Goal: Task Accomplishment & Management: Manage account settings

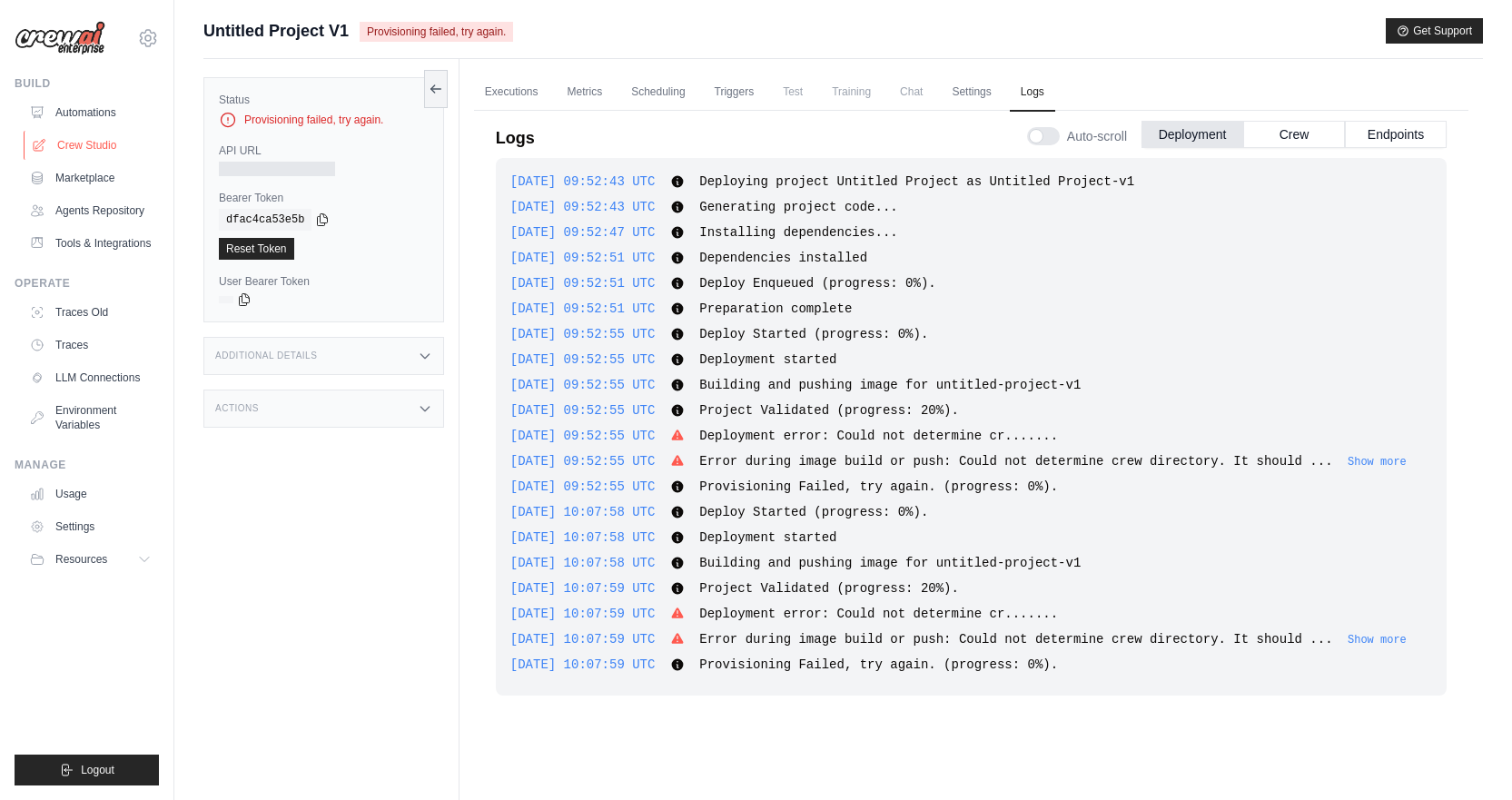
click at [68, 141] on link "Crew Studio" at bounding box center [91, 144] width 137 height 29
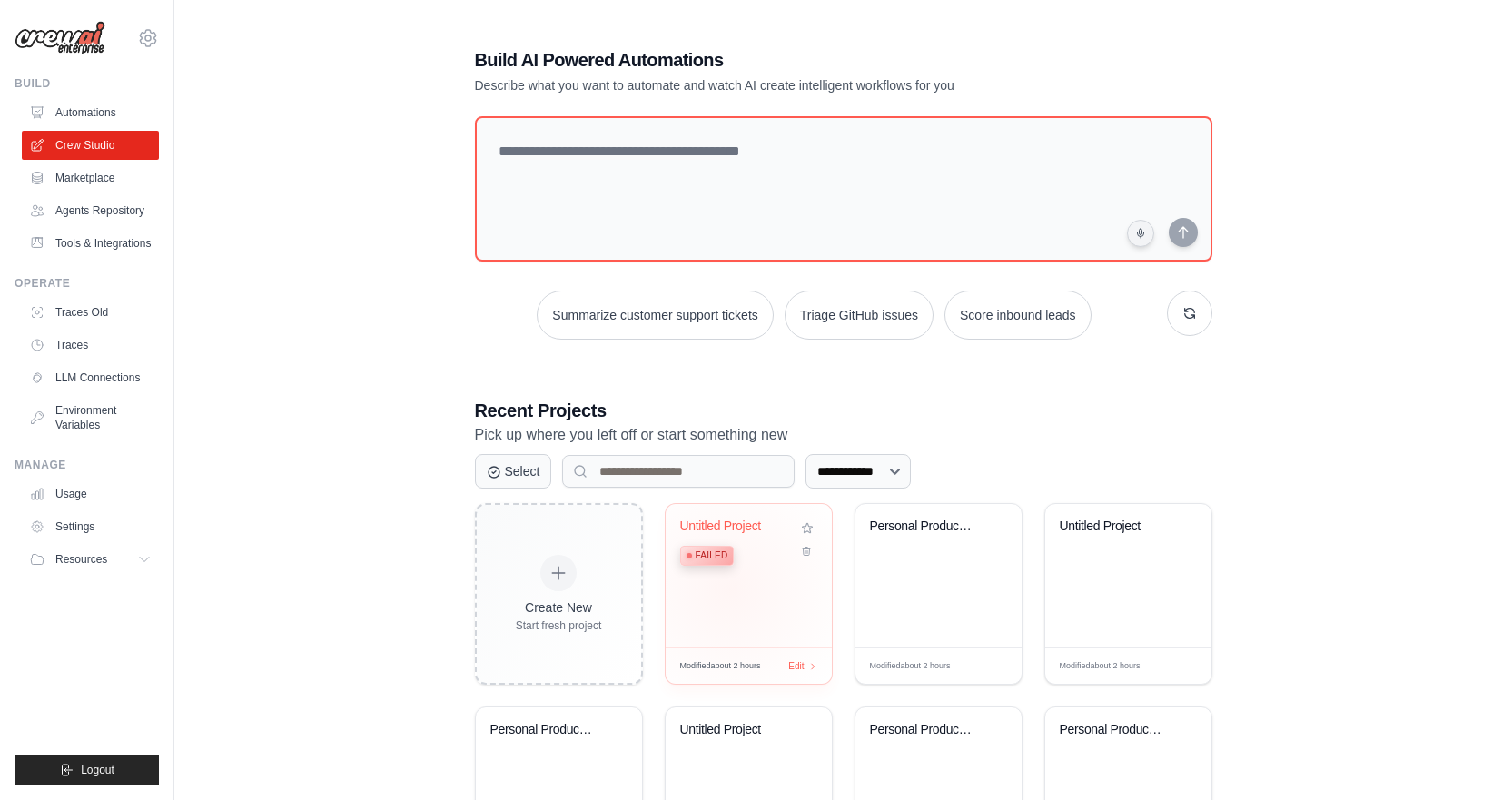
click at [729, 589] on div "Untitled Project Failed" at bounding box center [748, 576] width 166 height 143
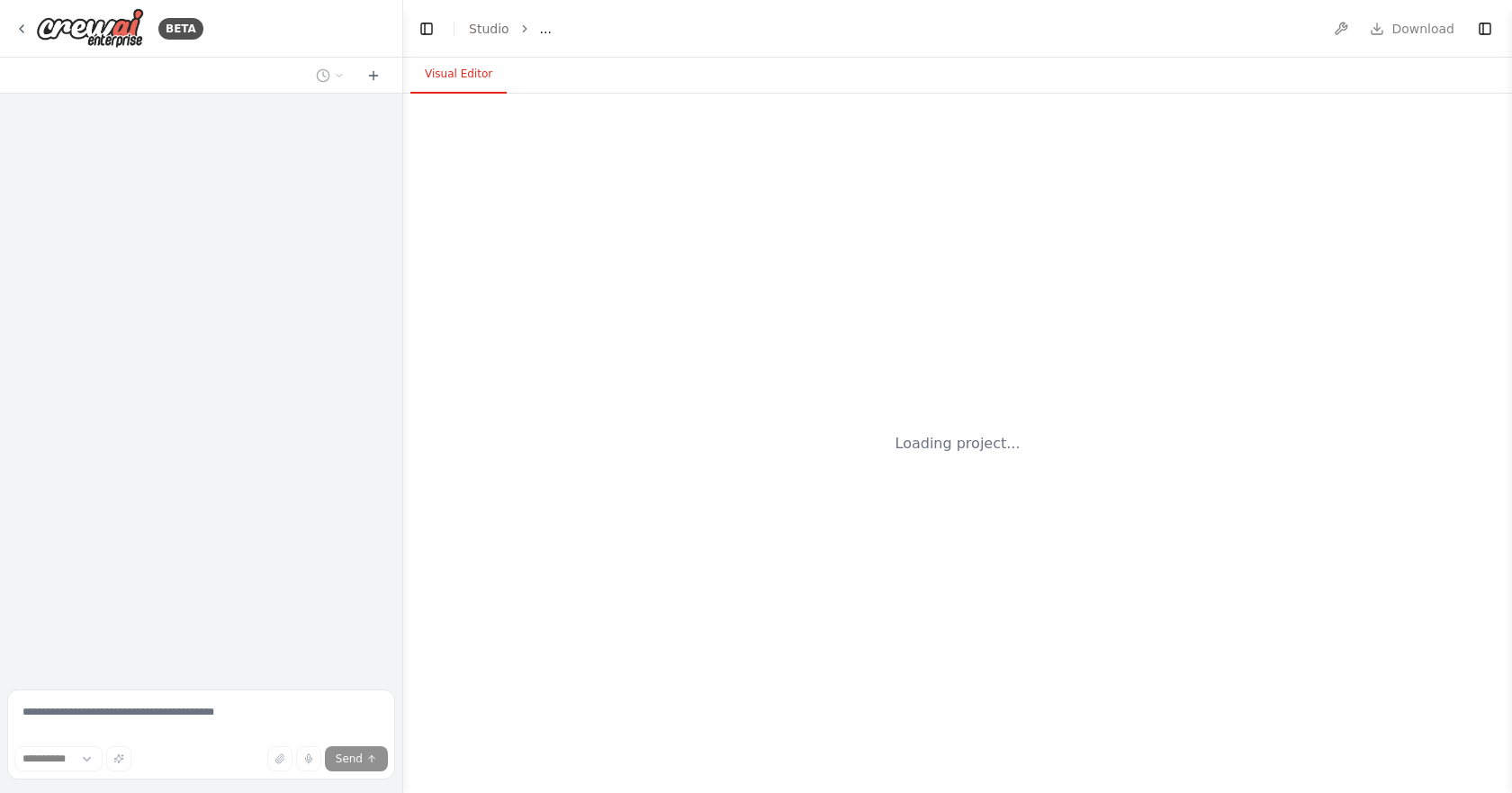
select select "****"
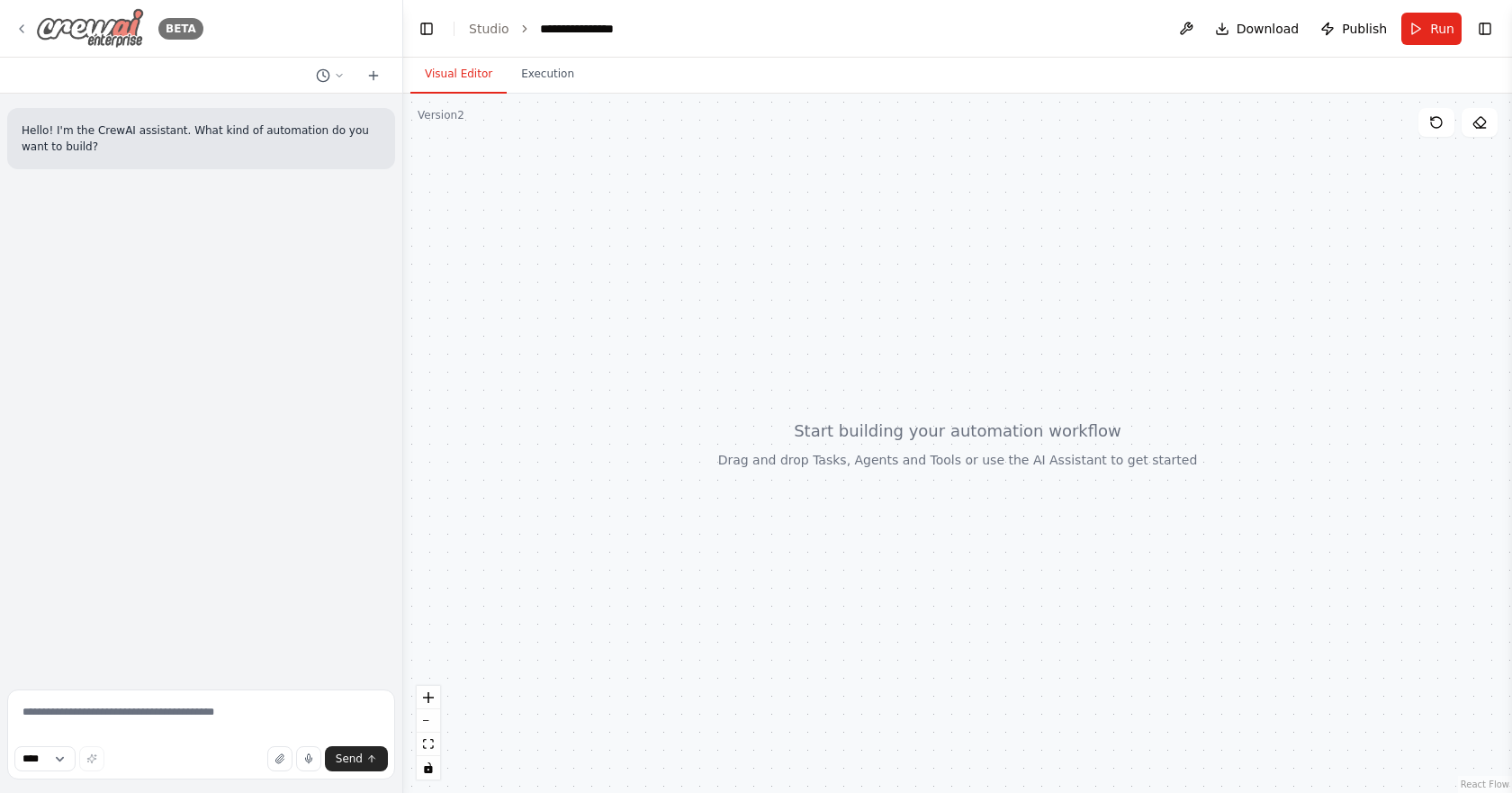
click at [28, 23] on icon at bounding box center [22, 29] width 15 height 15
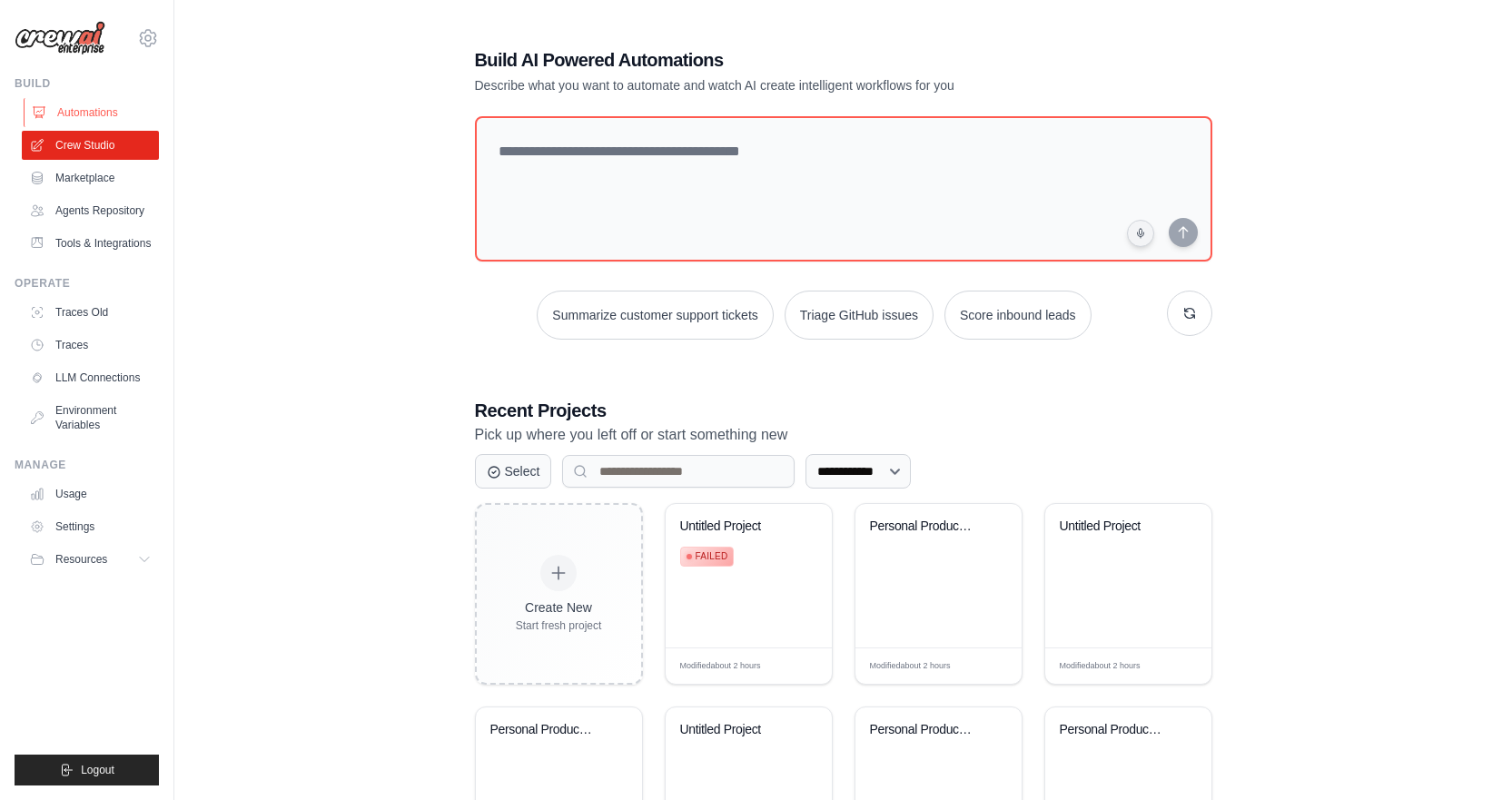
click at [91, 114] on link "Automations" at bounding box center [91, 112] width 137 height 29
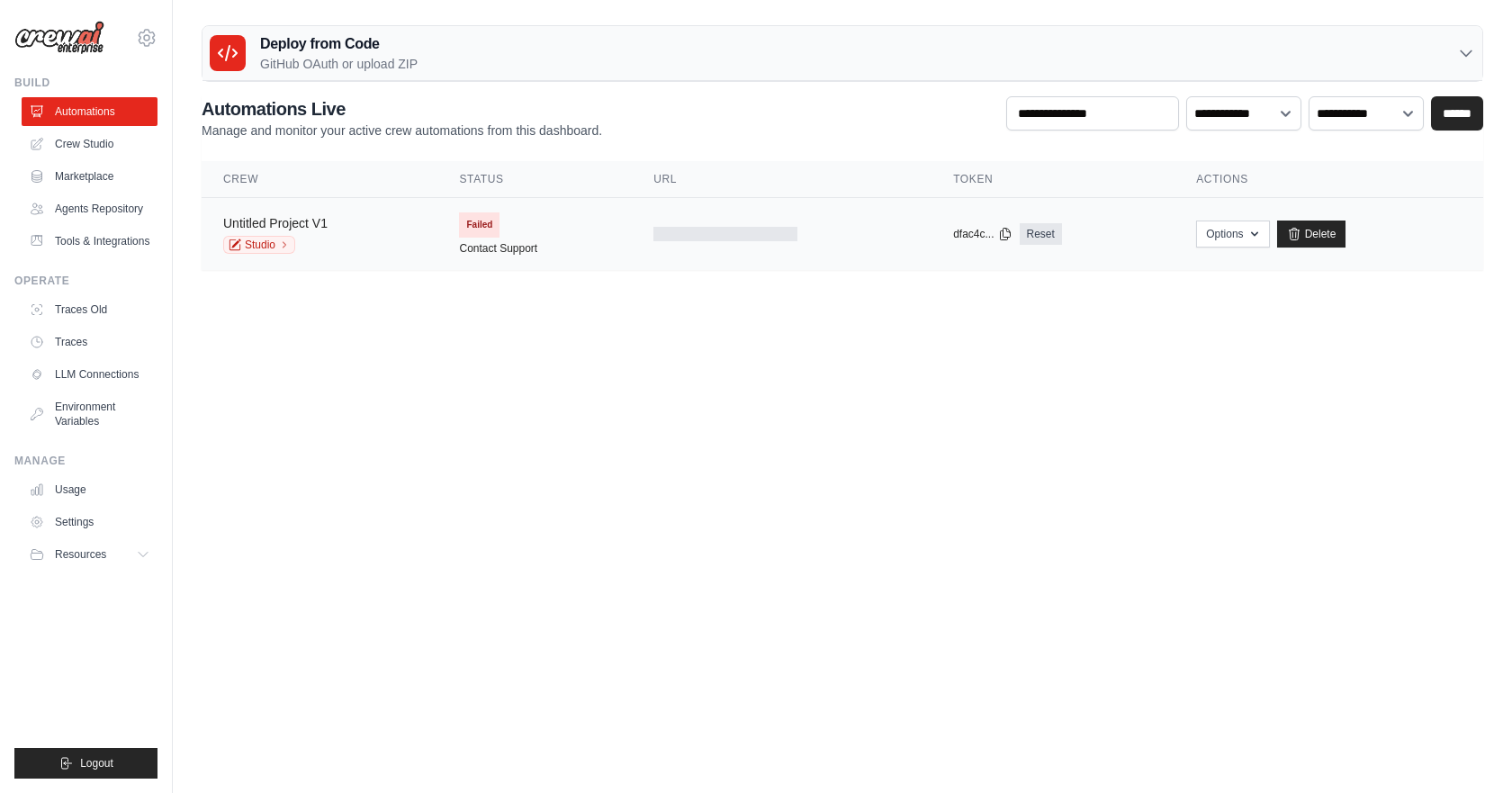
click at [304, 216] on link "Untitled Project V1" at bounding box center [275, 223] width 104 height 15
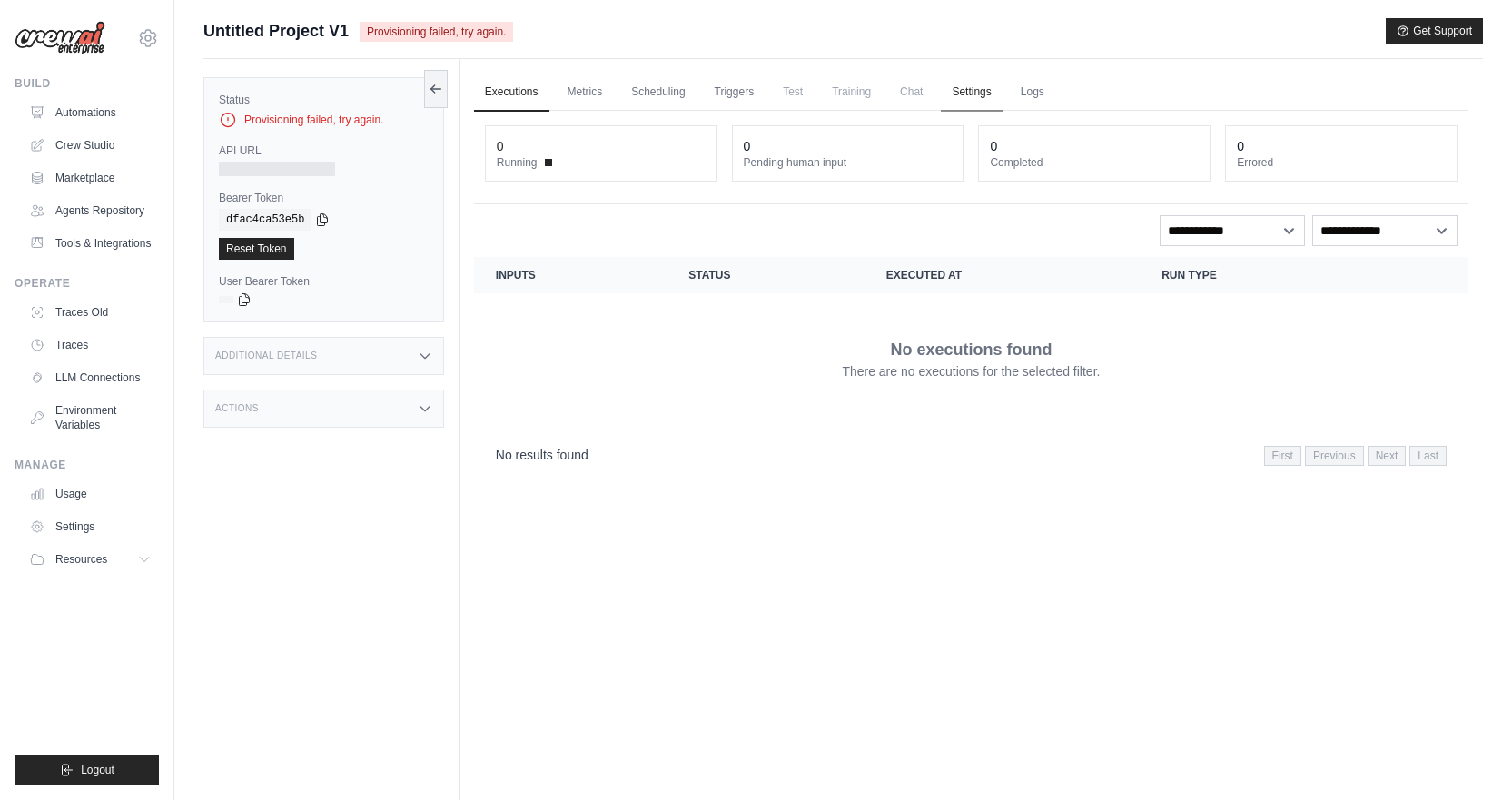
click at [995, 90] on link "Settings" at bounding box center [971, 92] width 61 height 38
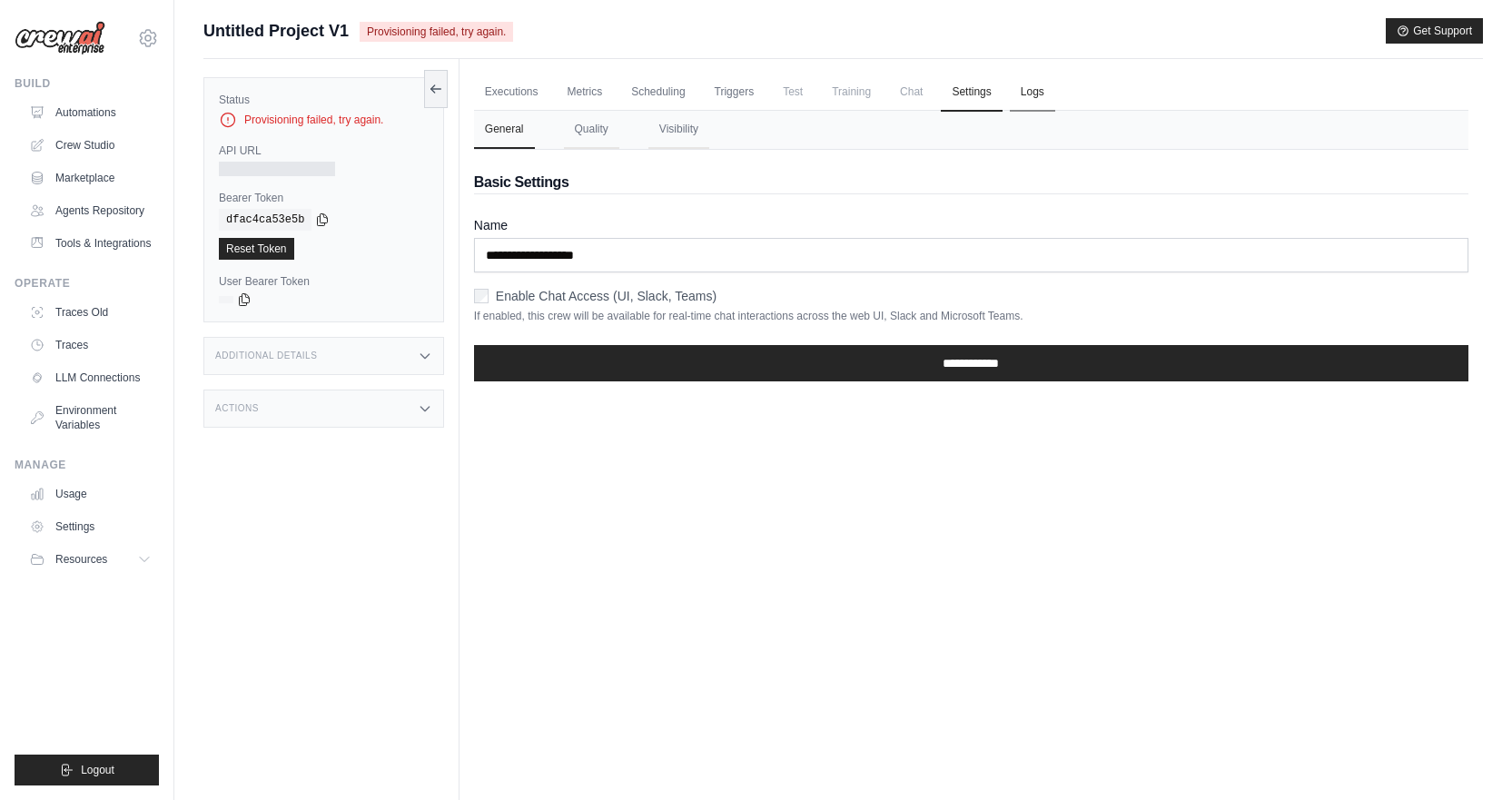
click at [1056, 89] on link "Logs" at bounding box center [1032, 92] width 46 height 38
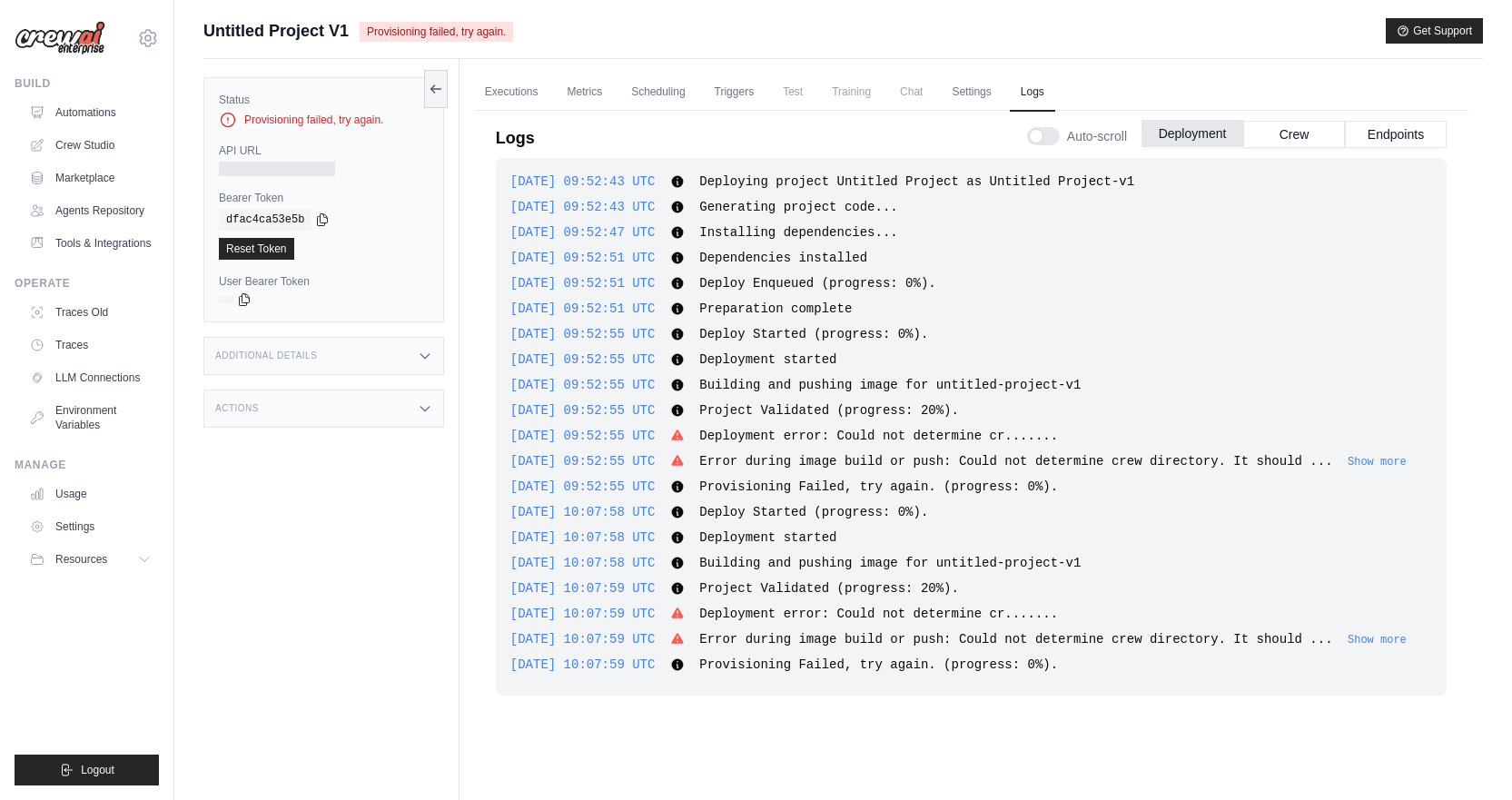
click at [1199, 130] on button "Deployment" at bounding box center [1192, 133] width 102 height 27
click at [524, 89] on link "Executions" at bounding box center [511, 92] width 75 height 38
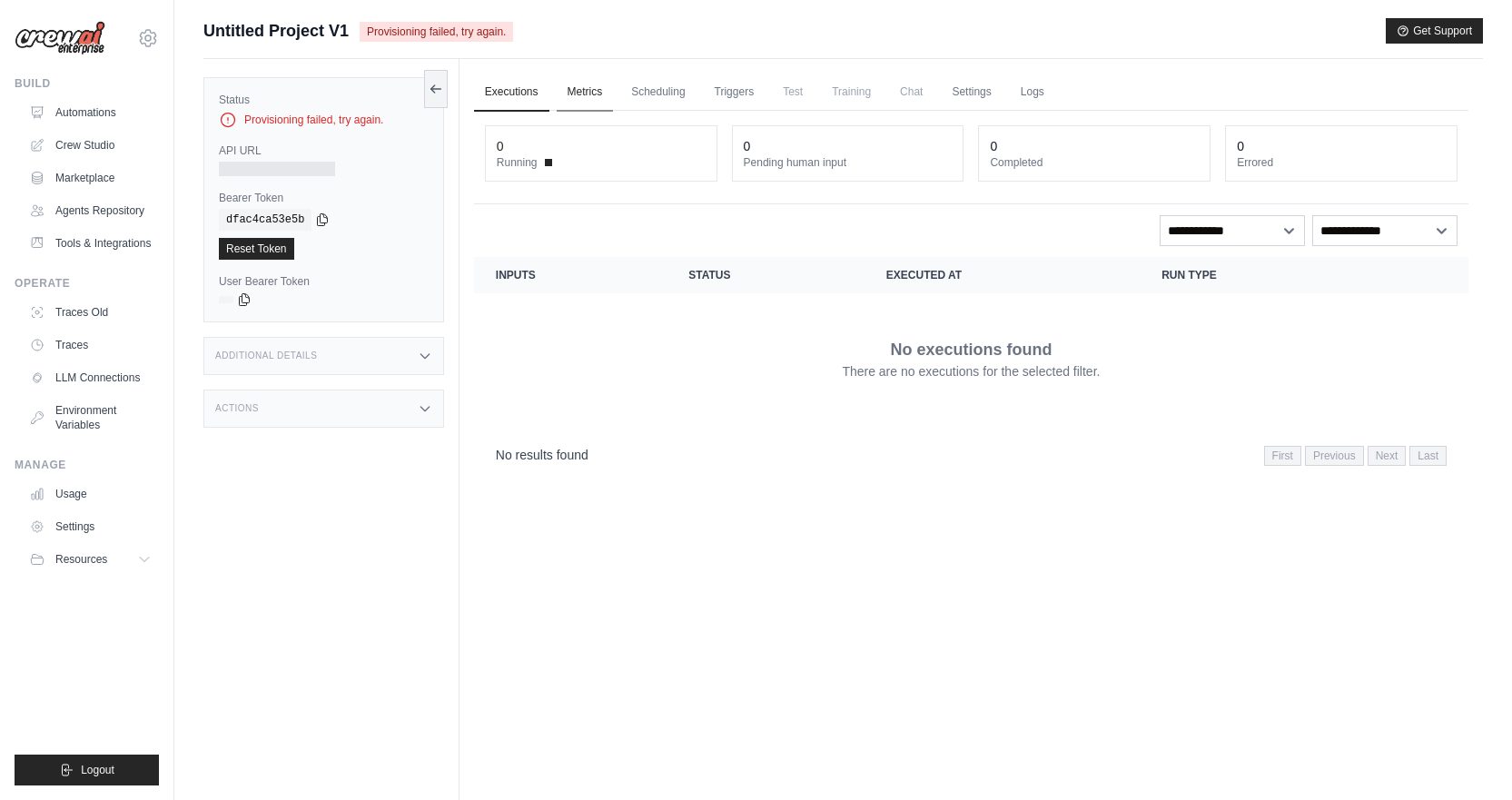
click at [592, 98] on link "Metrics" at bounding box center [584, 92] width 57 height 38
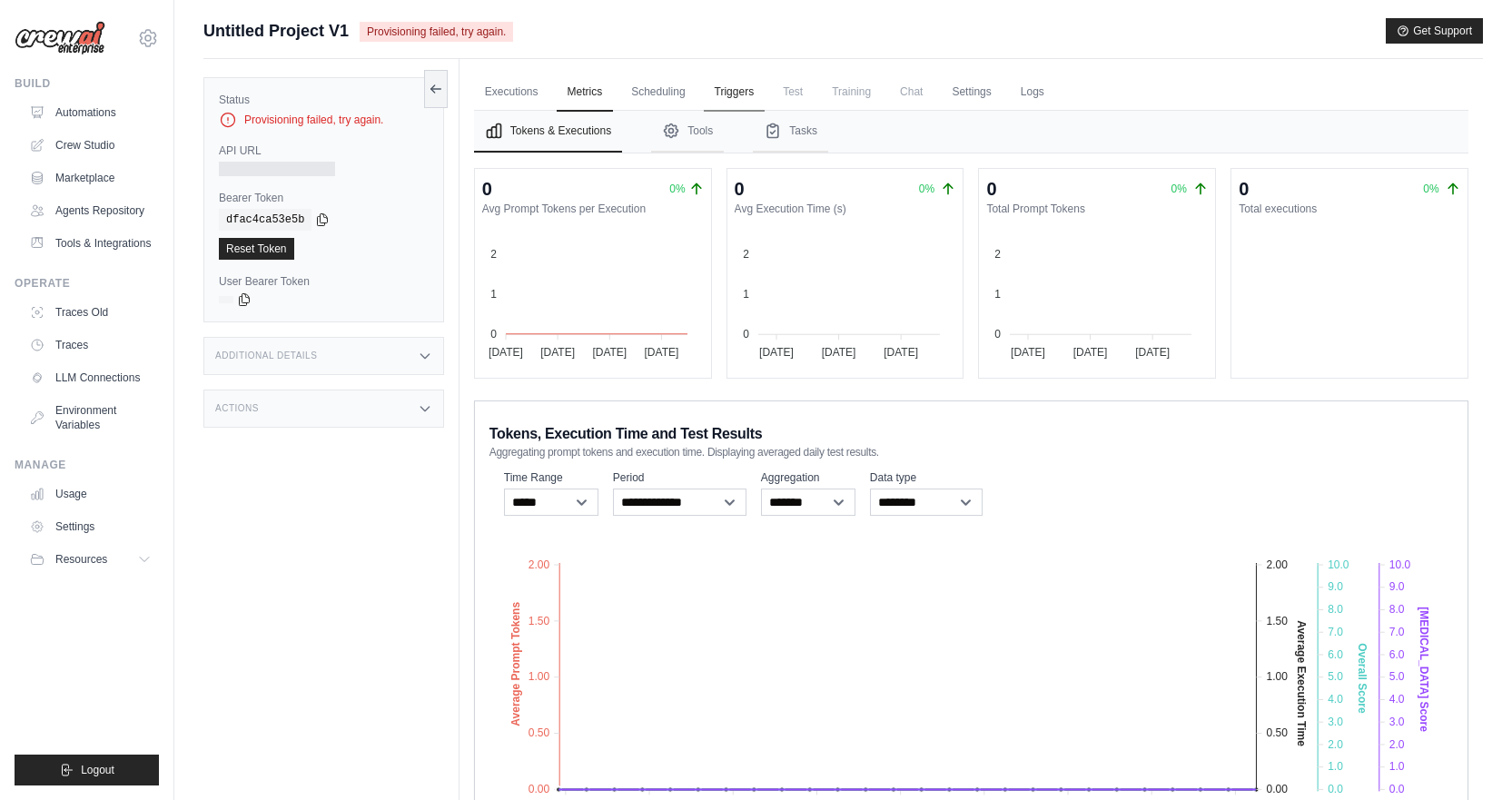
click at [766, 98] on link "Triggers" at bounding box center [734, 92] width 61 height 38
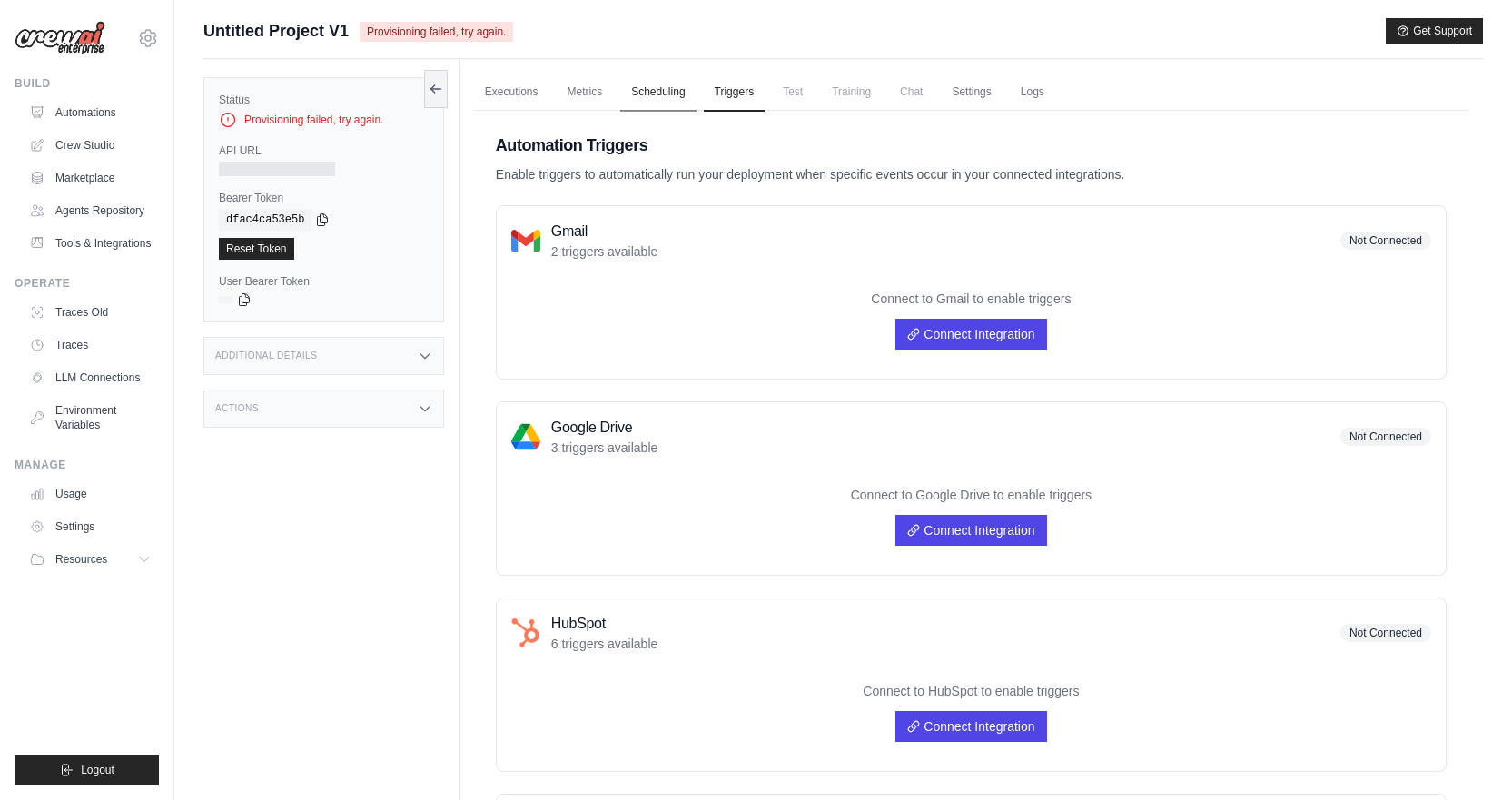
click at [672, 99] on link "Scheduling" at bounding box center [658, 92] width 75 height 38
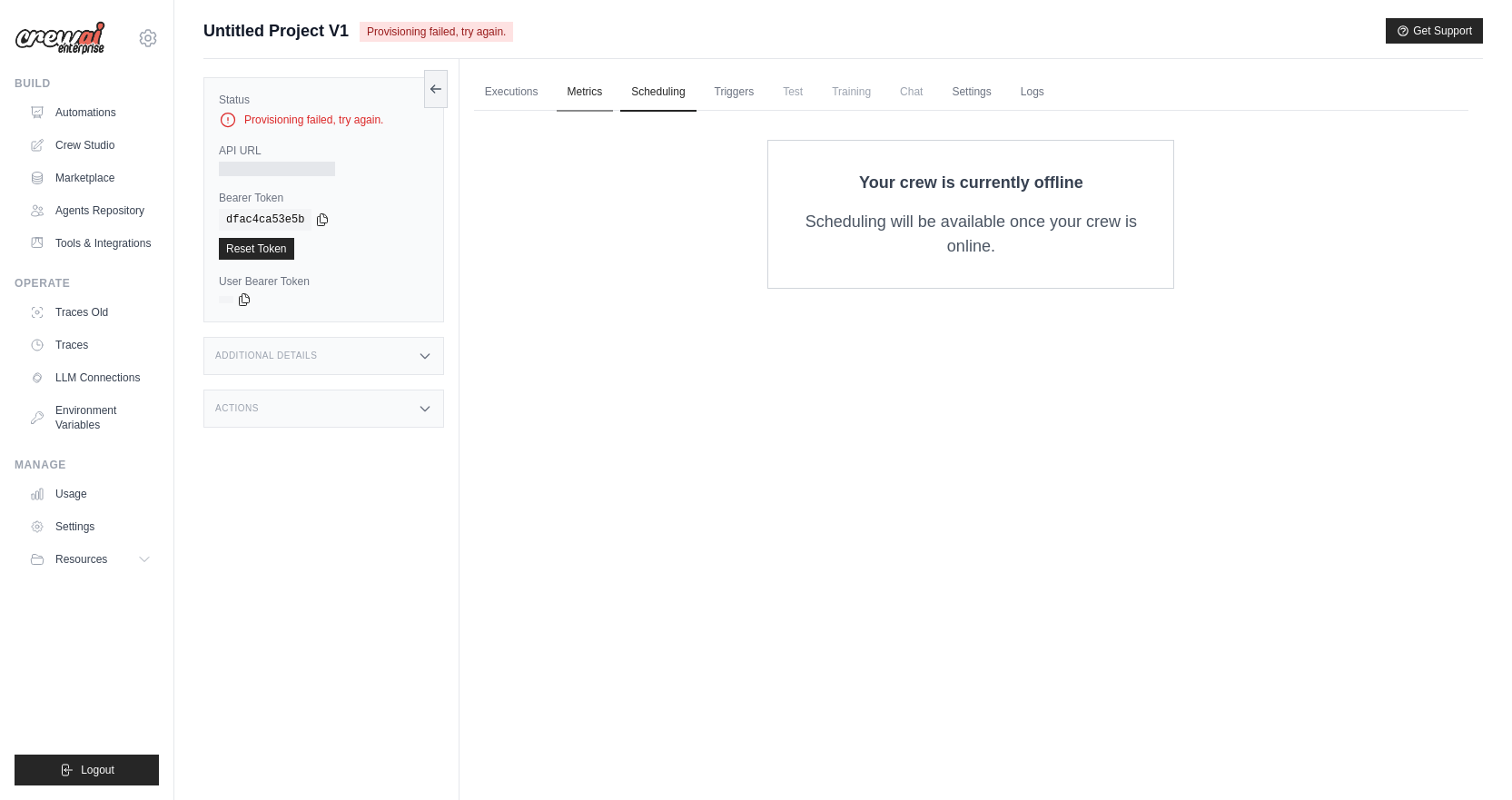
click at [565, 93] on link "Metrics" at bounding box center [584, 92] width 57 height 38
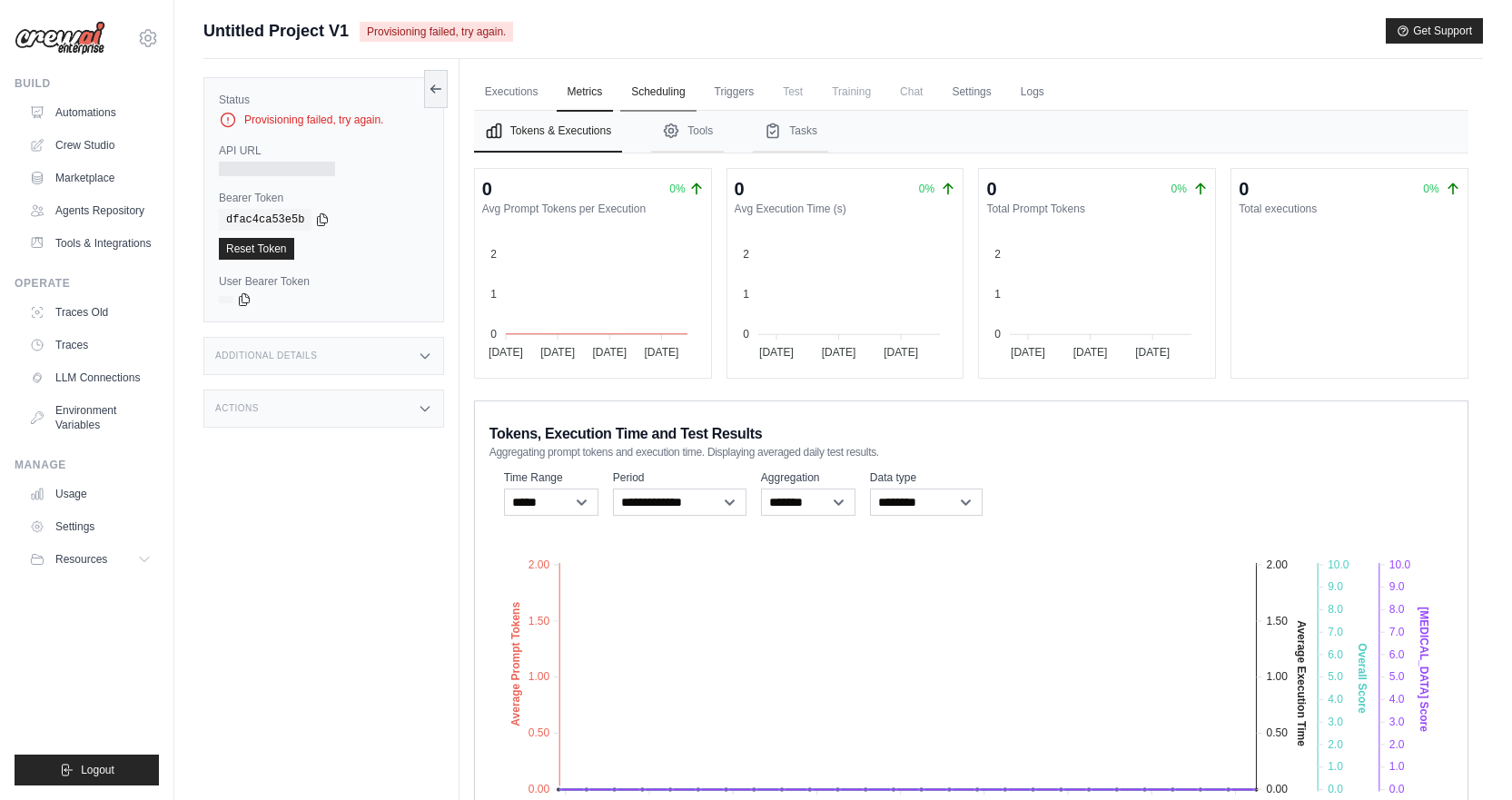
click at [675, 103] on link "Scheduling" at bounding box center [658, 92] width 75 height 38
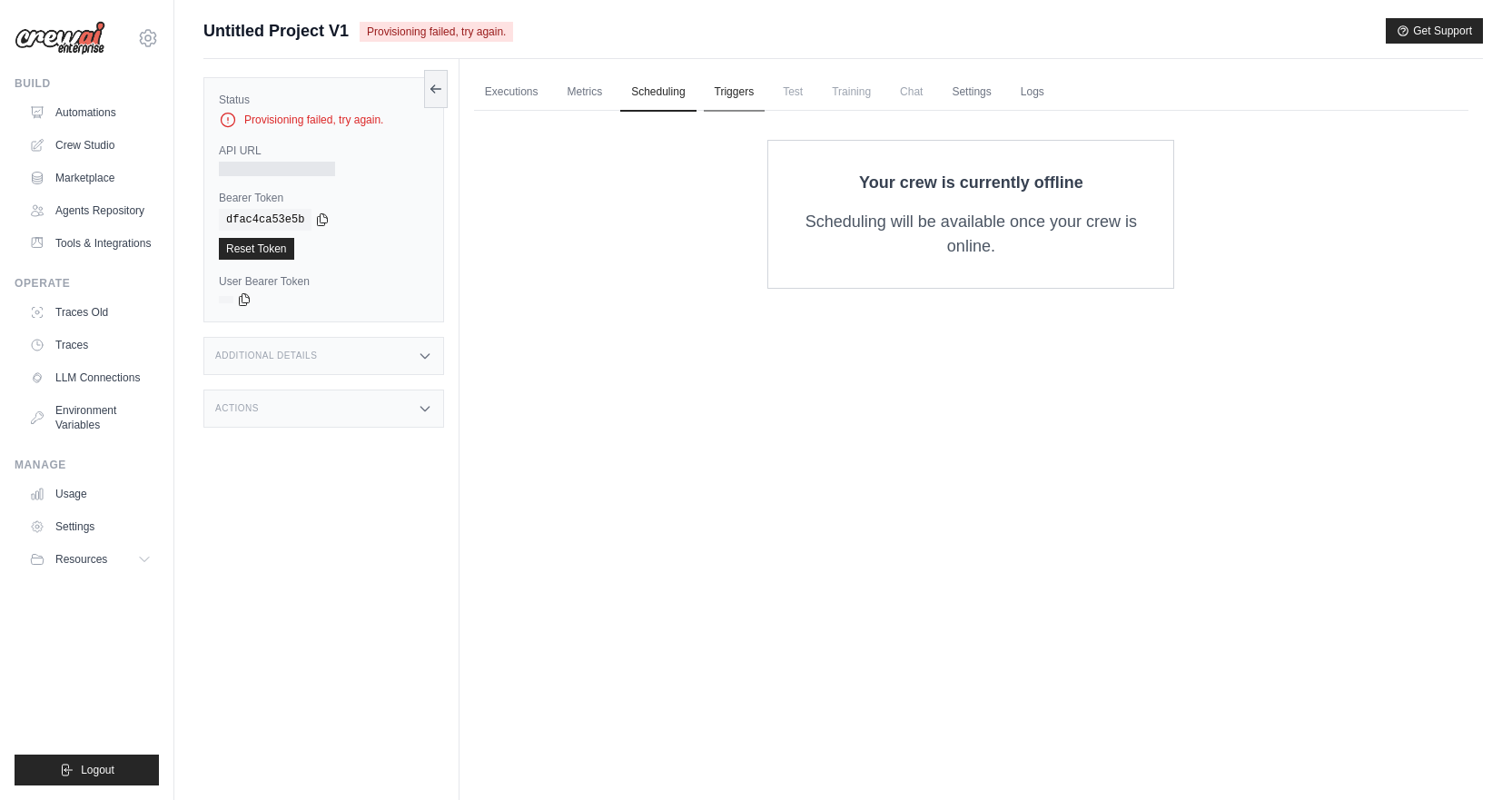
click at [729, 93] on link "Triggers" at bounding box center [734, 92] width 61 height 38
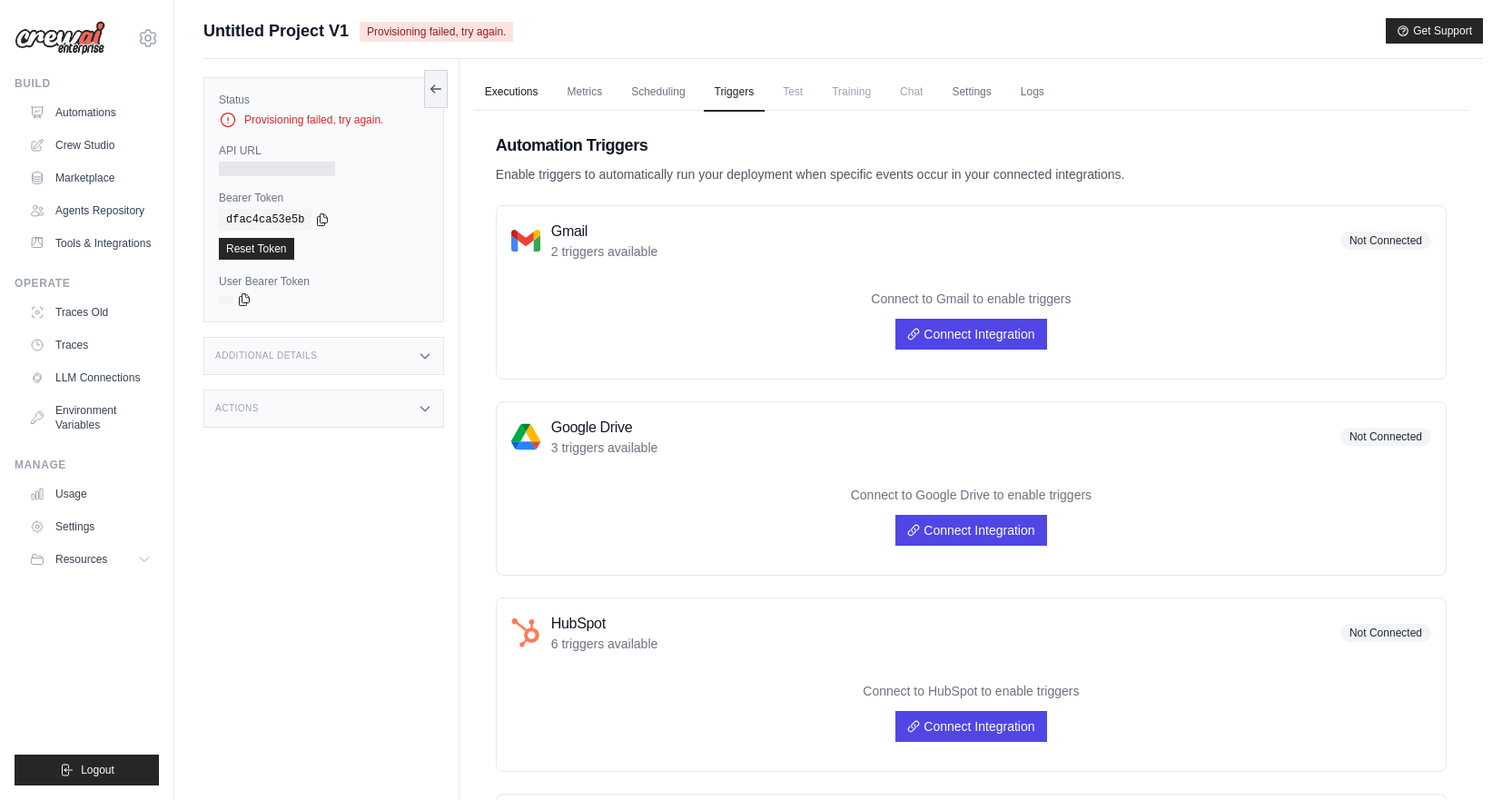
click at [543, 94] on link "Executions" at bounding box center [511, 92] width 75 height 38
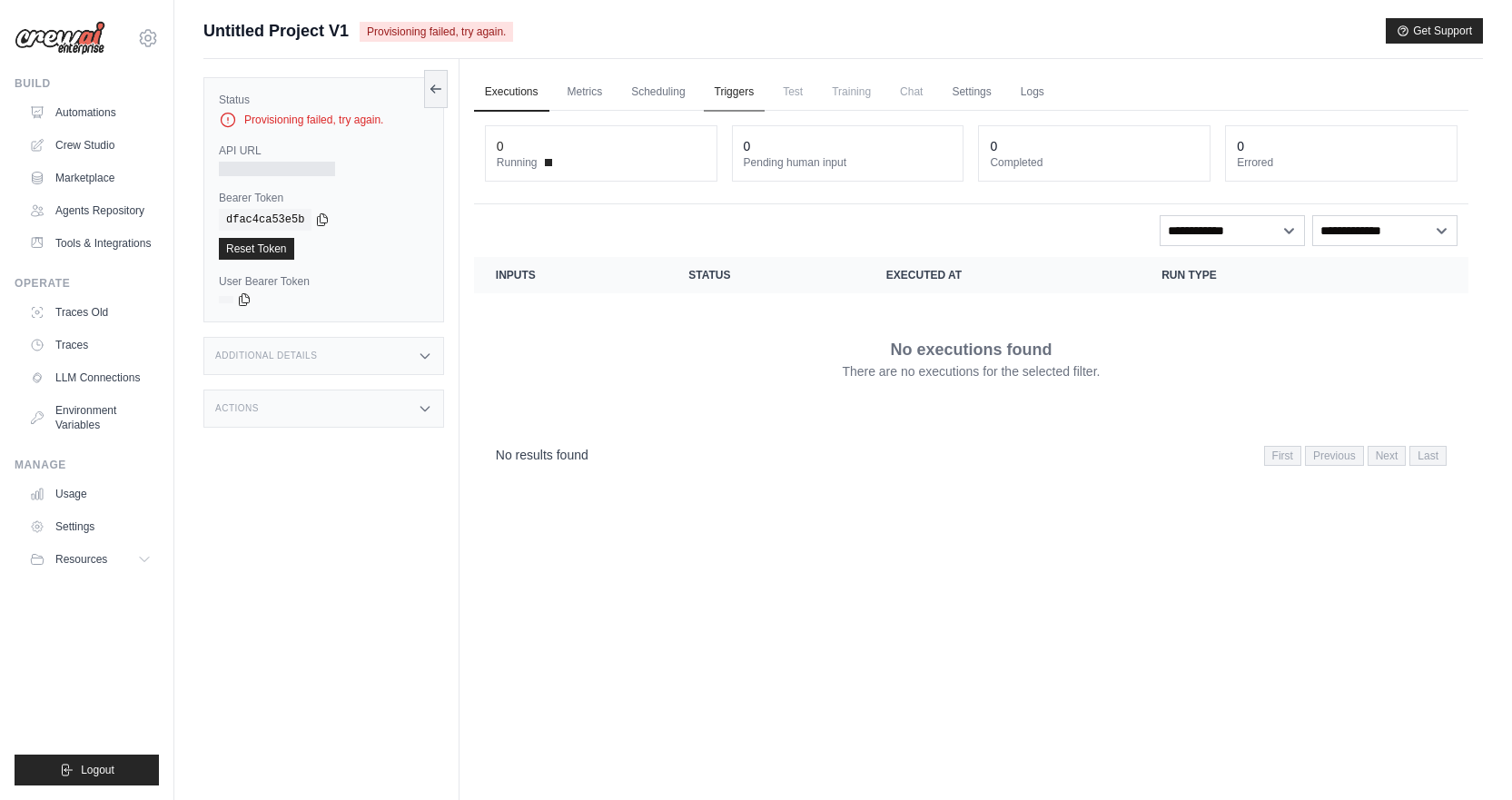
click at [763, 100] on link "Triggers" at bounding box center [734, 92] width 61 height 38
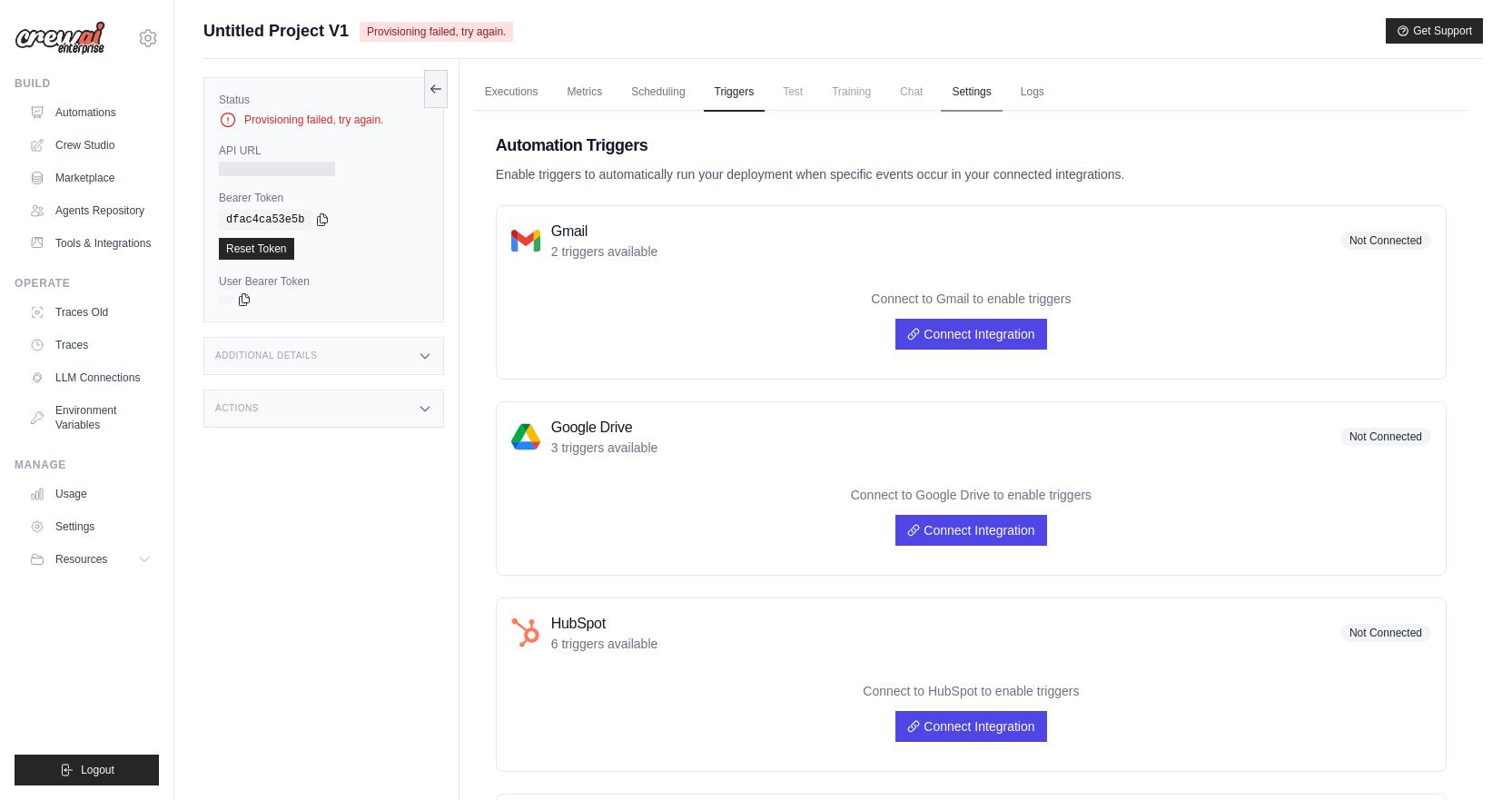
click at [982, 88] on link "Settings" at bounding box center [971, 92] width 61 height 38
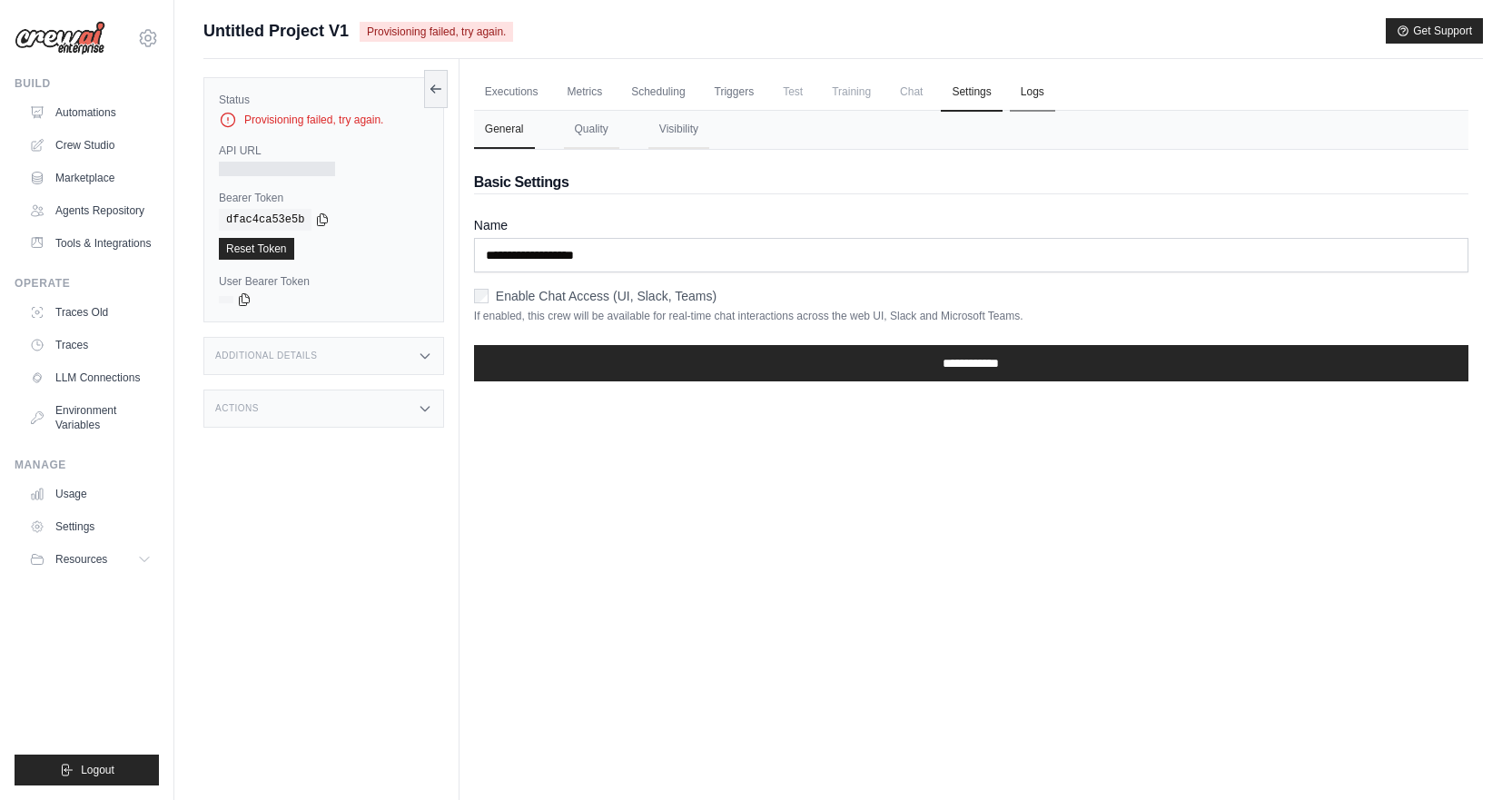
click at [1040, 102] on link "Logs" at bounding box center [1032, 92] width 46 height 38
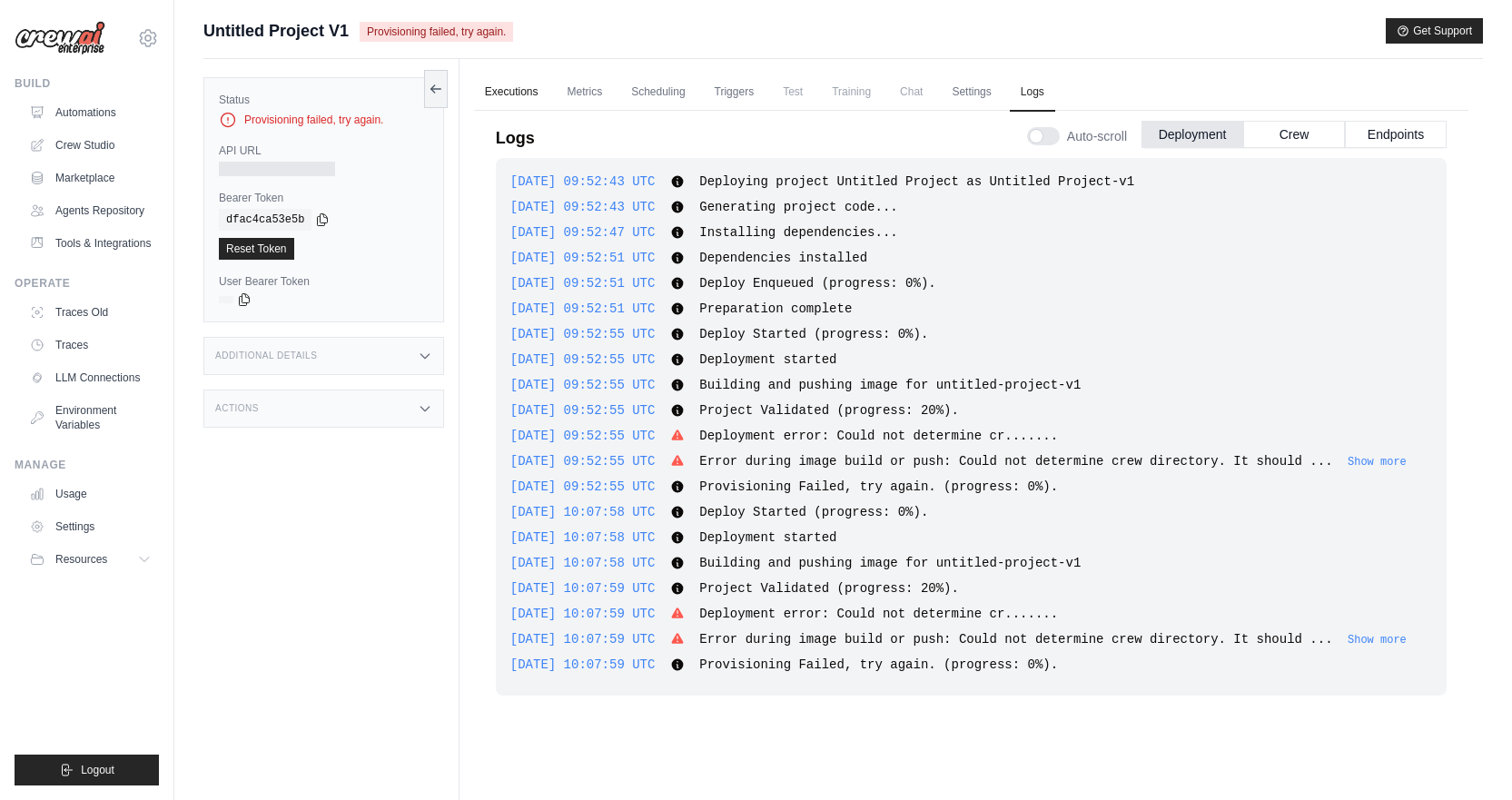
click at [516, 100] on link "Executions" at bounding box center [511, 92] width 75 height 38
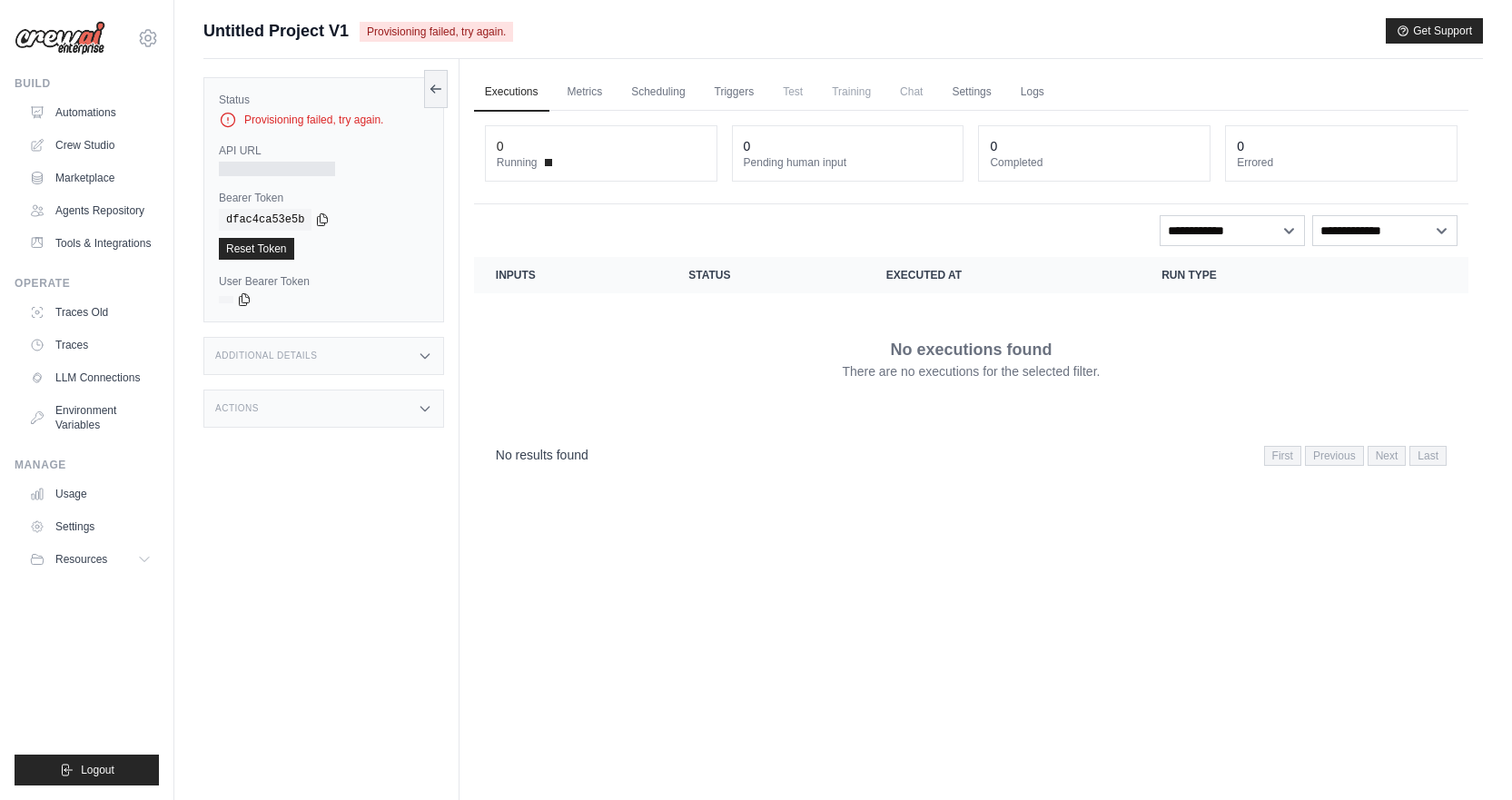
click at [332, 124] on div "Provisioning failed, try again." at bounding box center [323, 119] width 210 height 18
click at [246, 163] on div at bounding box center [277, 169] width 116 height 15
click at [247, 161] on div at bounding box center [277, 169] width 116 height 15
drag, startPoint x: 247, startPoint y: 161, endPoint x: 251, endPoint y: 150, distance: 11.7
click at [249, 159] on div "API URL" at bounding box center [323, 159] width 210 height 33
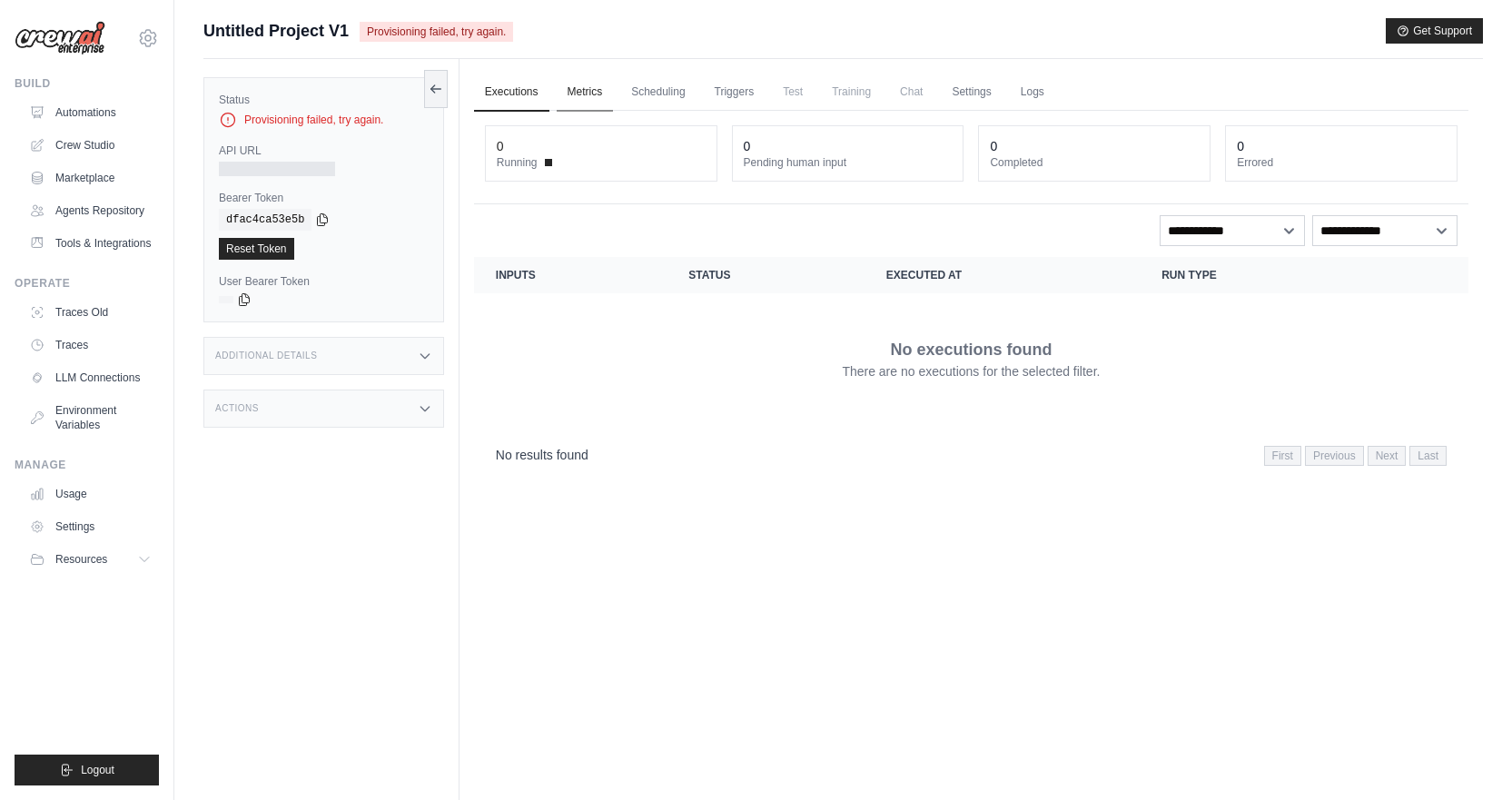
click at [597, 81] on link "Metrics" at bounding box center [584, 92] width 57 height 38
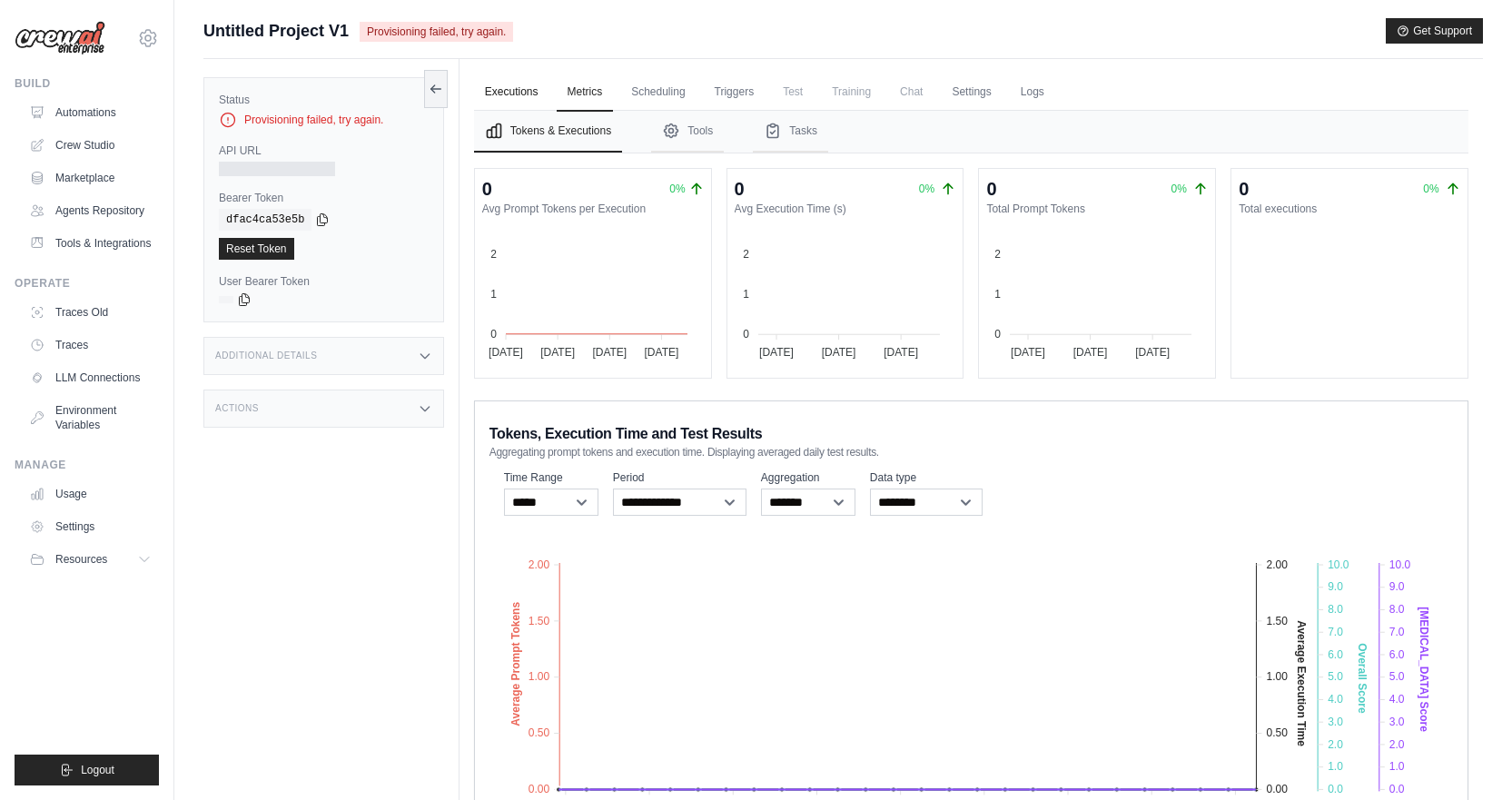
click at [500, 97] on link "Executions" at bounding box center [511, 92] width 75 height 38
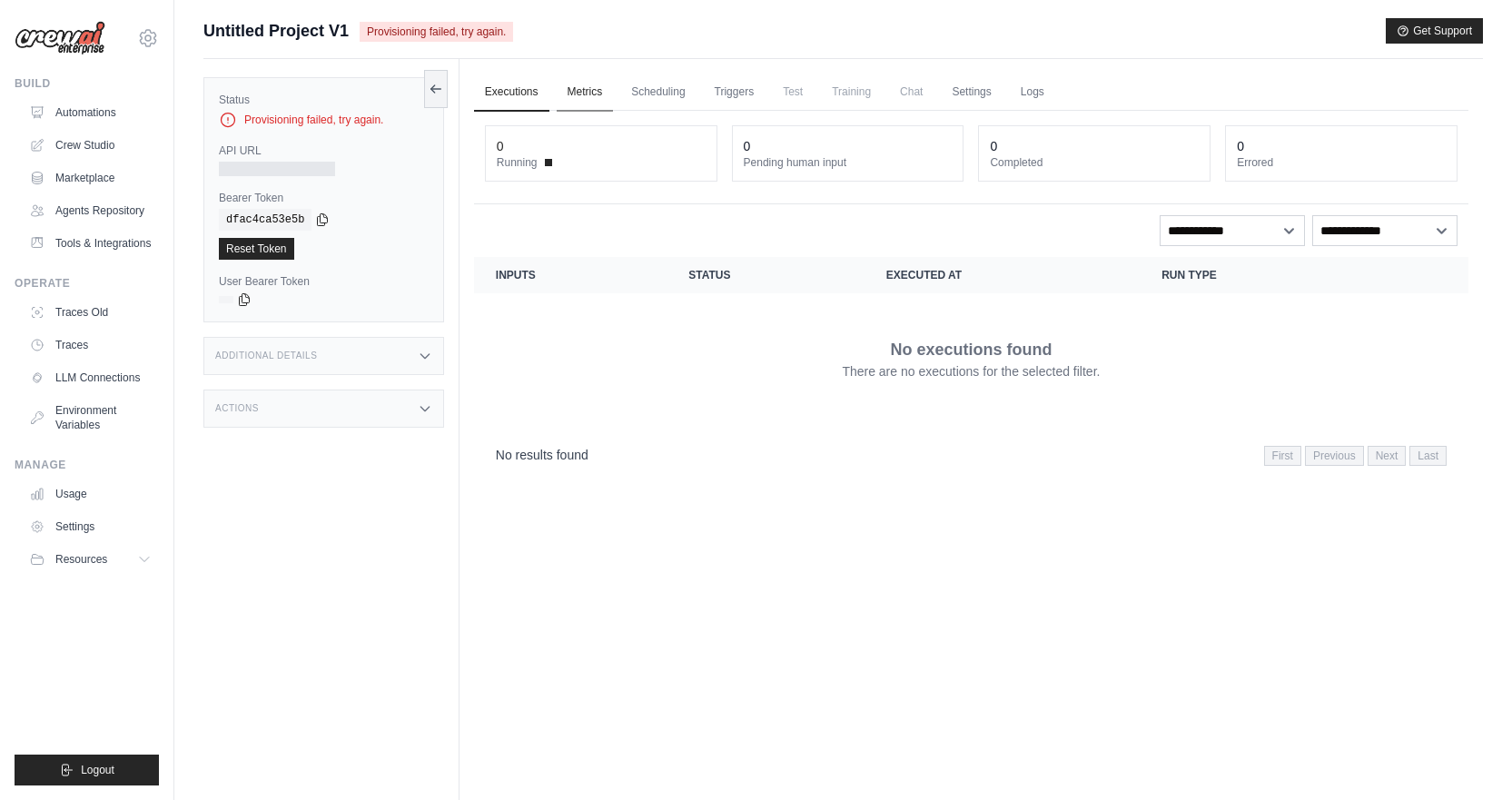
click at [580, 89] on link "Metrics" at bounding box center [584, 92] width 57 height 38
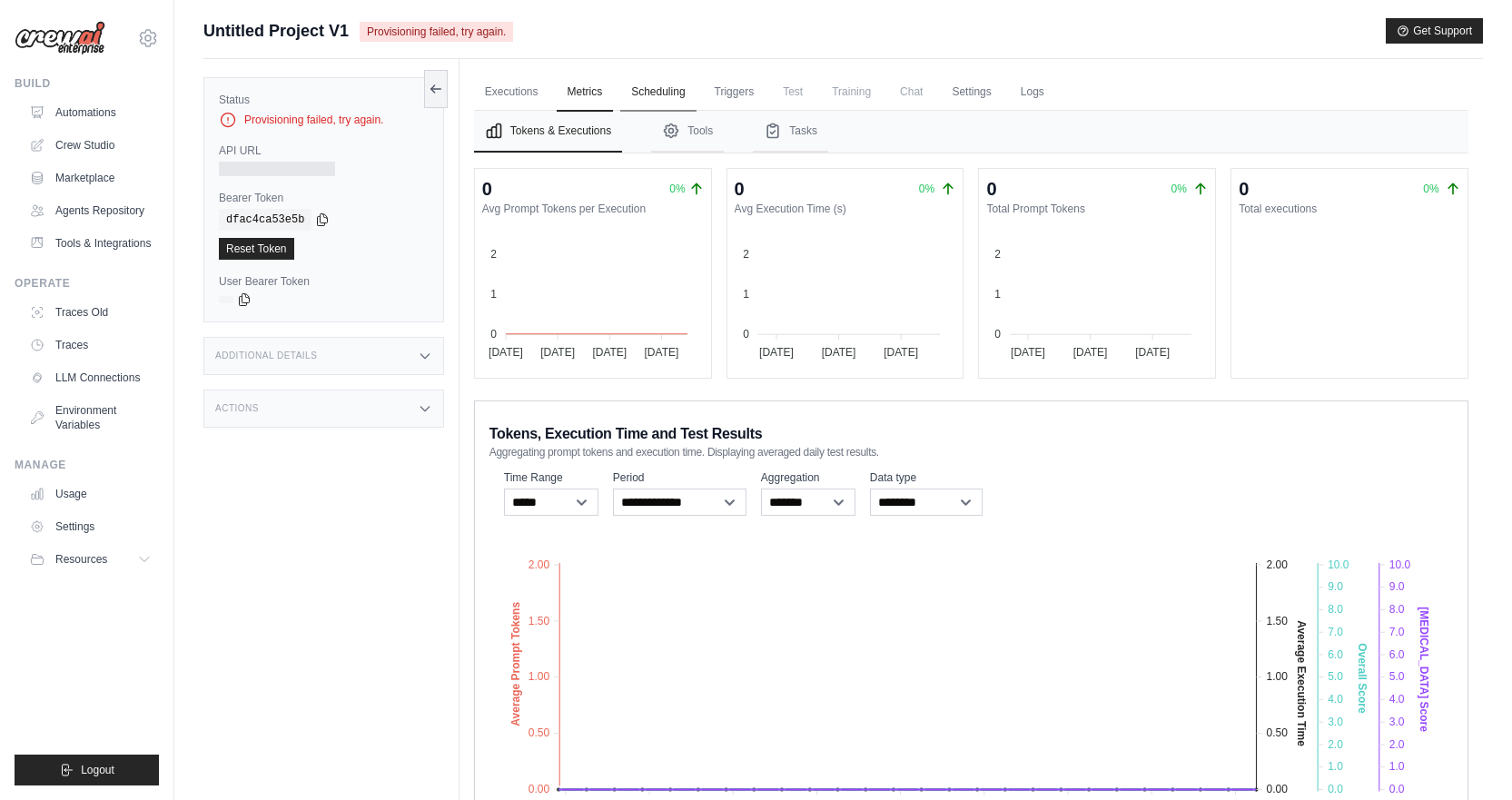
click at [674, 102] on link "Scheduling" at bounding box center [658, 92] width 75 height 38
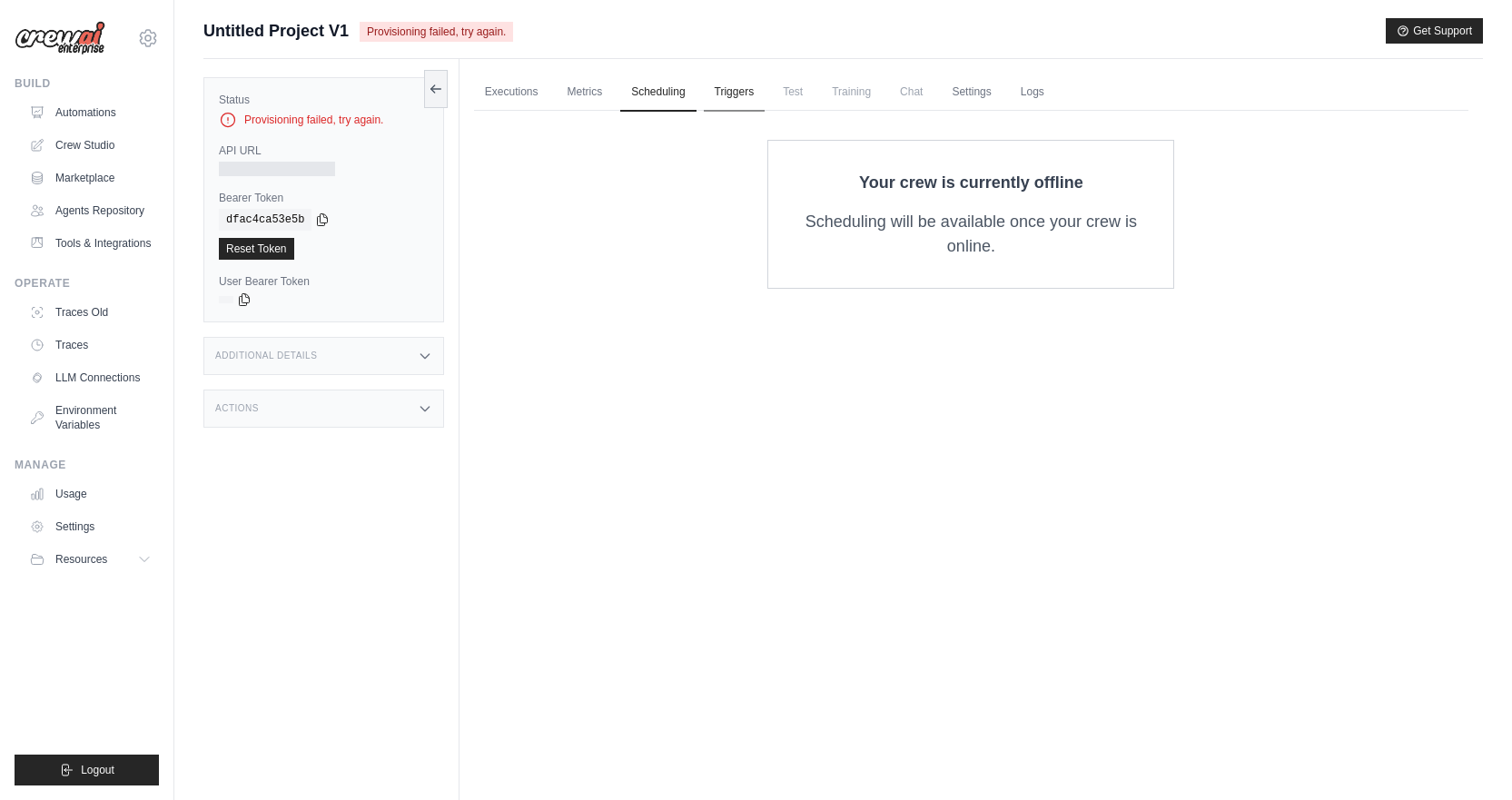
click at [729, 87] on link "Triggers" at bounding box center [734, 92] width 61 height 38
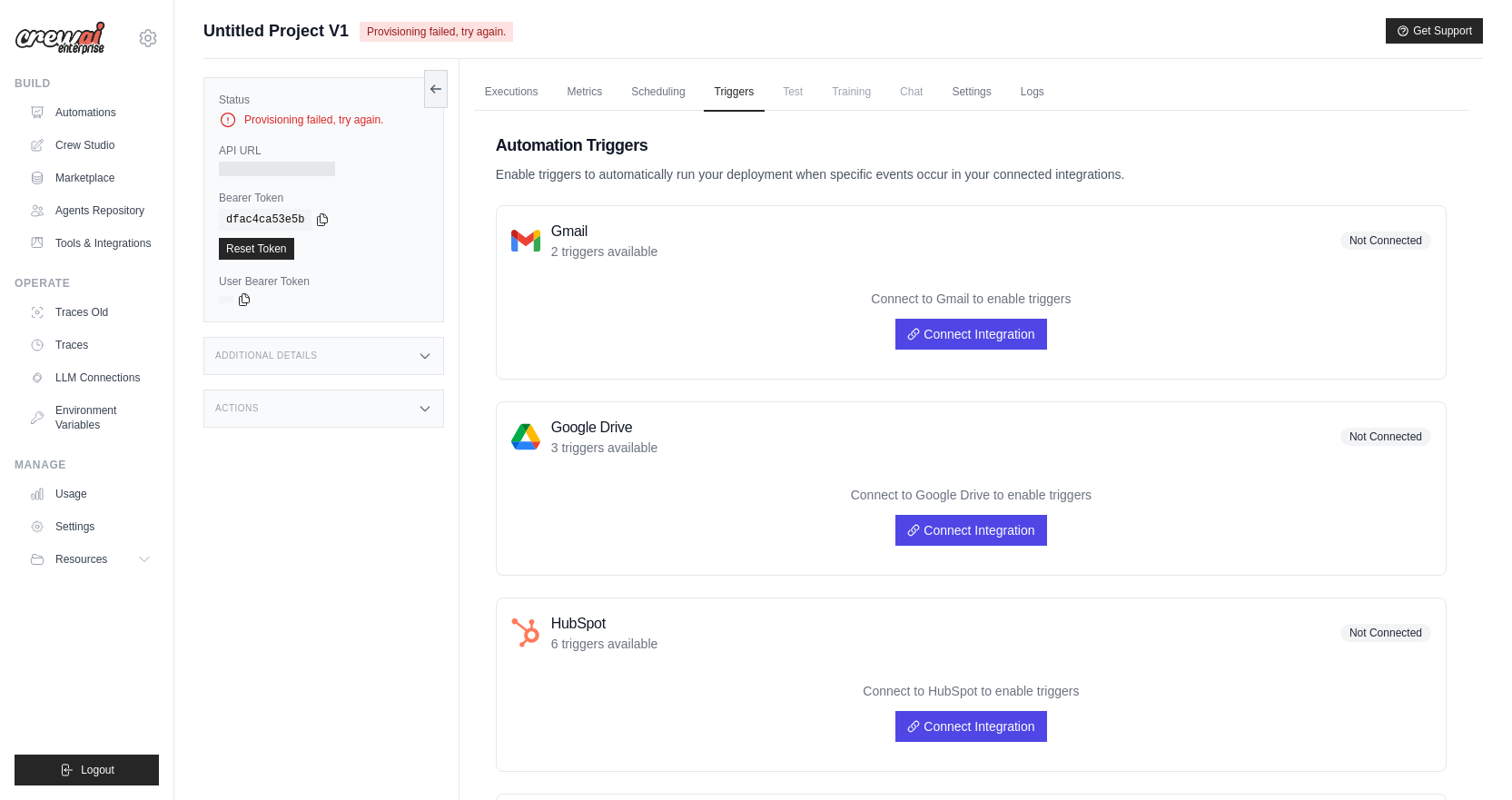
click at [506, 93] on link "Executions" at bounding box center [511, 92] width 75 height 38
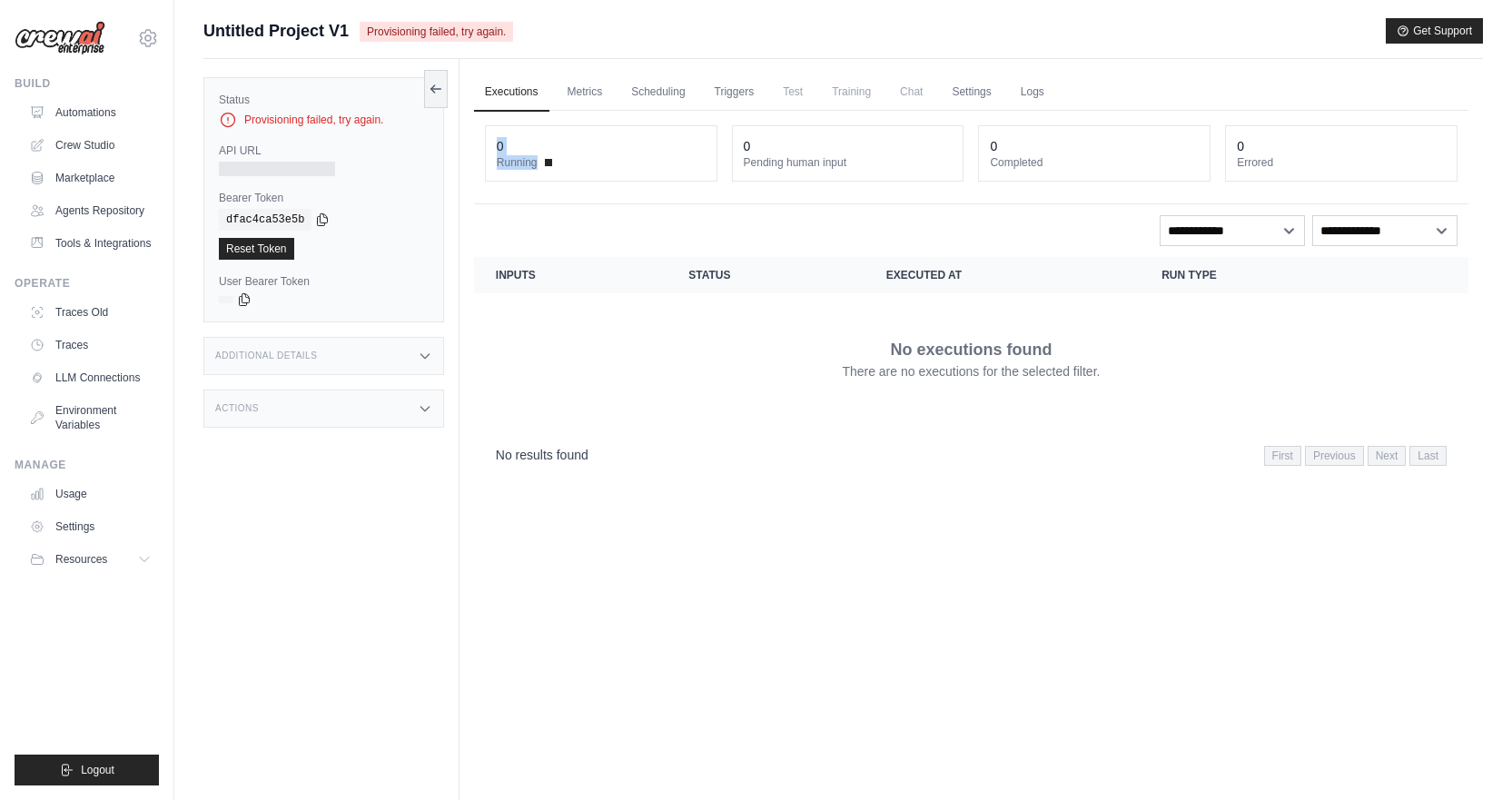
drag, startPoint x: 552, startPoint y: 161, endPoint x: 490, endPoint y: 147, distance: 63.6
click at [490, 147] on div "0 Running" at bounding box center [601, 153] width 231 height 54
click at [584, 156] on dt "Running" at bounding box center [601, 163] width 209 height 15
click at [933, 104] on span "Chat" at bounding box center [911, 91] width 45 height 36
click at [985, 89] on link "Settings" at bounding box center [971, 92] width 61 height 38
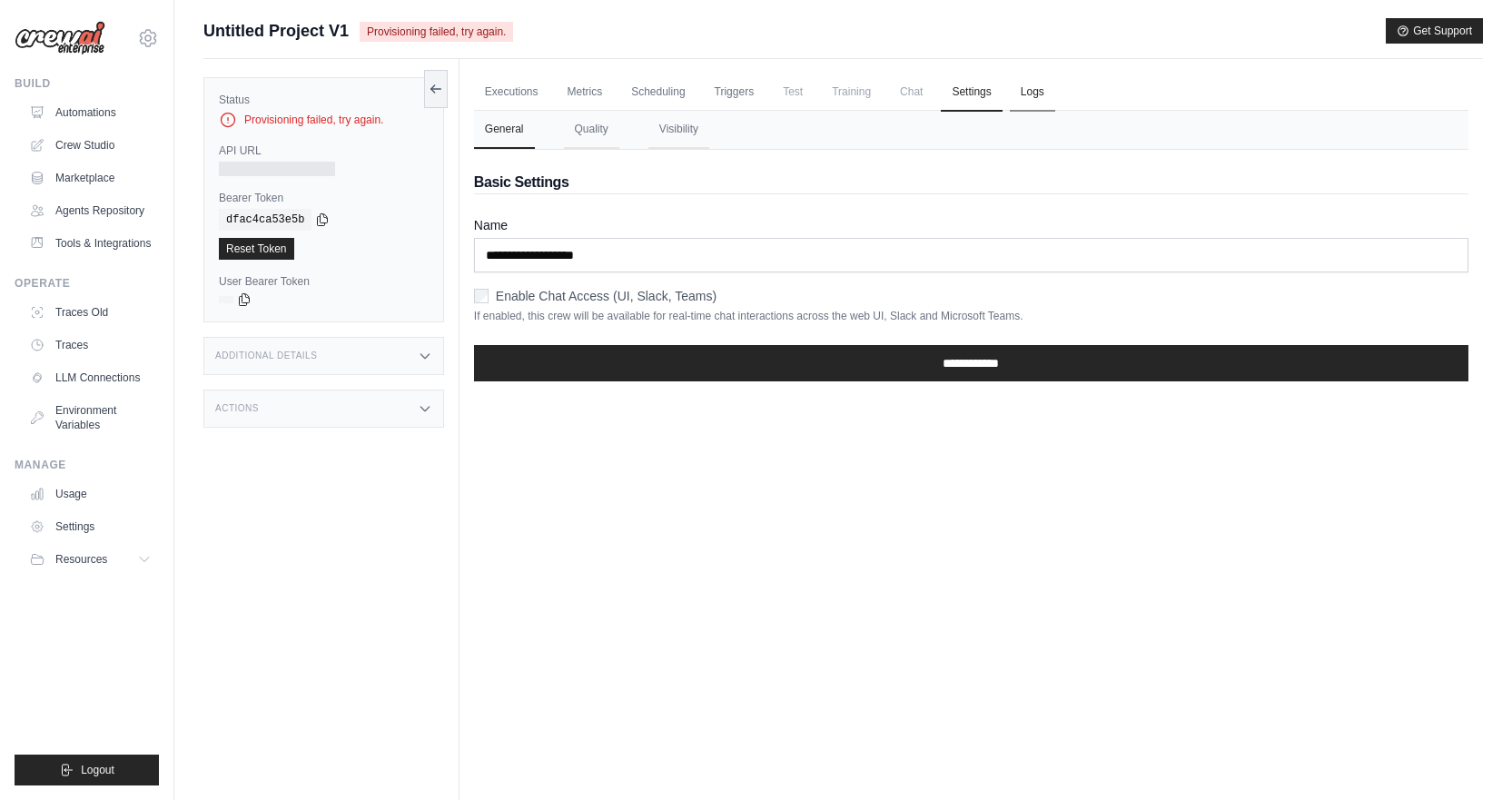
click at [1045, 86] on link "Logs" at bounding box center [1032, 92] width 46 height 38
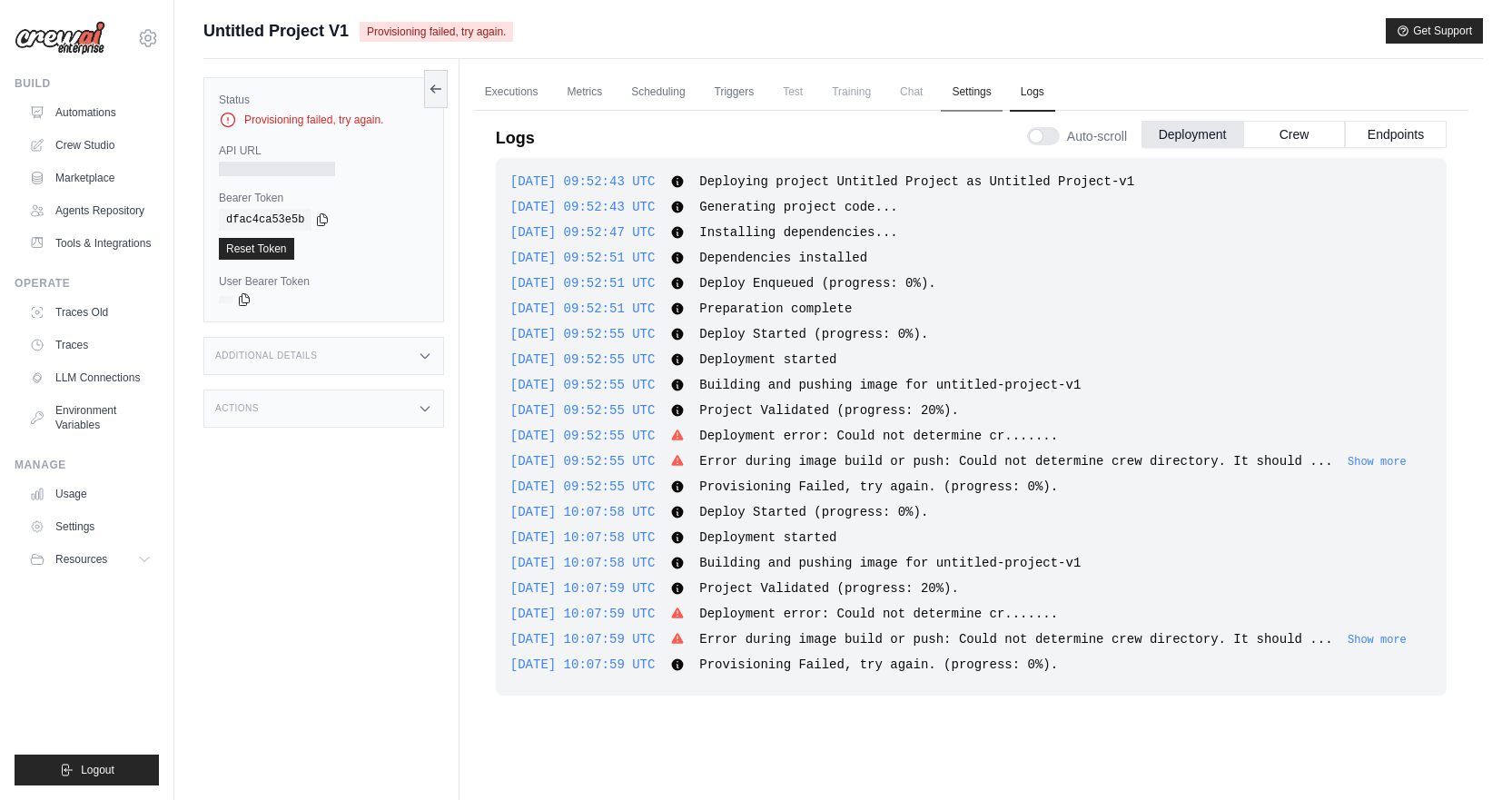
click at [978, 102] on link "Settings" at bounding box center [971, 92] width 61 height 38
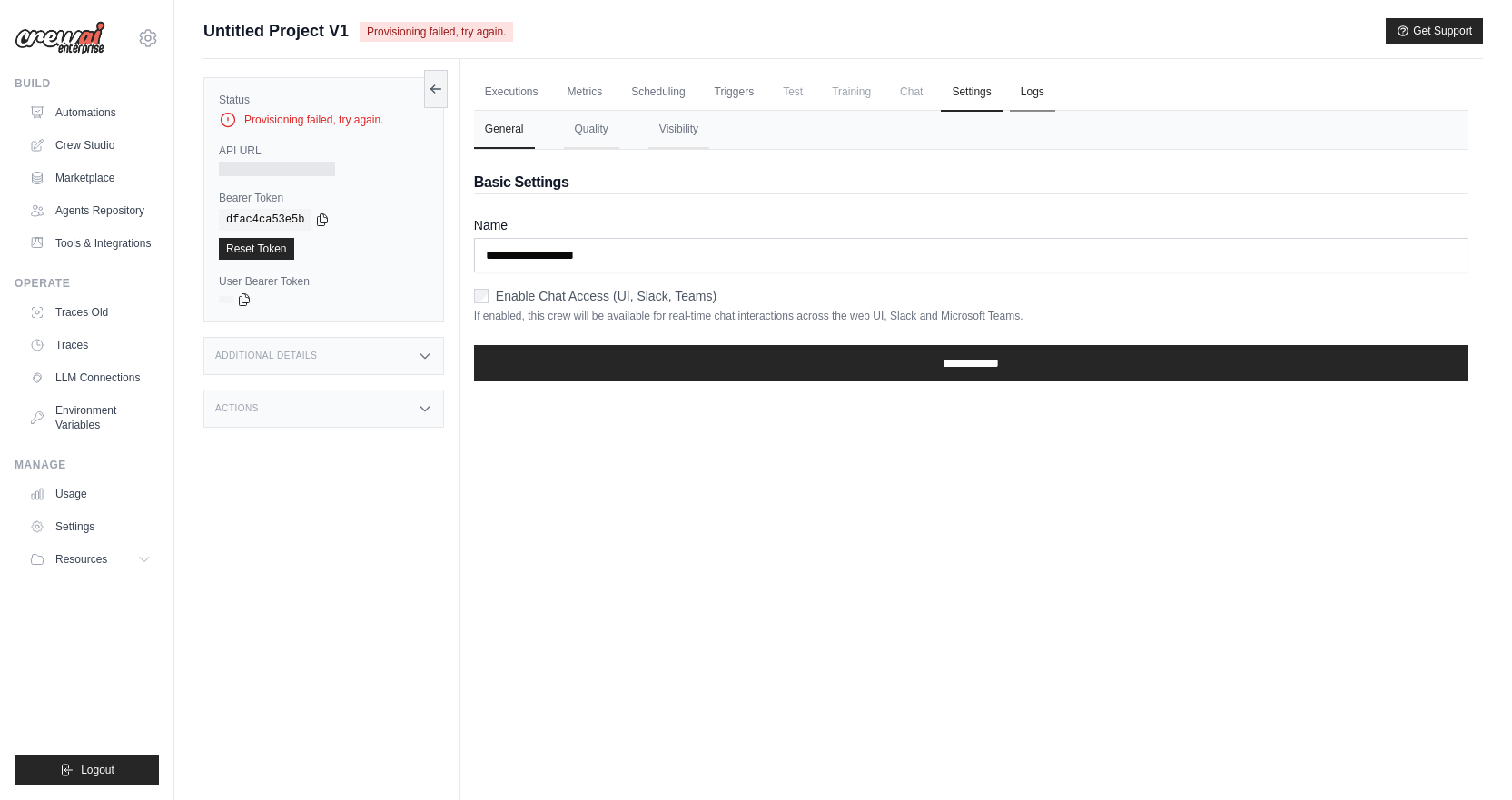
click at [1041, 102] on link "Logs" at bounding box center [1032, 92] width 46 height 38
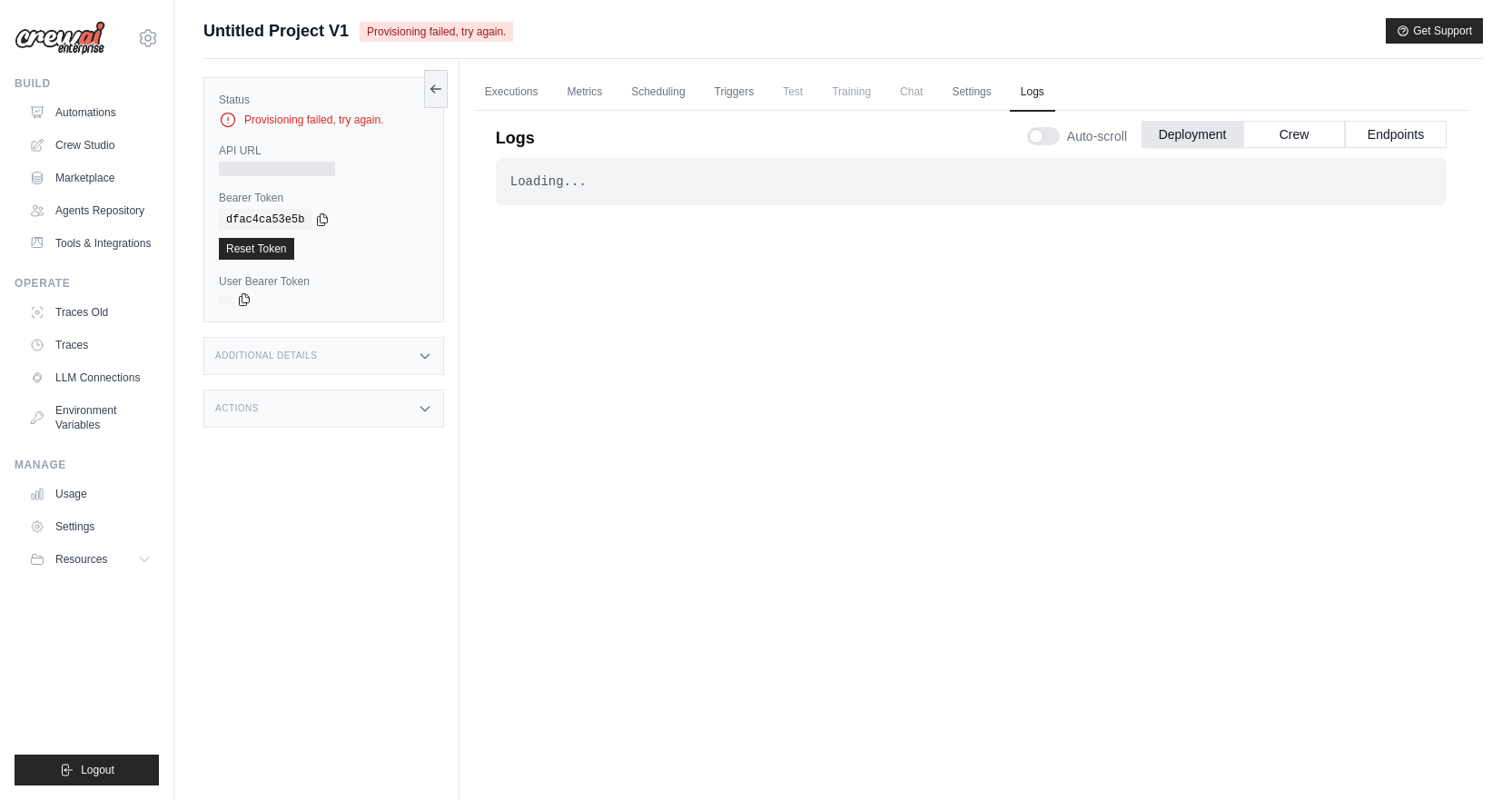
click at [353, 122] on div "Provisioning failed, try again." at bounding box center [323, 119] width 210 height 18
click at [352, 123] on div "Provisioning failed, try again." at bounding box center [323, 119] width 210 height 18
click at [89, 327] on link "Traces Old" at bounding box center [91, 312] width 137 height 29
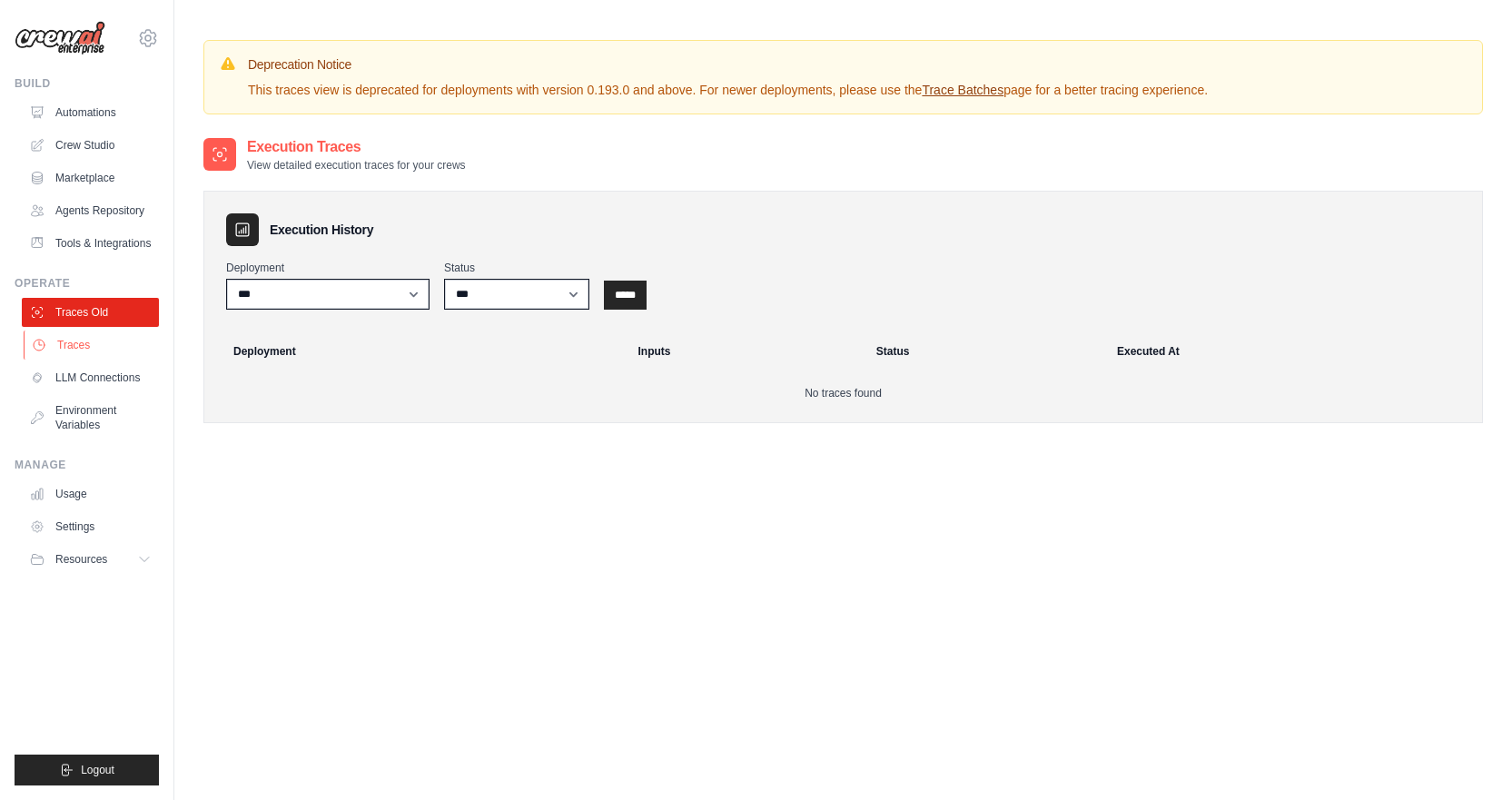
click at [77, 359] on link "Traces" at bounding box center [91, 345] width 137 height 29
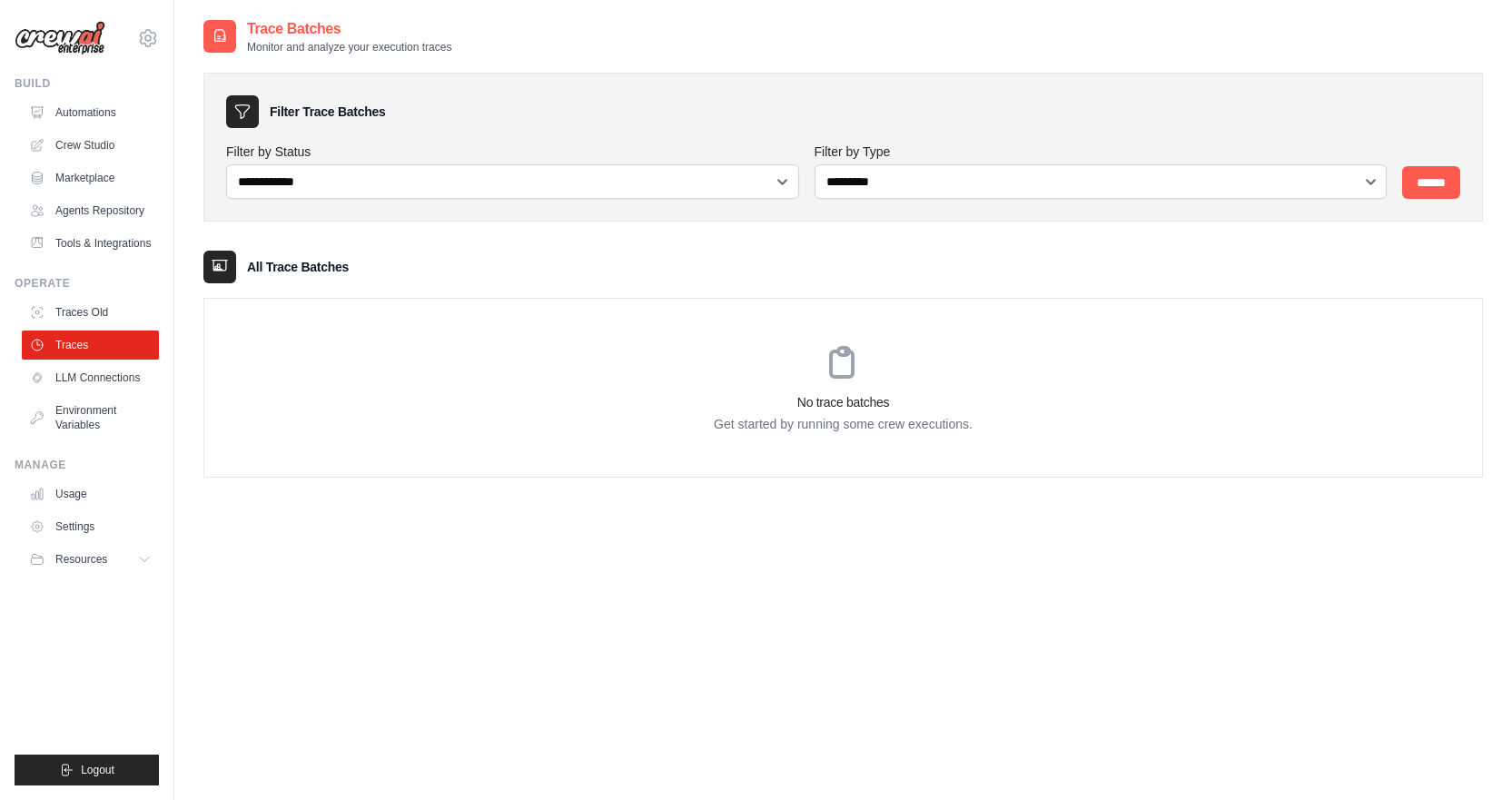
click at [231, 42] on div at bounding box center [219, 35] width 33 height 33
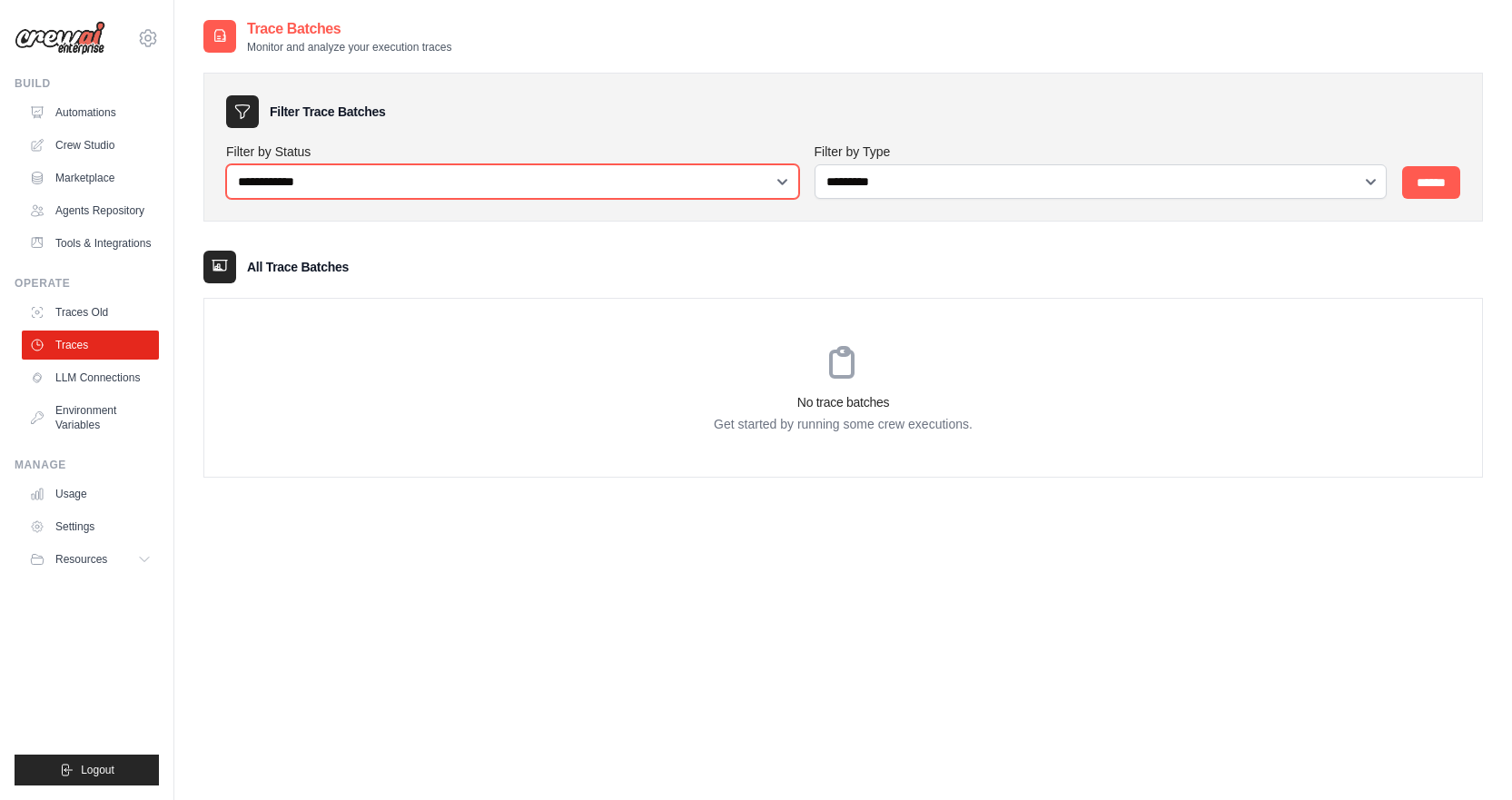
click at [459, 178] on select "**********" at bounding box center [512, 181] width 573 height 34
select select "*********"
click at [226, 164] on select "**********" at bounding box center [512, 181] width 573 height 34
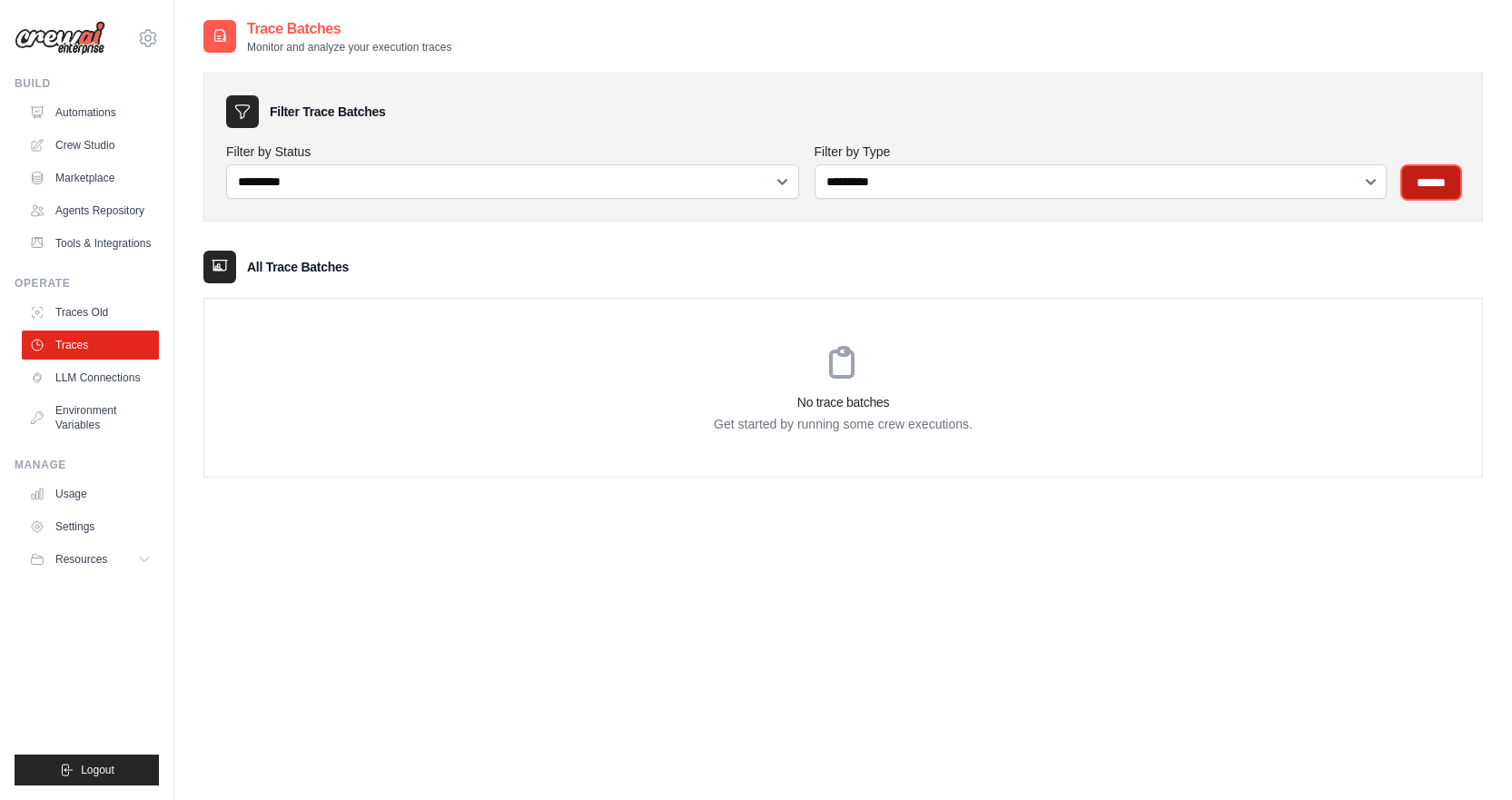
click at [1446, 188] on input "******" at bounding box center [1431, 182] width 58 height 33
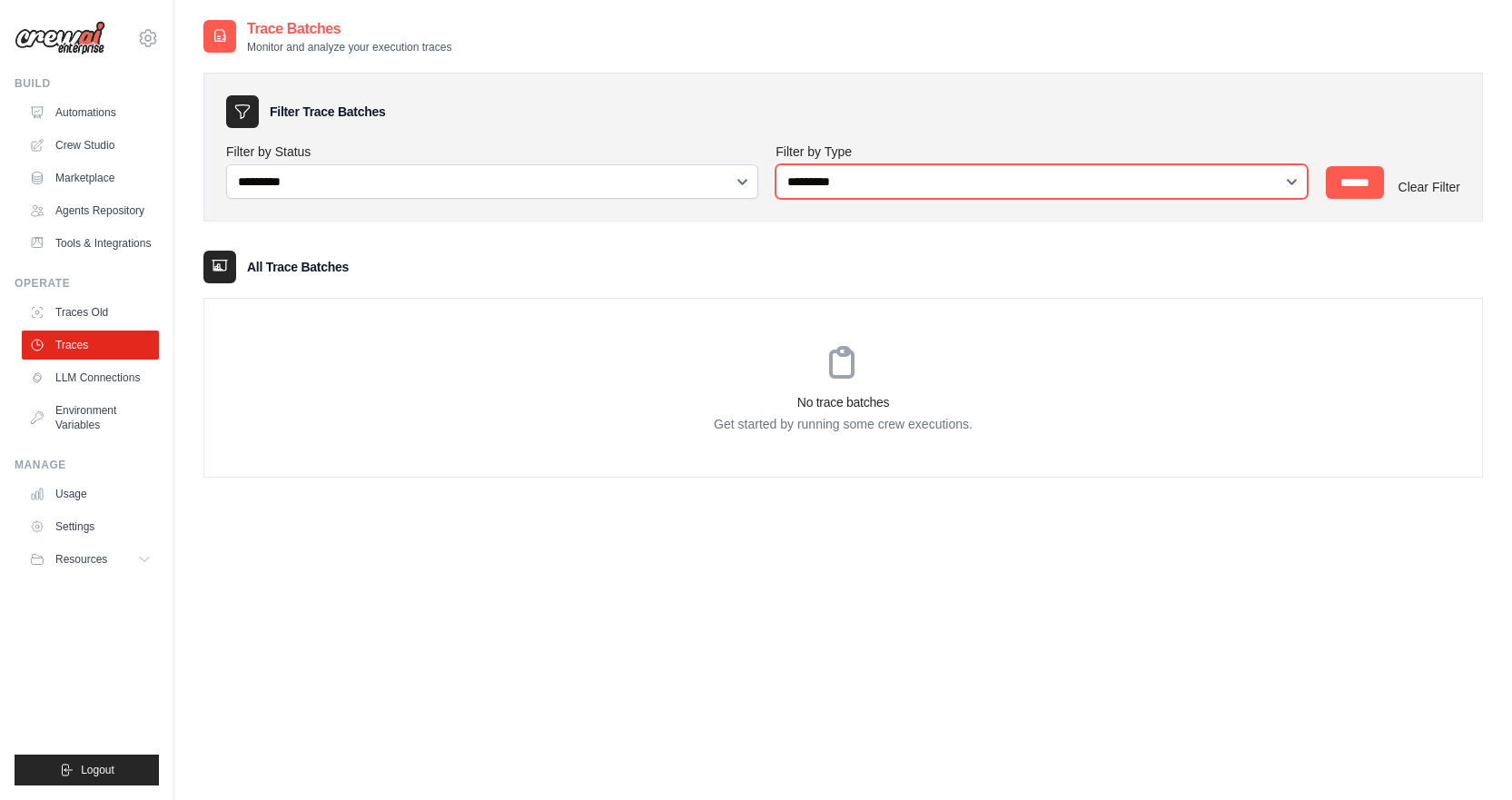
click at [798, 188] on select "**********" at bounding box center [1041, 181] width 532 height 34
select select "********"
click at [775, 164] on select "**********" at bounding box center [1041, 181] width 532 height 34
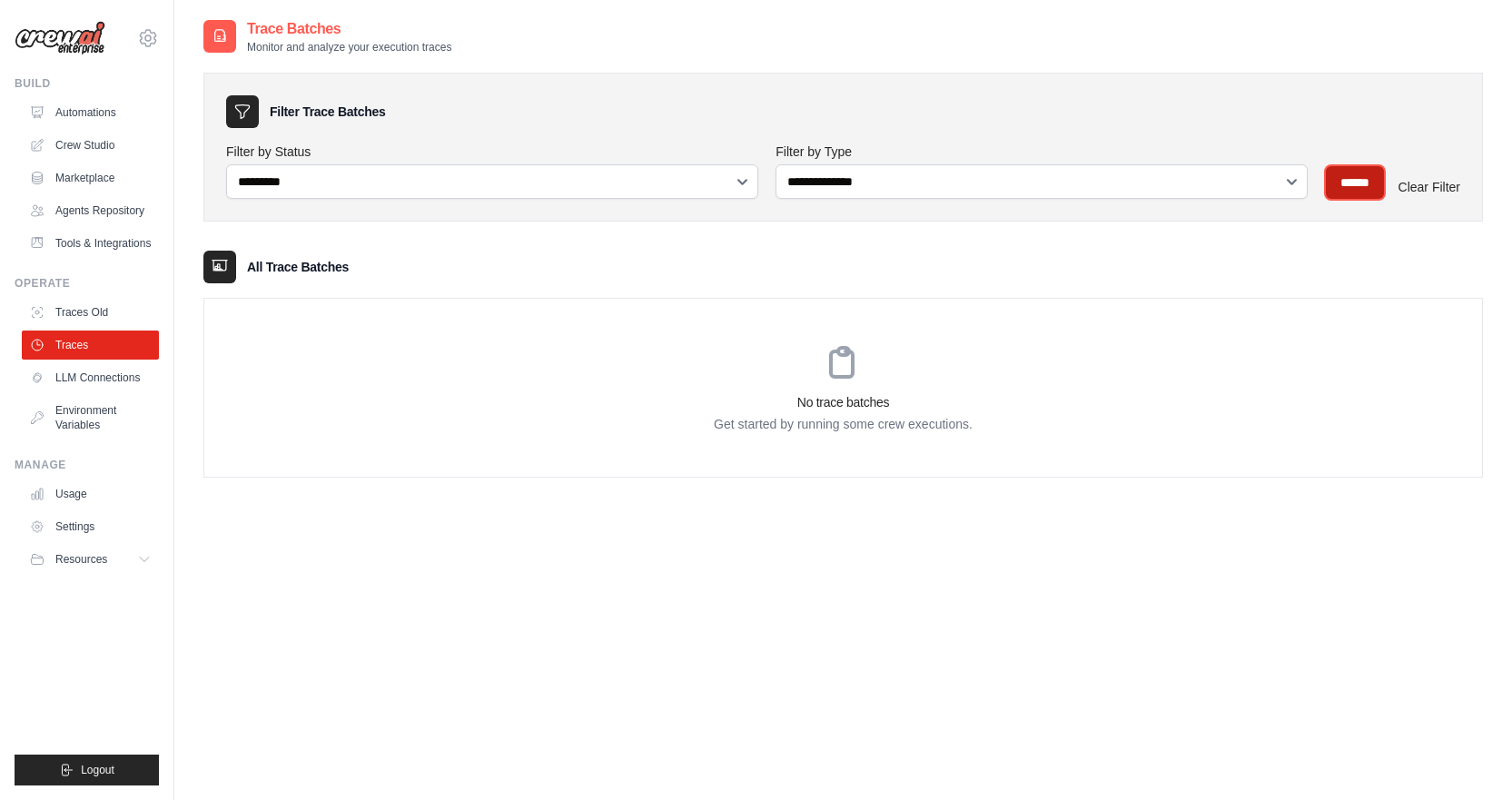
click at [1340, 192] on input "******" at bounding box center [1355, 182] width 58 height 33
click at [1339, 191] on input "******" at bounding box center [1355, 182] width 58 height 33
click at [69, 120] on link "Automations" at bounding box center [91, 112] width 137 height 29
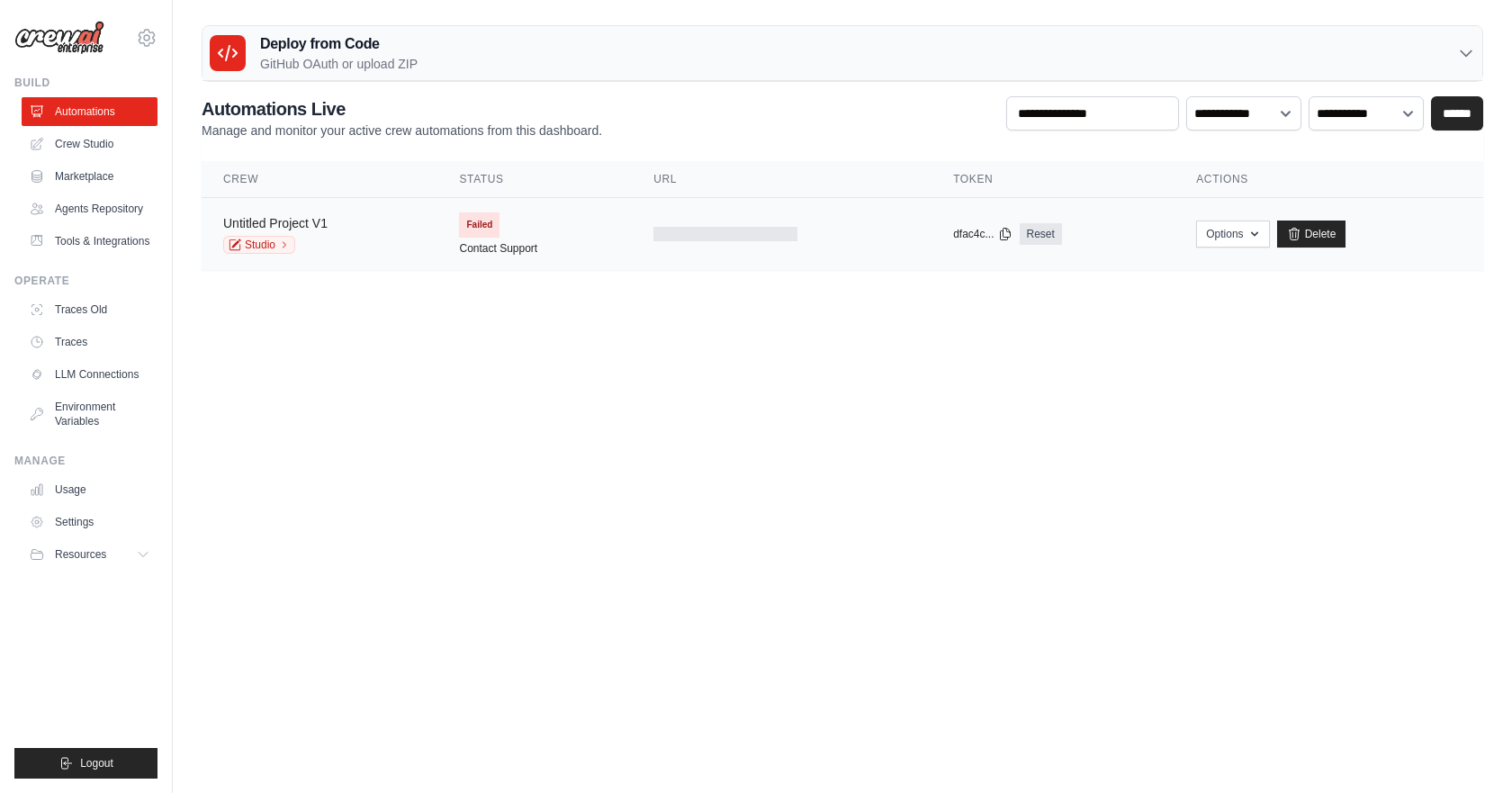
click at [313, 226] on link "Untitled Project V1" at bounding box center [275, 223] width 104 height 15
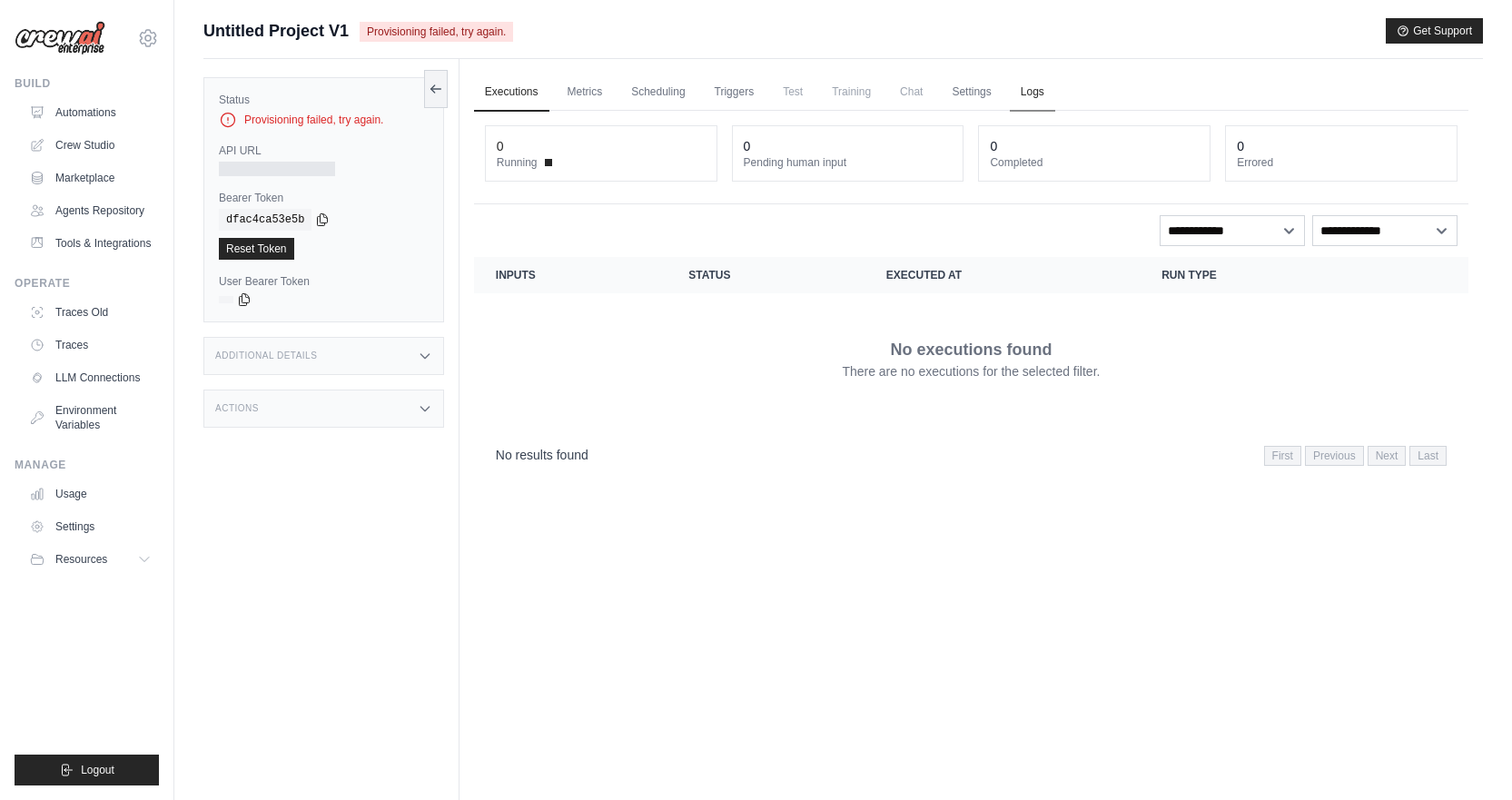
click at [1056, 100] on link "Logs" at bounding box center [1032, 92] width 46 height 38
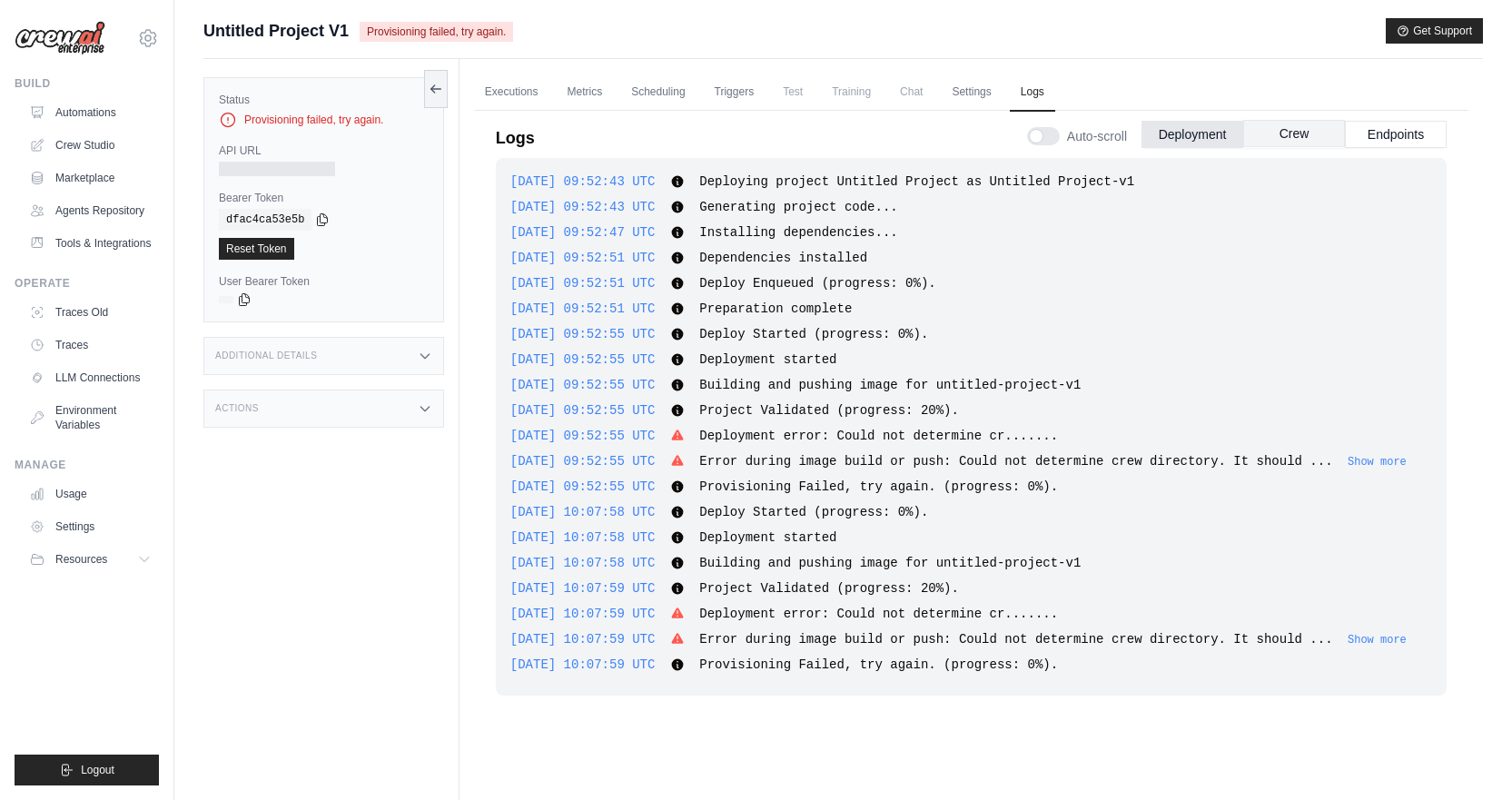
click at [1294, 141] on button "Crew" at bounding box center [1293, 133] width 102 height 27
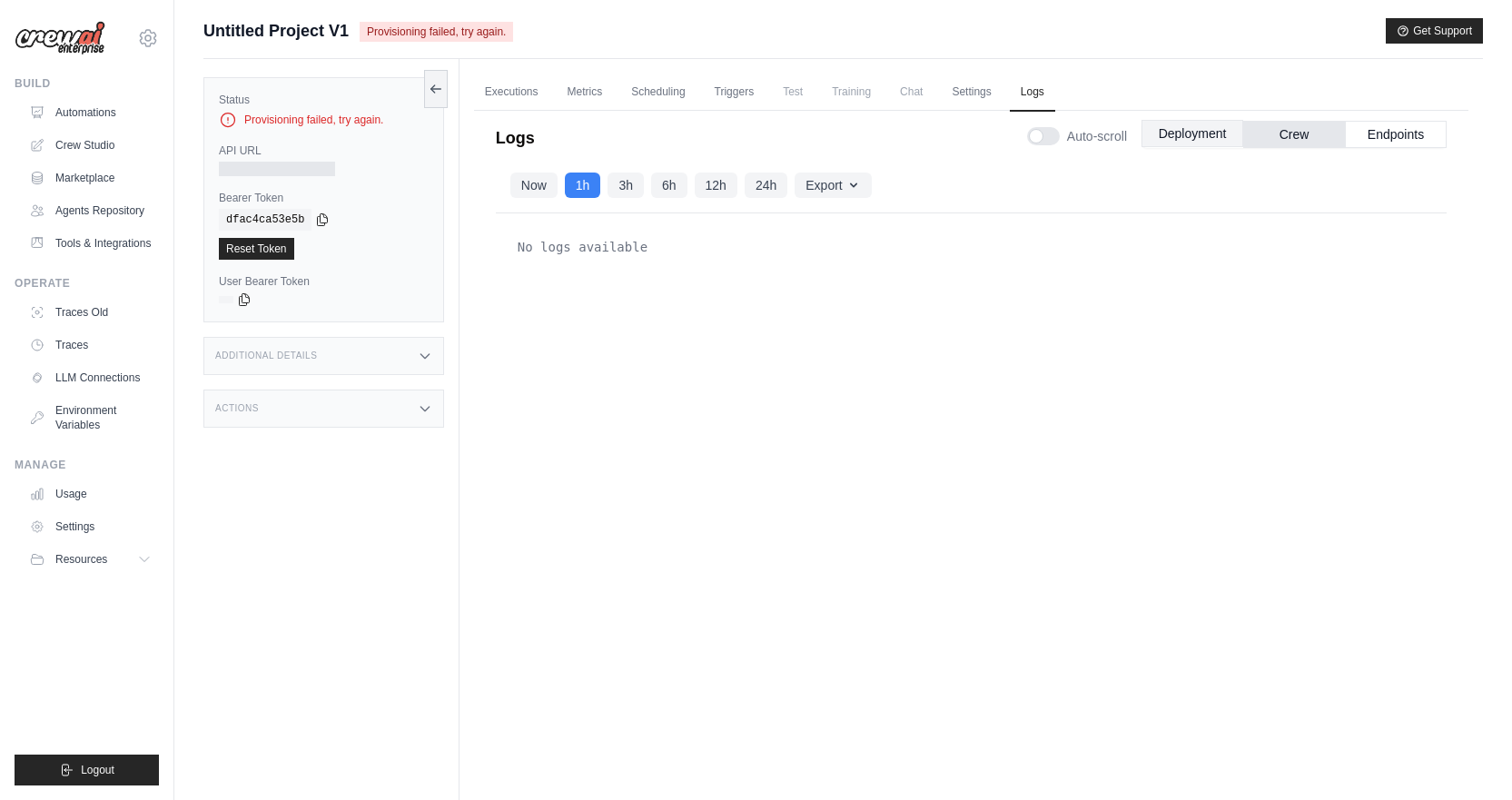
click at [1165, 141] on button "Deployment" at bounding box center [1192, 133] width 102 height 27
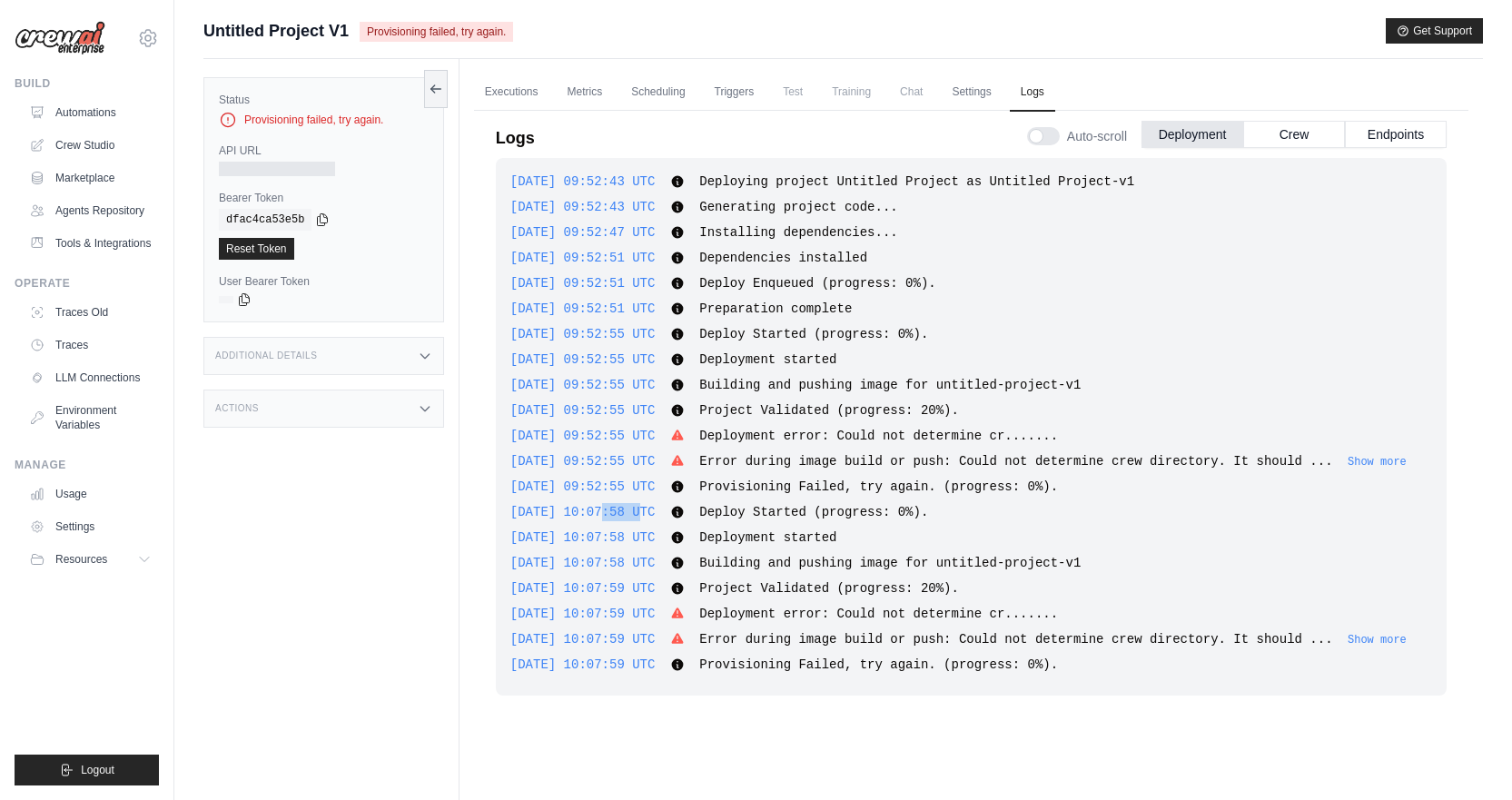
drag, startPoint x: 592, startPoint y: 512, endPoint x: 628, endPoint y: 512, distance: 36.0
click at [628, 512] on span "2025-09-26 10:07:58 UTC" at bounding box center [583, 512] width 145 height 15
click at [1027, 149] on div "Auto-scroll Deployment Crew Endpoints" at bounding box center [1236, 132] width 419 height 51
click at [1027, 142] on div at bounding box center [1042, 135] width 33 height 18
click at [1036, 141] on div at bounding box center [1042, 135] width 33 height 18
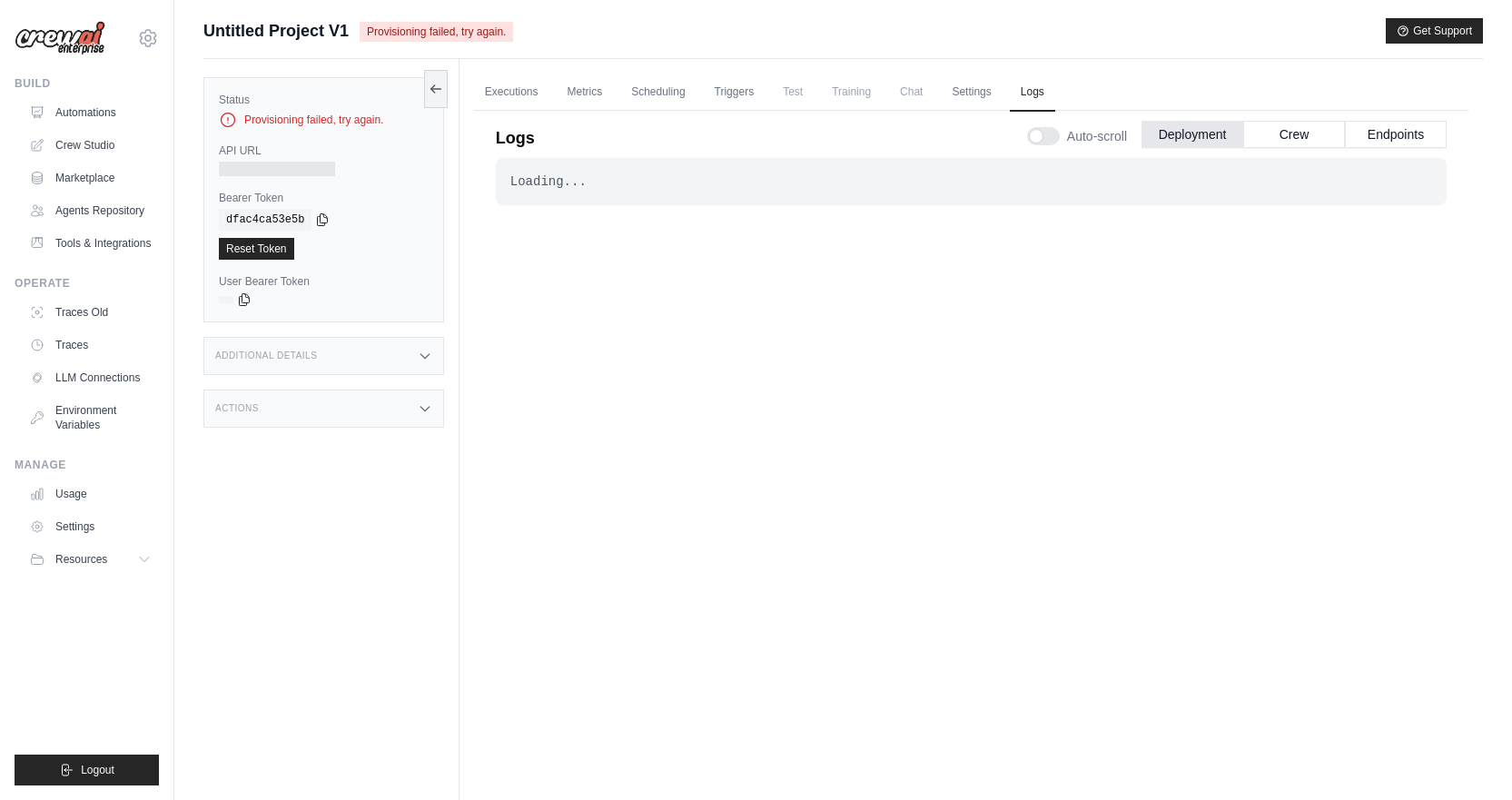
click at [833, 487] on div "Loading... . . . Failed" at bounding box center [971, 466] width 950 height 615
click at [325, 396] on div "Actions" at bounding box center [323, 408] width 240 height 38
click at [1188, 142] on button "Deployment" at bounding box center [1192, 133] width 102 height 27
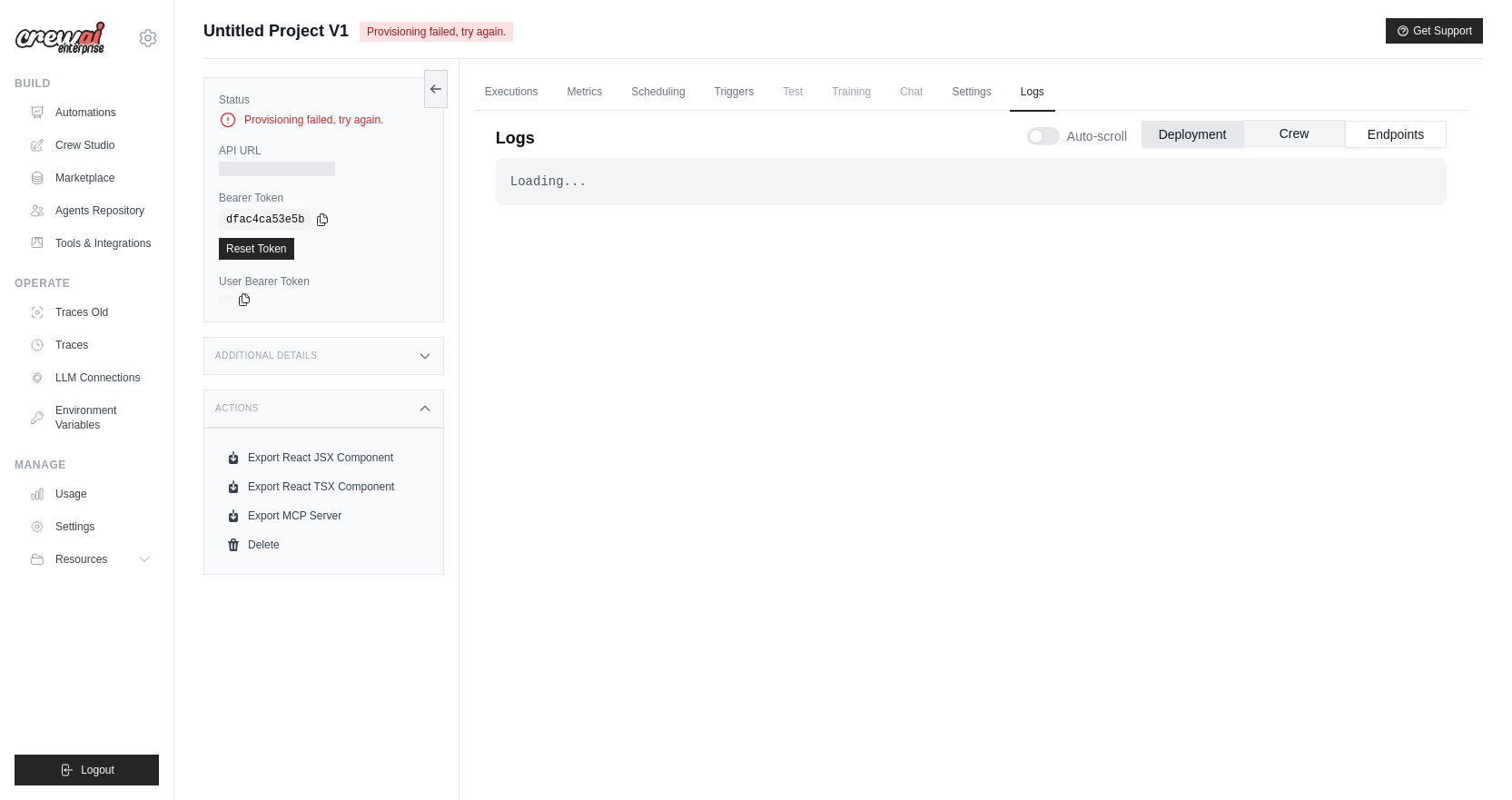
click at [1297, 142] on button "Crew" at bounding box center [1293, 133] width 102 height 27
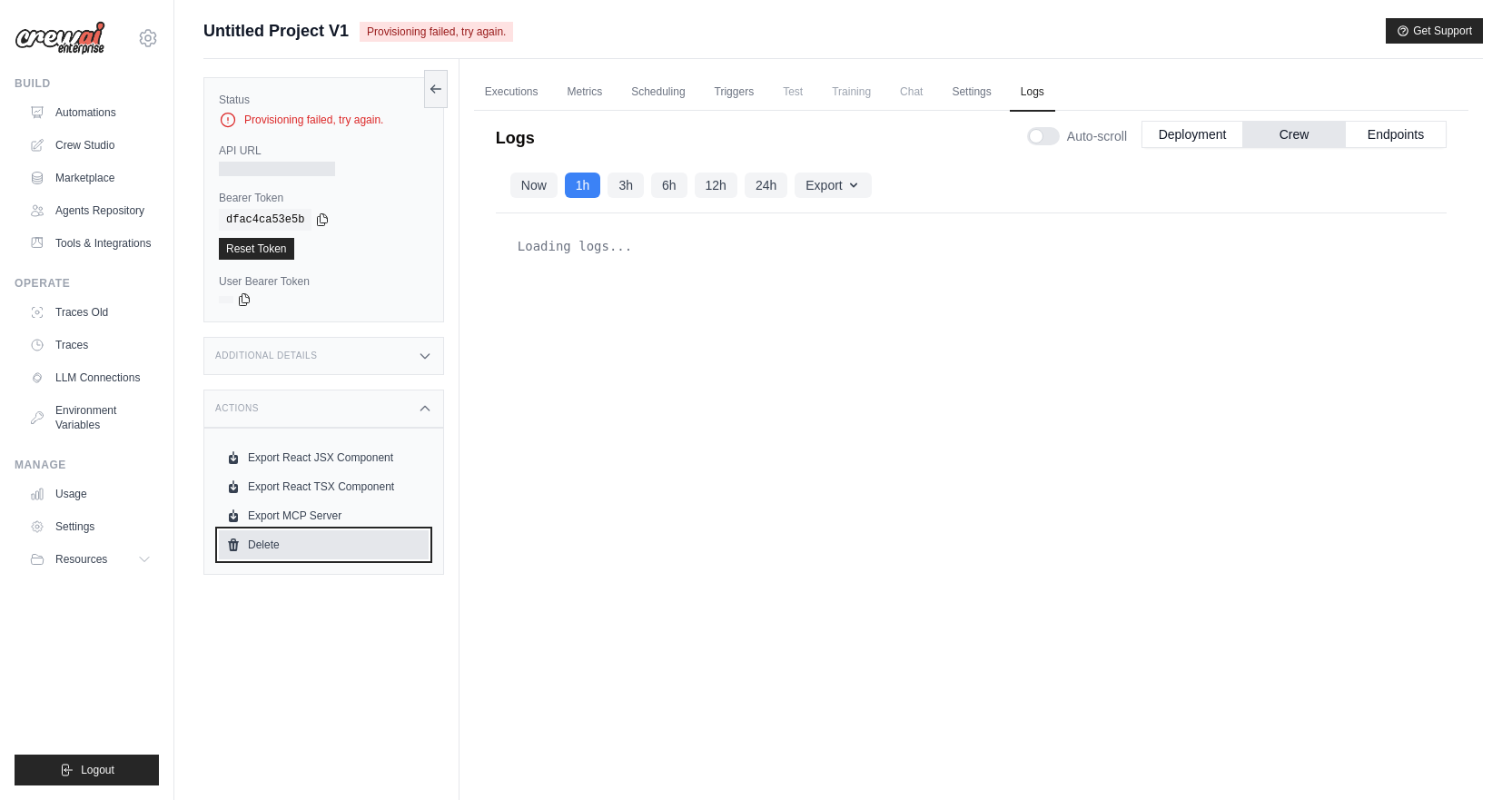
click at [279, 542] on link "Delete" at bounding box center [323, 544] width 210 height 29
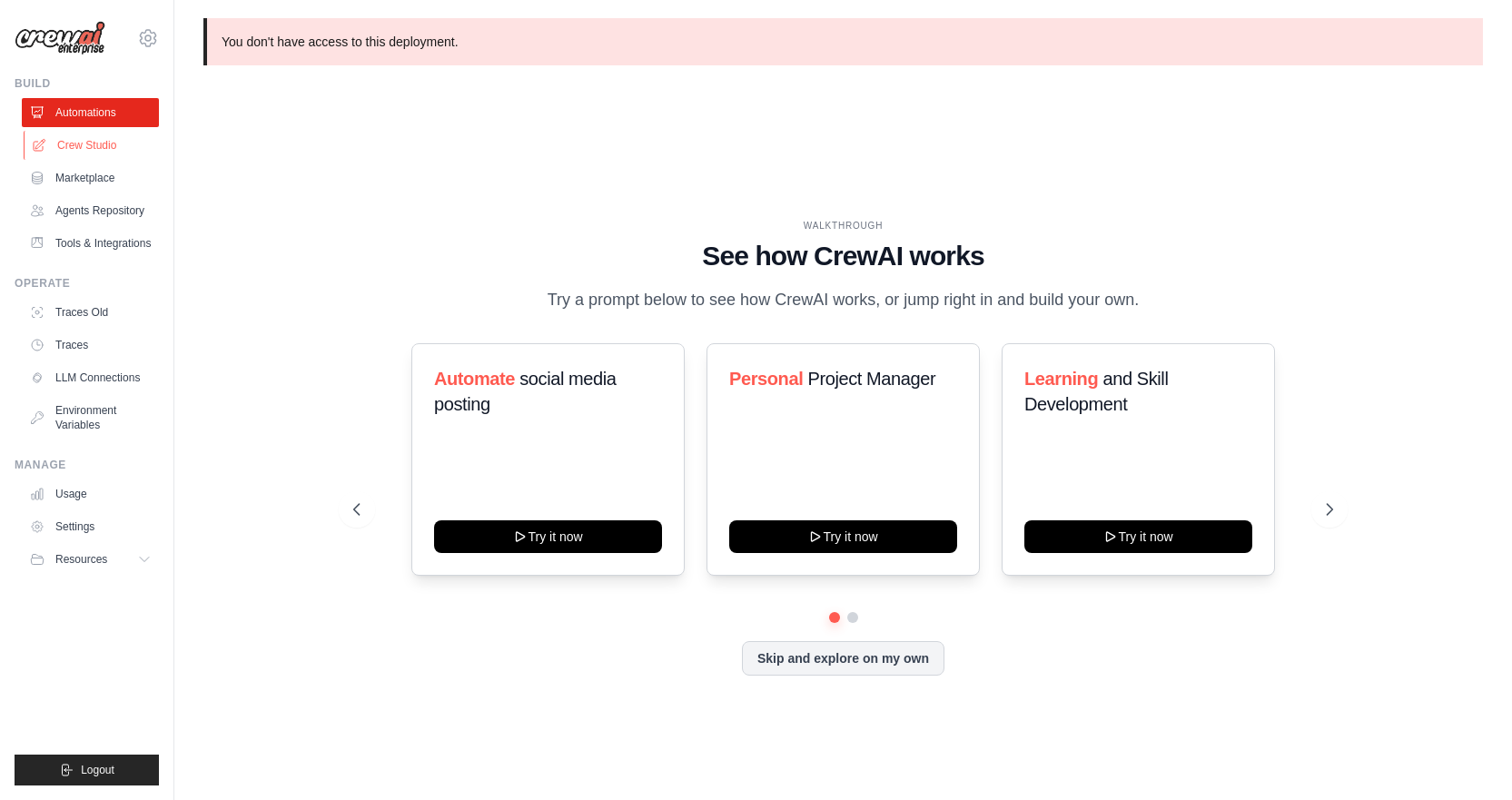
click at [70, 154] on link "Crew Studio" at bounding box center [91, 144] width 137 height 29
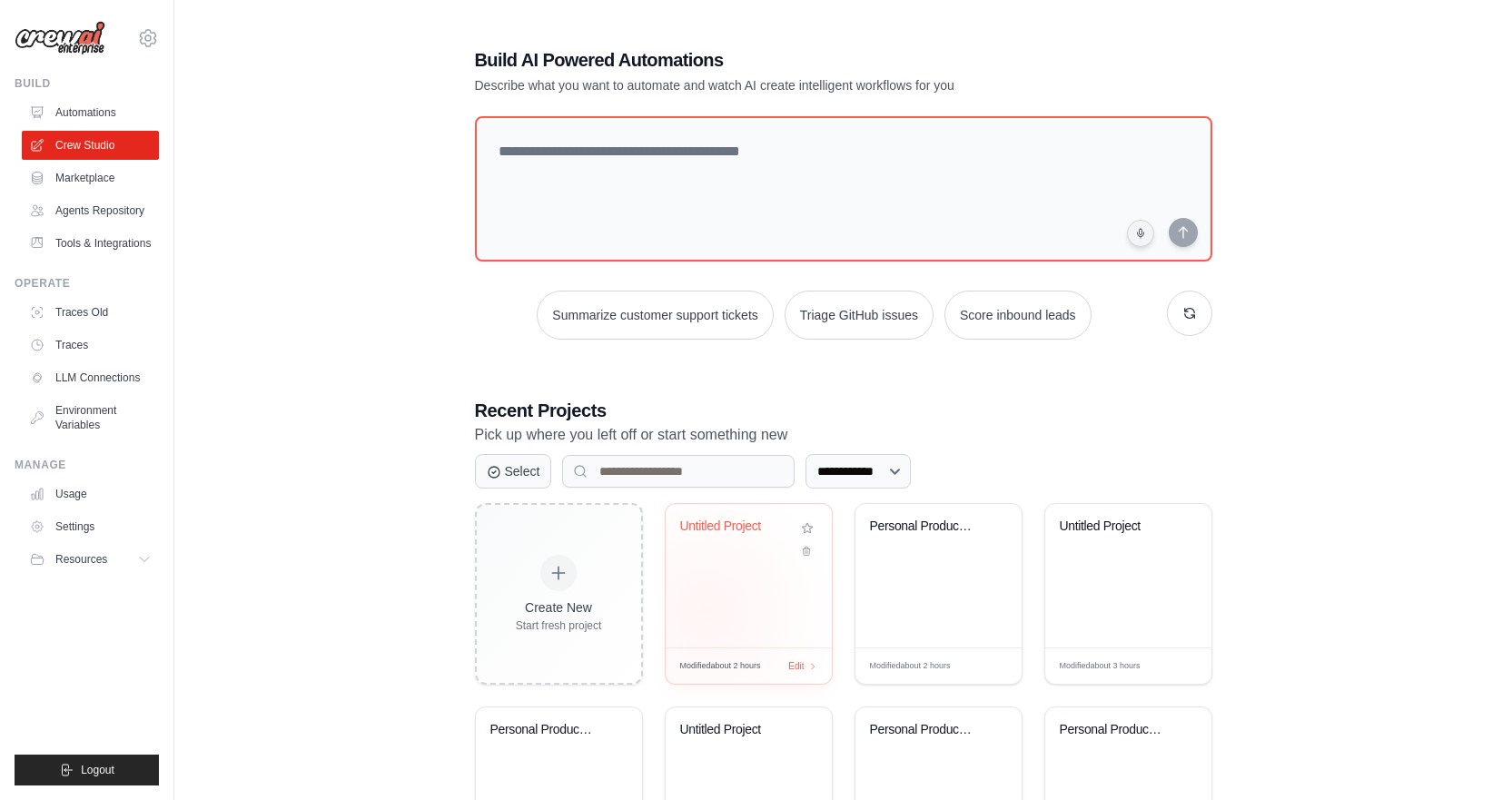
click at [705, 611] on div "Untitled Project" at bounding box center [748, 576] width 166 height 143
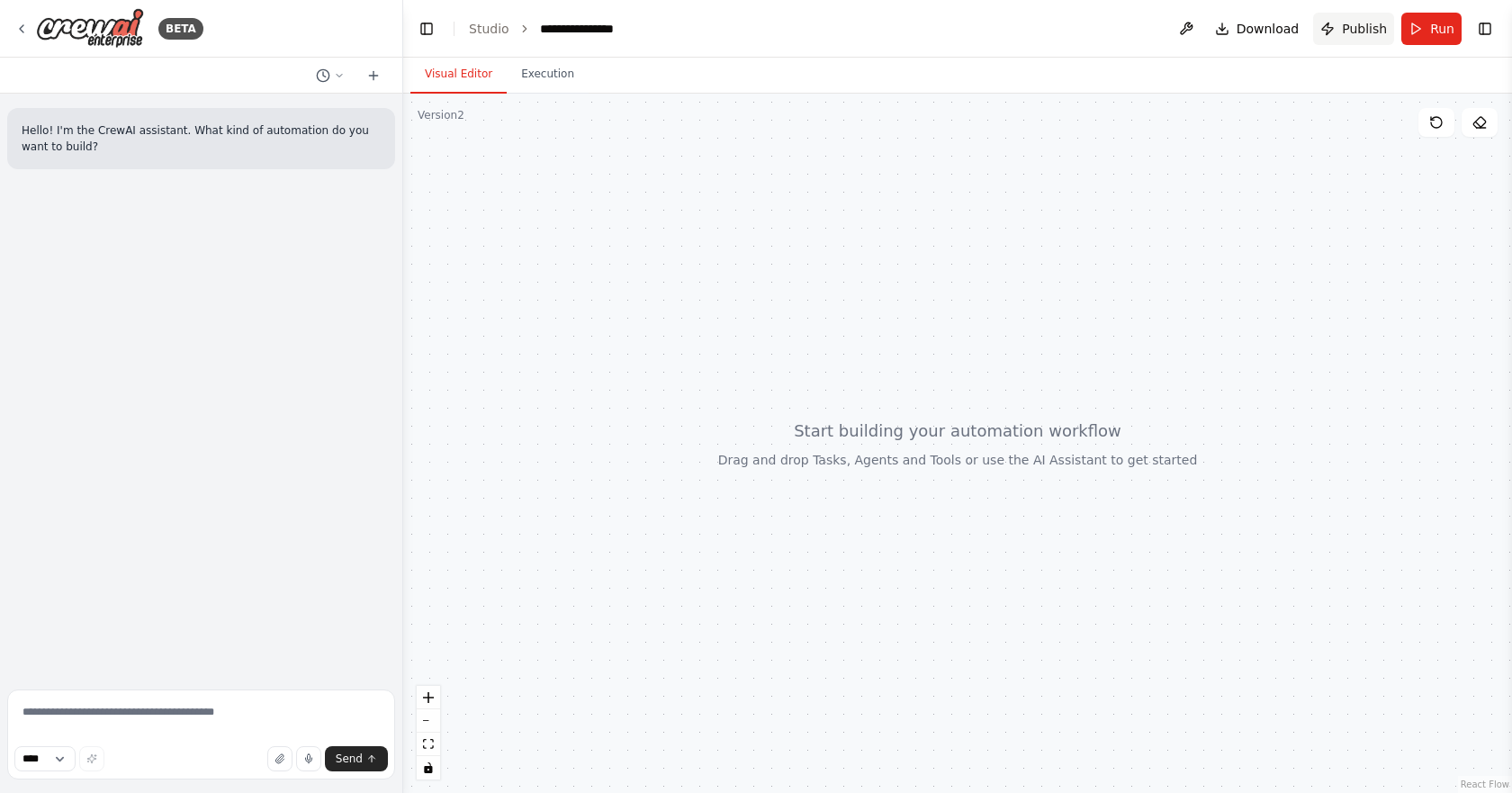
click at [1365, 30] on span "Publish" at bounding box center [1364, 28] width 45 height 18
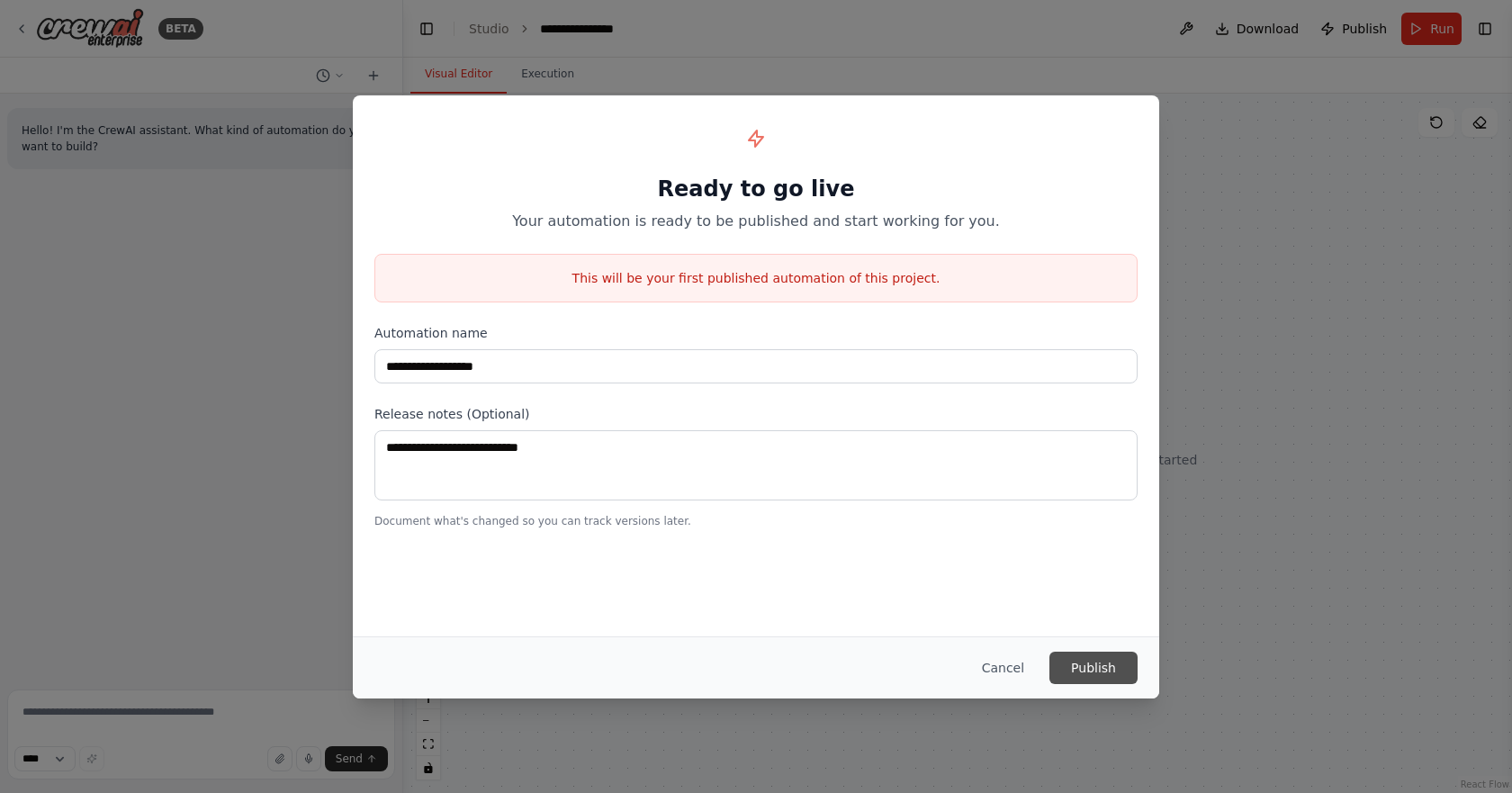
click at [1079, 664] on button "Publish" at bounding box center [1094, 667] width 89 height 32
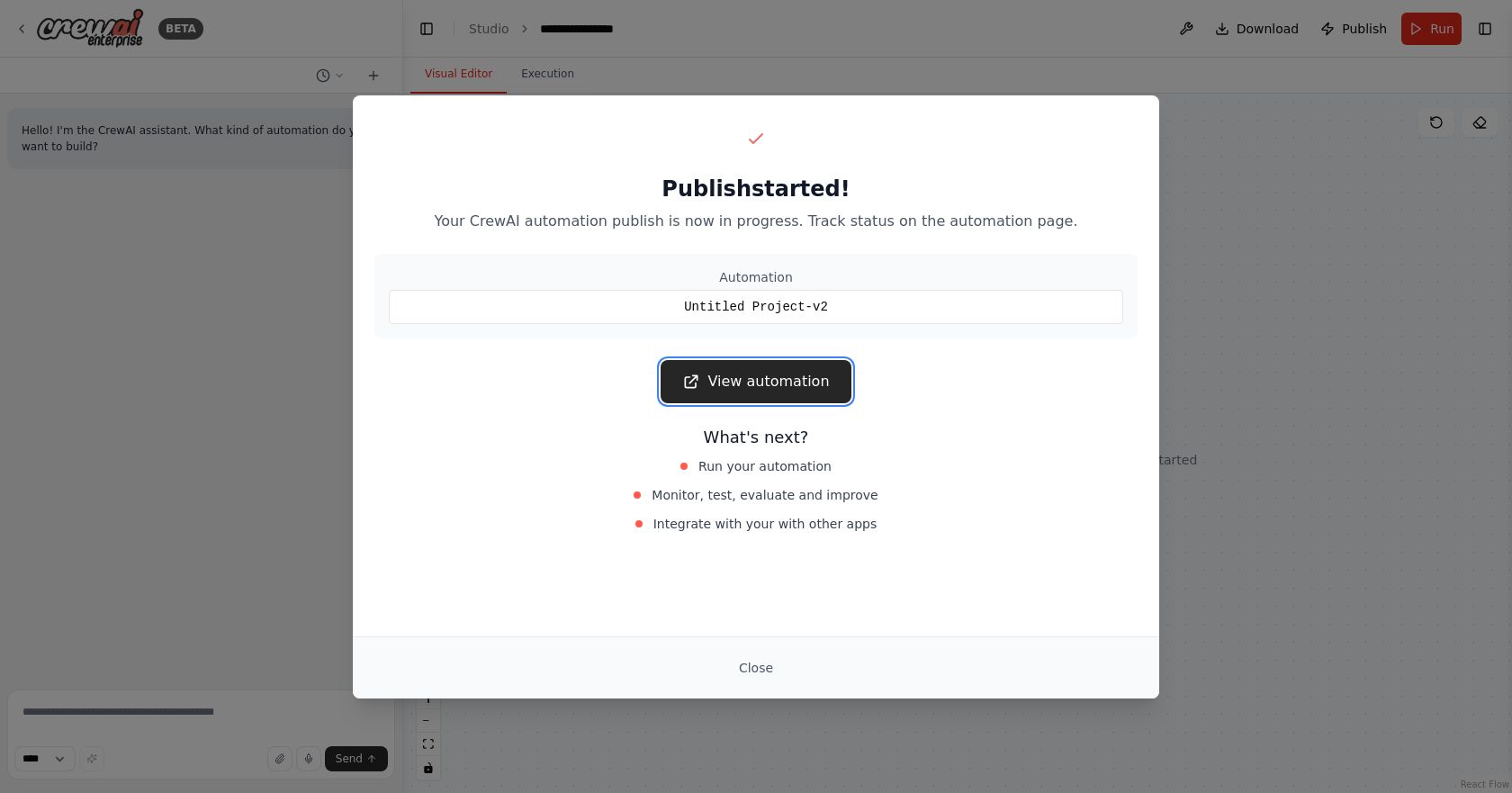
click at [779, 385] on link "View automation" at bounding box center [756, 381] width 190 height 43
click at [1303, 284] on div "Publish started! Your CrewAI automation publish is now in progress. Track statu…" at bounding box center [756, 396] width 1512 height 793
click at [736, 383] on link "View automation" at bounding box center [756, 381] width 190 height 43
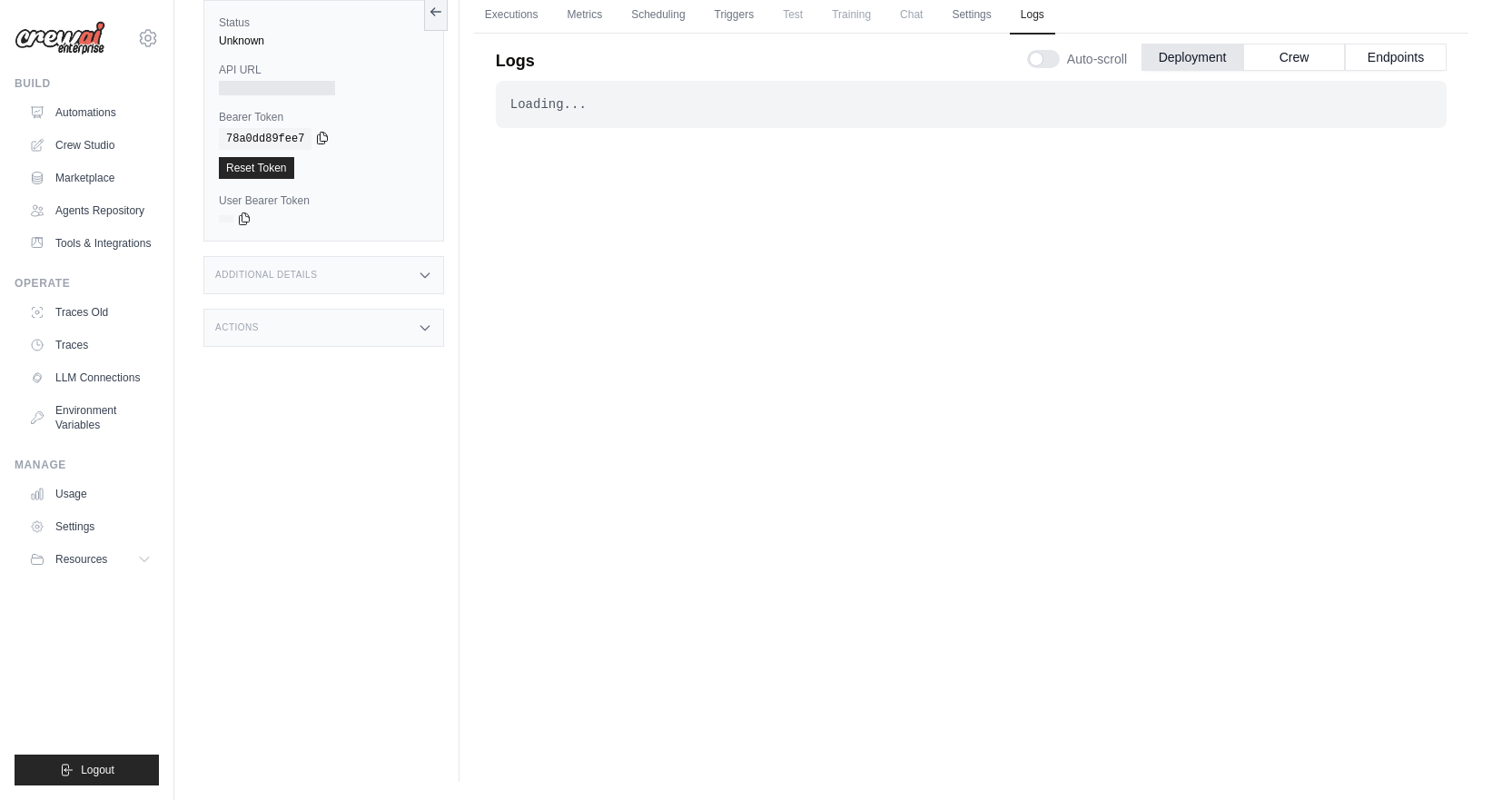
click at [316, 142] on icon at bounding box center [322, 138] width 15 height 15
click at [318, 145] on div "78a0dd89fee7" at bounding box center [323, 138] width 210 height 21
click at [345, 45] on div "Provisioning failed, try again." at bounding box center [323, 43] width 210 height 18
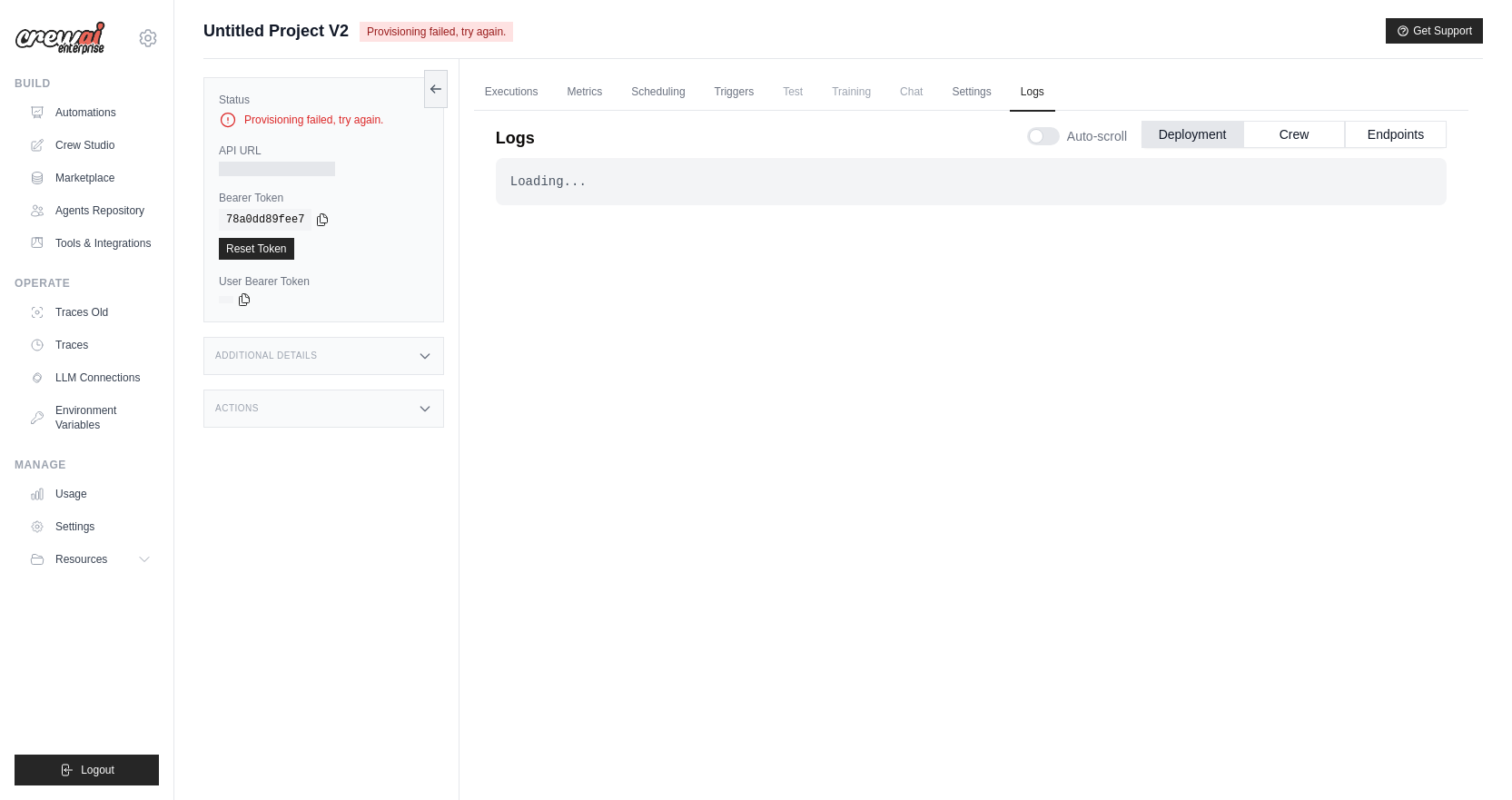
click at [420, 34] on span "Provisioning failed, try again." at bounding box center [436, 31] width 154 height 20
click at [511, 86] on link "Executions" at bounding box center [511, 92] width 75 height 38
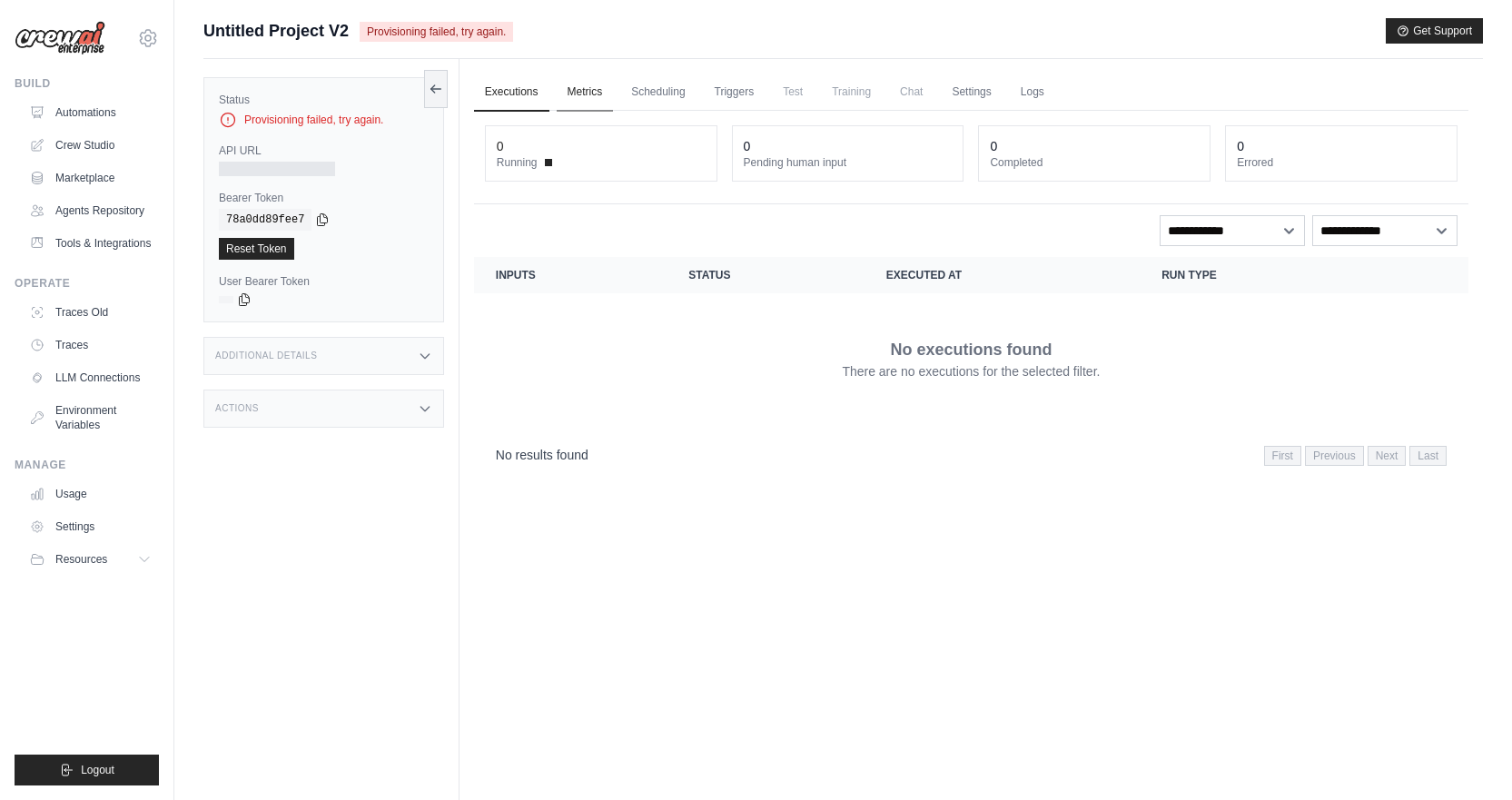
click at [583, 94] on link "Metrics" at bounding box center [584, 92] width 57 height 38
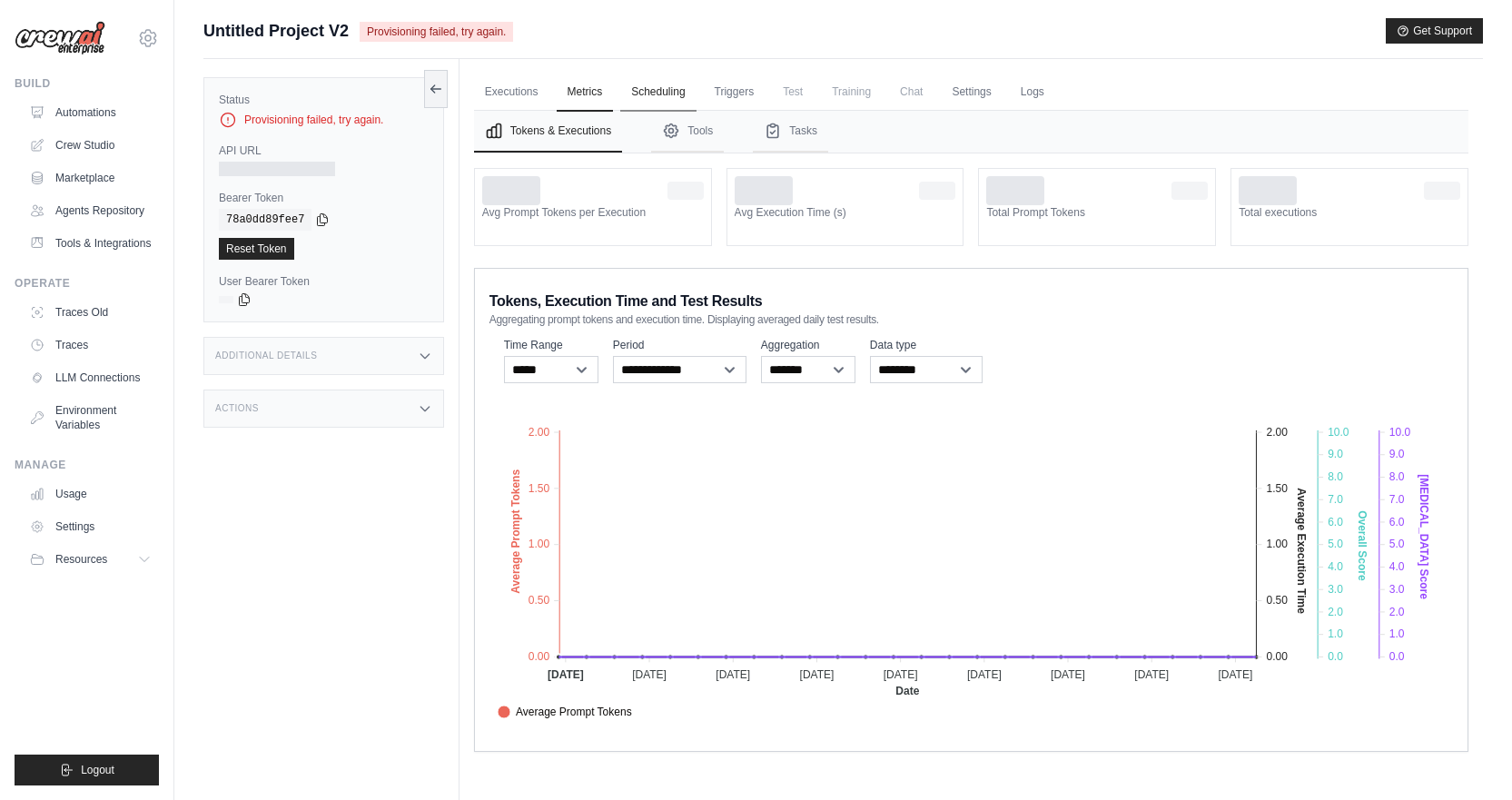
click at [674, 91] on link "Scheduling" at bounding box center [658, 92] width 75 height 38
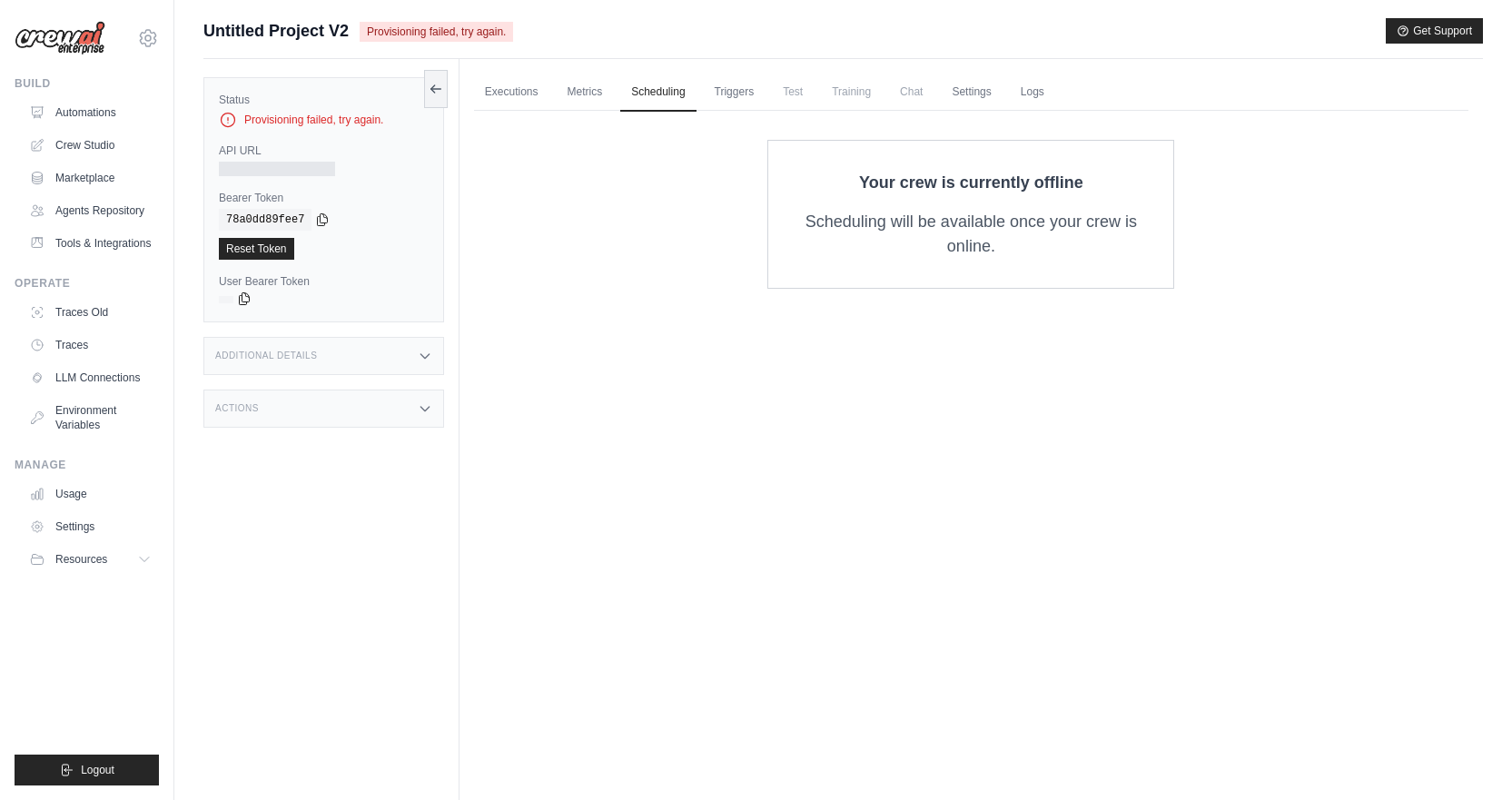
click at [244, 301] on icon at bounding box center [244, 299] width 15 height 15
click at [275, 251] on link "Reset Token" at bounding box center [256, 248] width 75 height 21
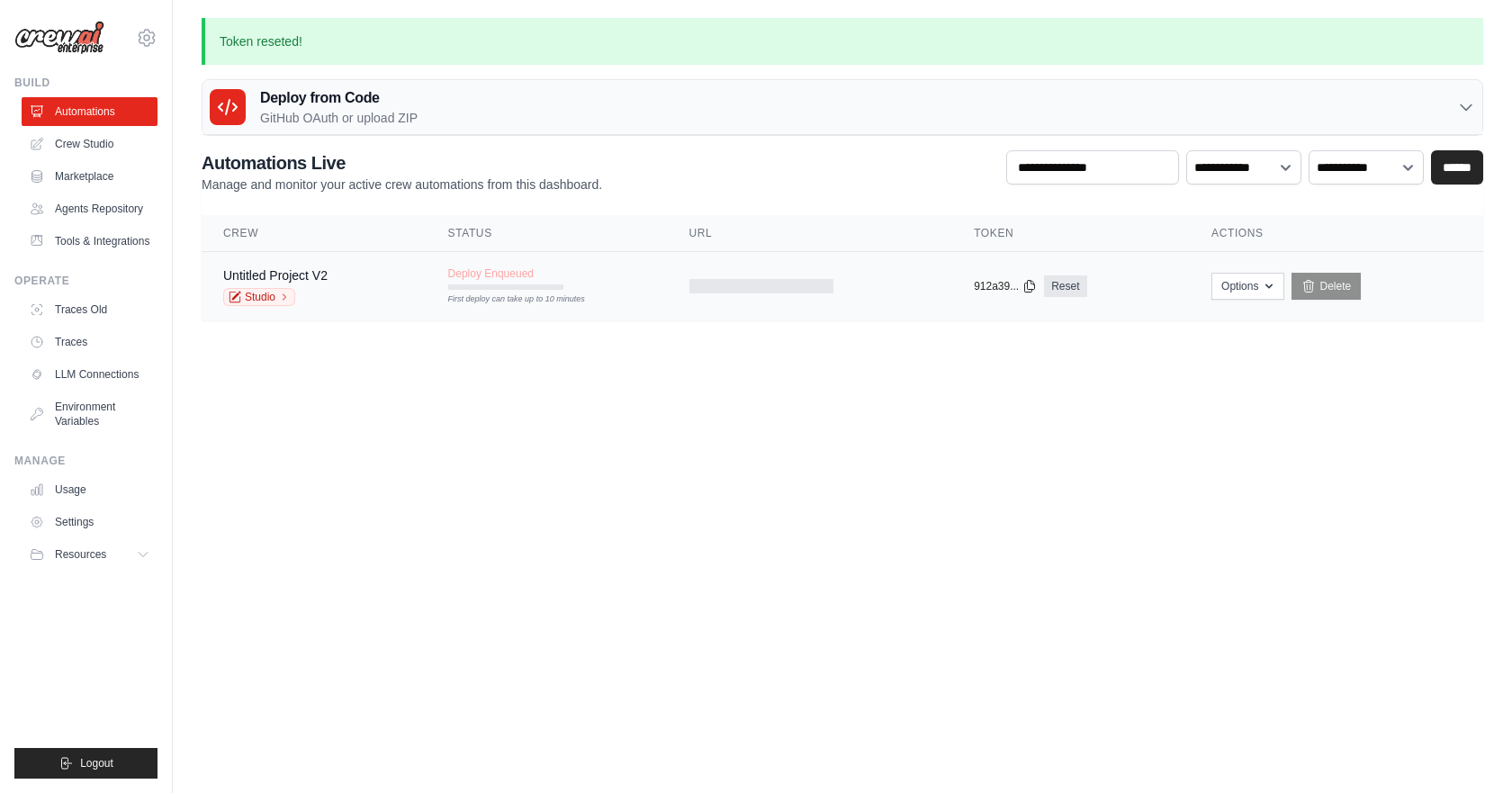
click at [345, 265] on td "Untitled Project V2 Studio" at bounding box center [314, 286] width 225 height 69
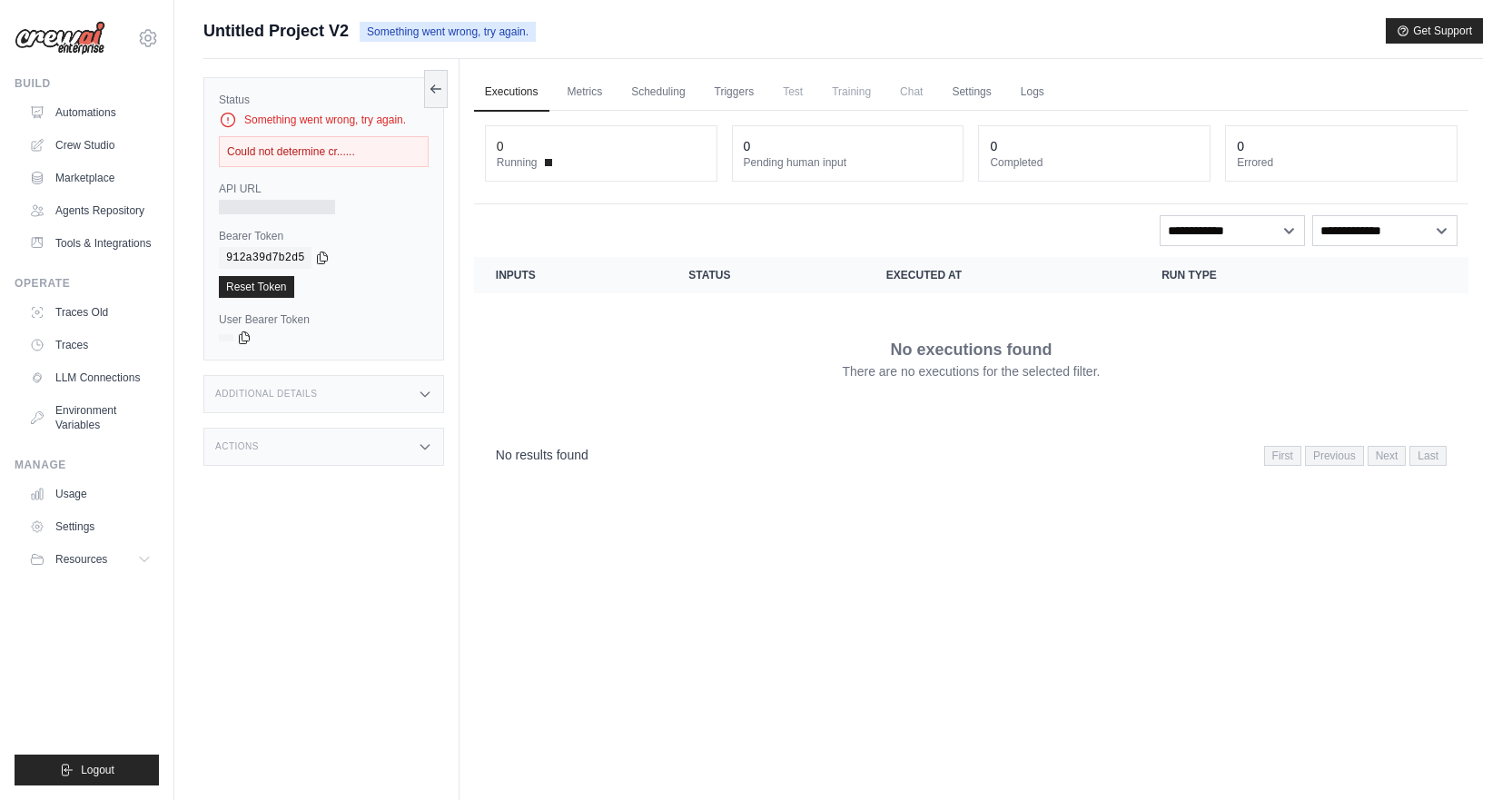
click at [337, 157] on div "Could not determine cr......" at bounding box center [323, 151] width 210 height 31
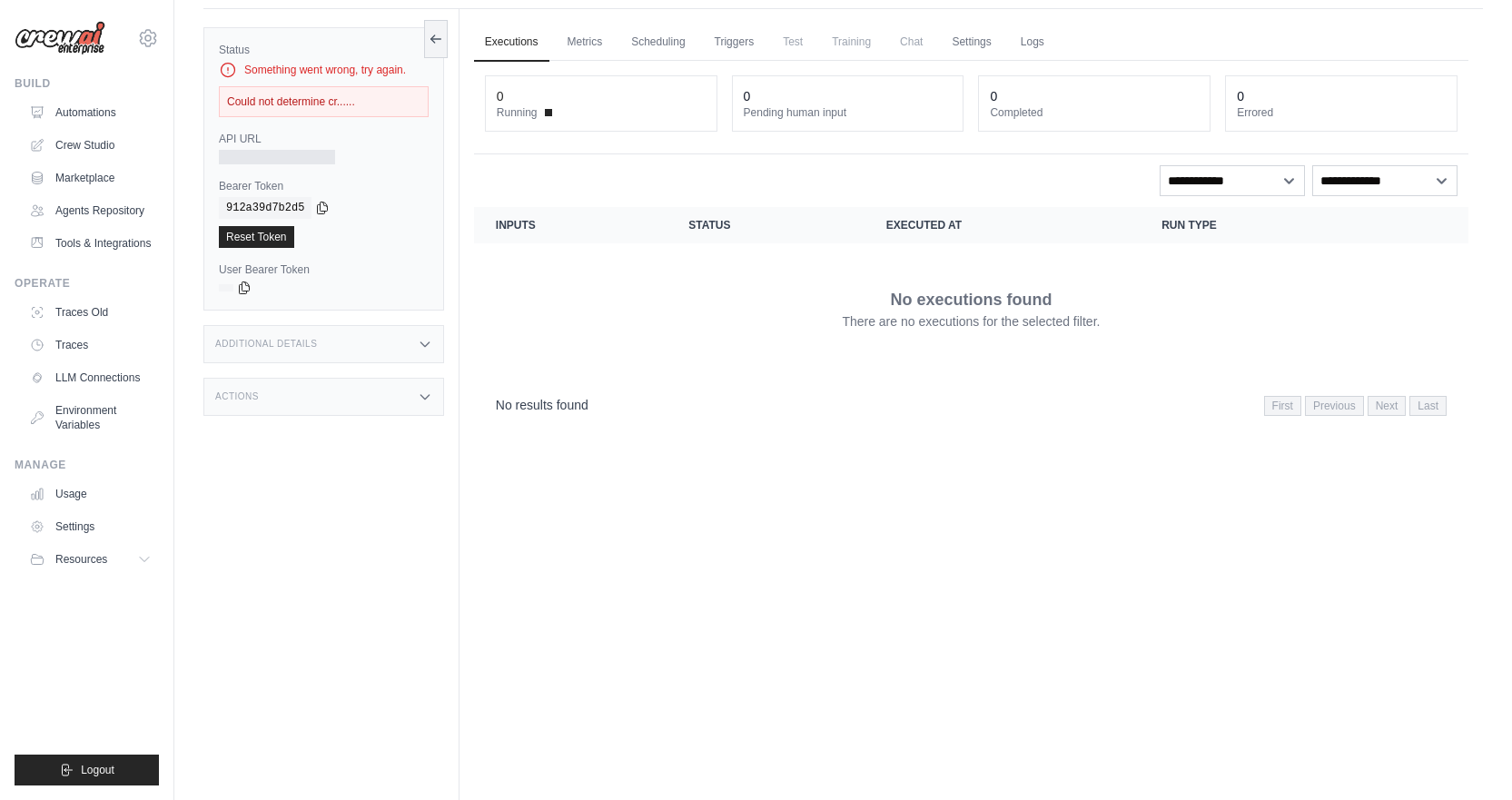
scroll to position [77, 0]
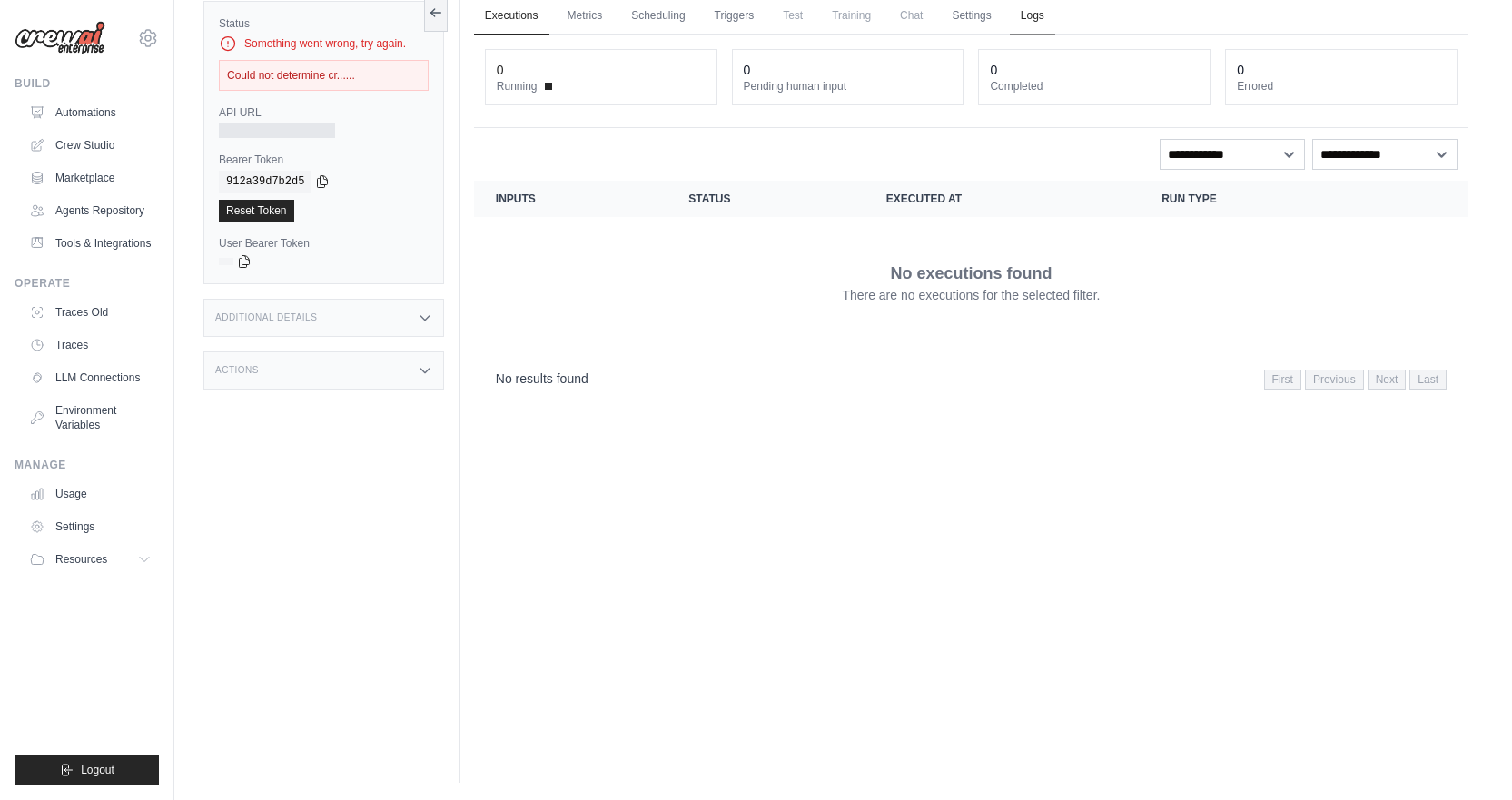
click at [1056, 9] on link "Logs" at bounding box center [1032, 16] width 46 height 38
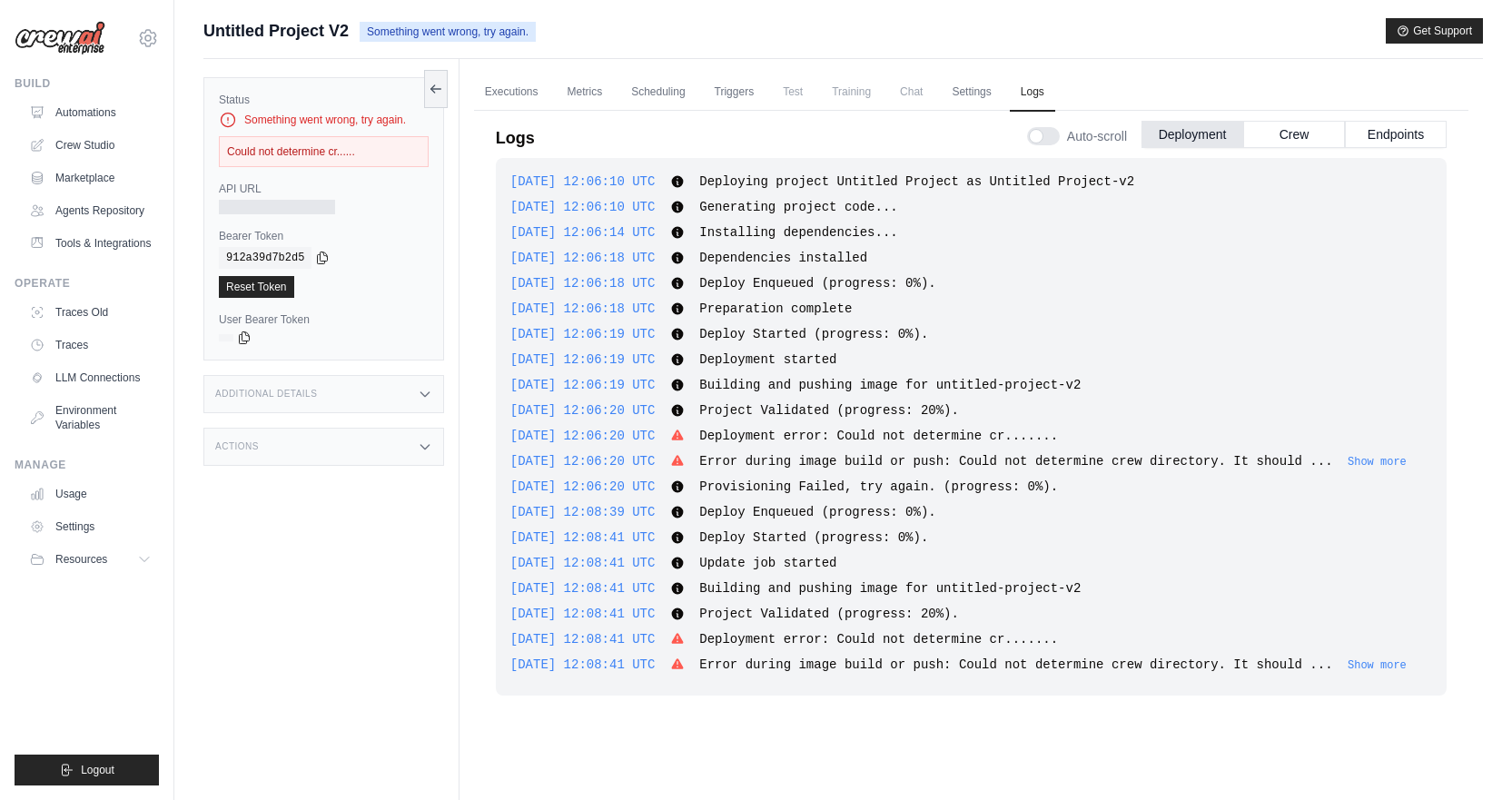
drag, startPoint x: 511, startPoint y: 180, endPoint x: 1376, endPoint y: 663, distance: 990.7
click at [1376, 663] on div "[DATE] 12:06:10 UTC Deploying project Untitled Project as Untitled Project-v2 S…" at bounding box center [971, 427] width 950 height 537
click at [1343, 590] on div "[DATE] 12:08:41 UTC Building and pushing image for untitled-project-v2 Show mor…" at bounding box center [971, 588] width 921 height 18
click at [1016, 391] on span "Building and pushing image for untitled-project-v2" at bounding box center [890, 385] width 381 height 15
click at [656, 332] on span "[DATE] 12:06:19 UTC" at bounding box center [583, 334] width 145 height 15
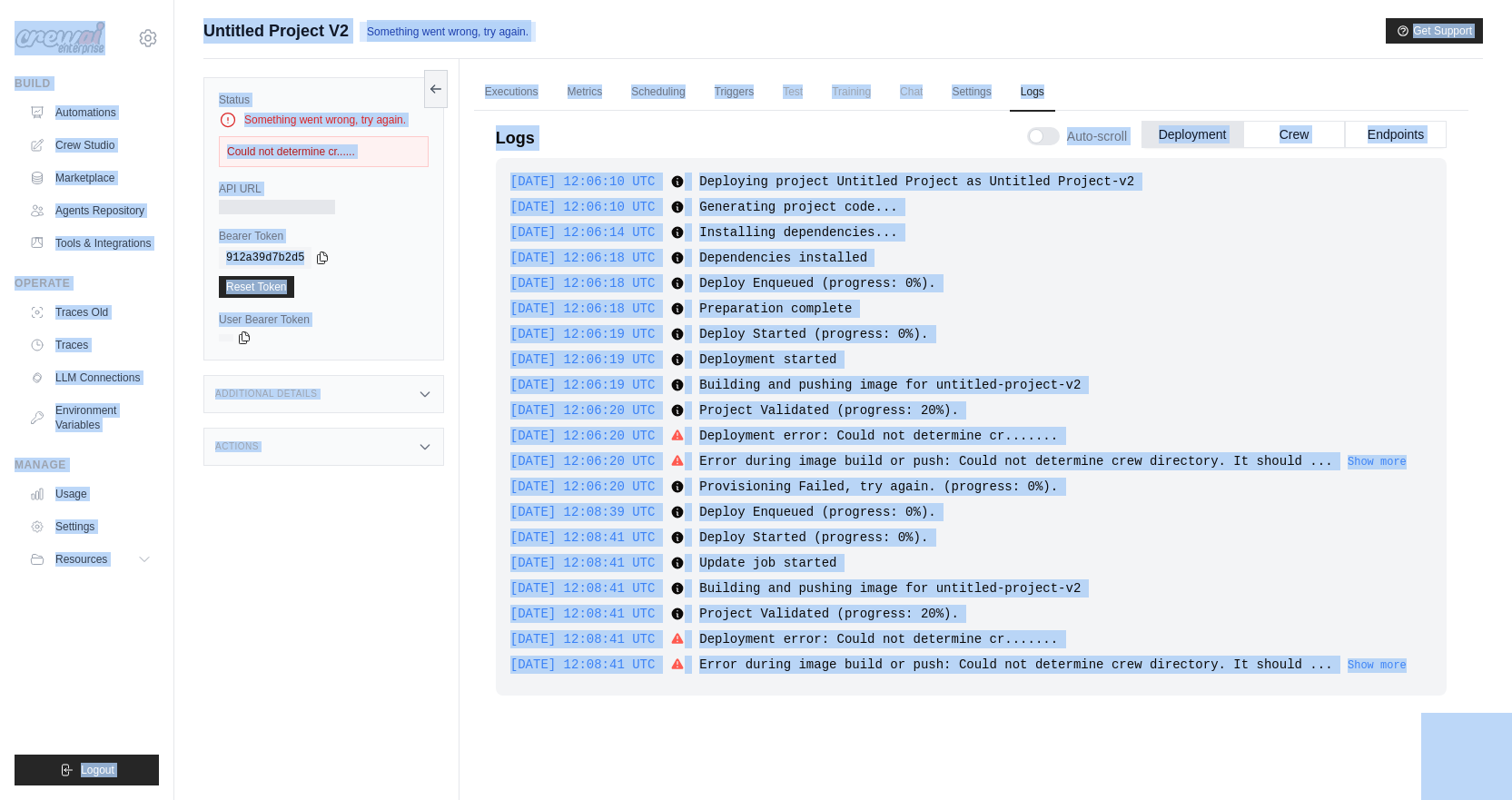
click at [668, 321] on div "[DATE] 12:06:10 UTC Deploying project Untitled Project as Untitled Project-v2 S…" at bounding box center [971, 427] width 950 height 537
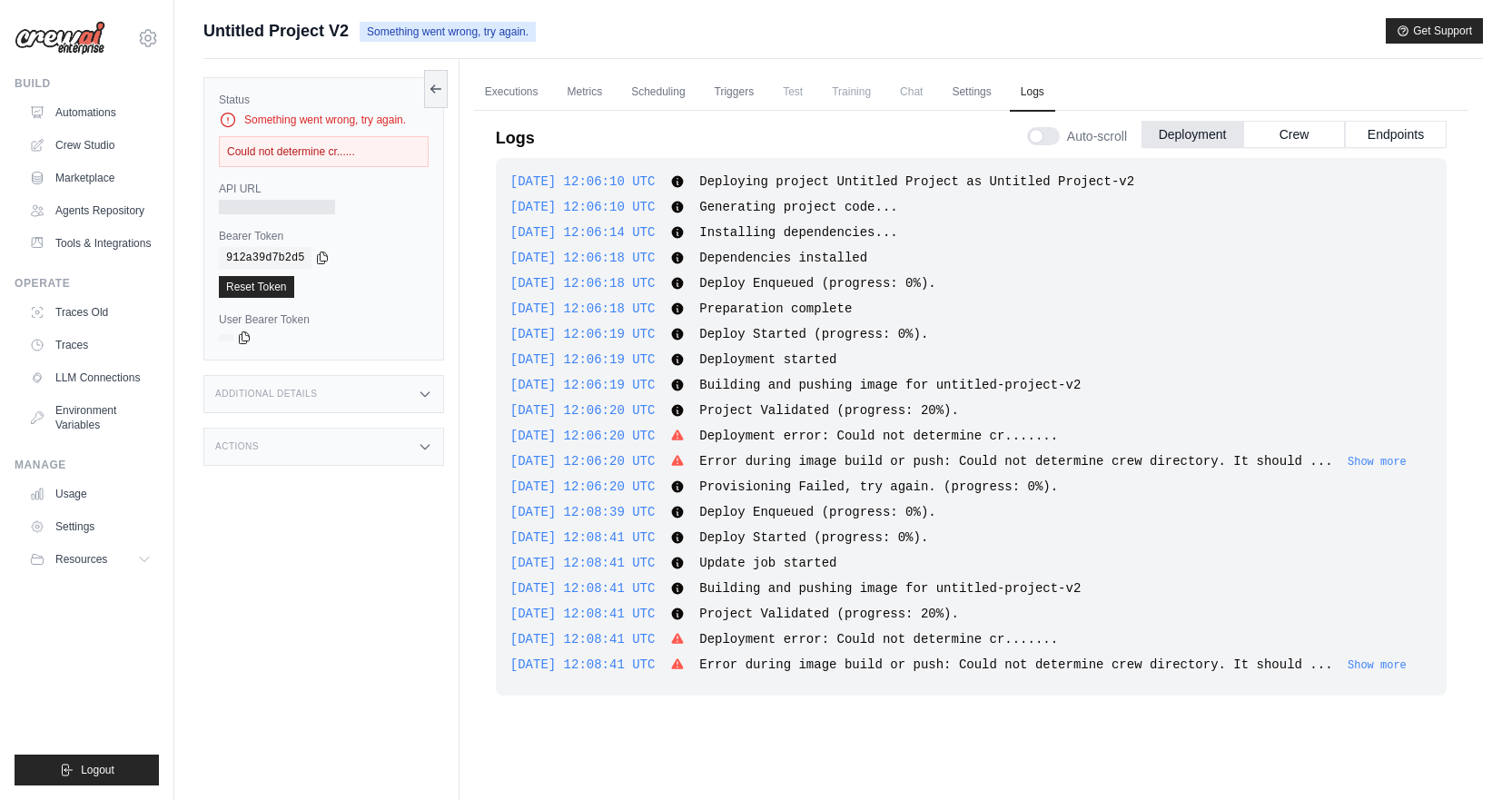
drag, startPoint x: 525, startPoint y: 140, endPoint x: 547, endPoint y: 157, distance: 27.8
click at [547, 157] on div "Logs Auto-scroll Deployment Crew Endpoints" at bounding box center [971, 132] width 950 height 51
click at [1388, 423] on div "[DATE] 12:06:10 UTC Deploying project Untitled Project as Untitled Project-v2 S…" at bounding box center [971, 427] width 950 height 537
click at [484, 97] on link "Executions" at bounding box center [511, 92] width 75 height 38
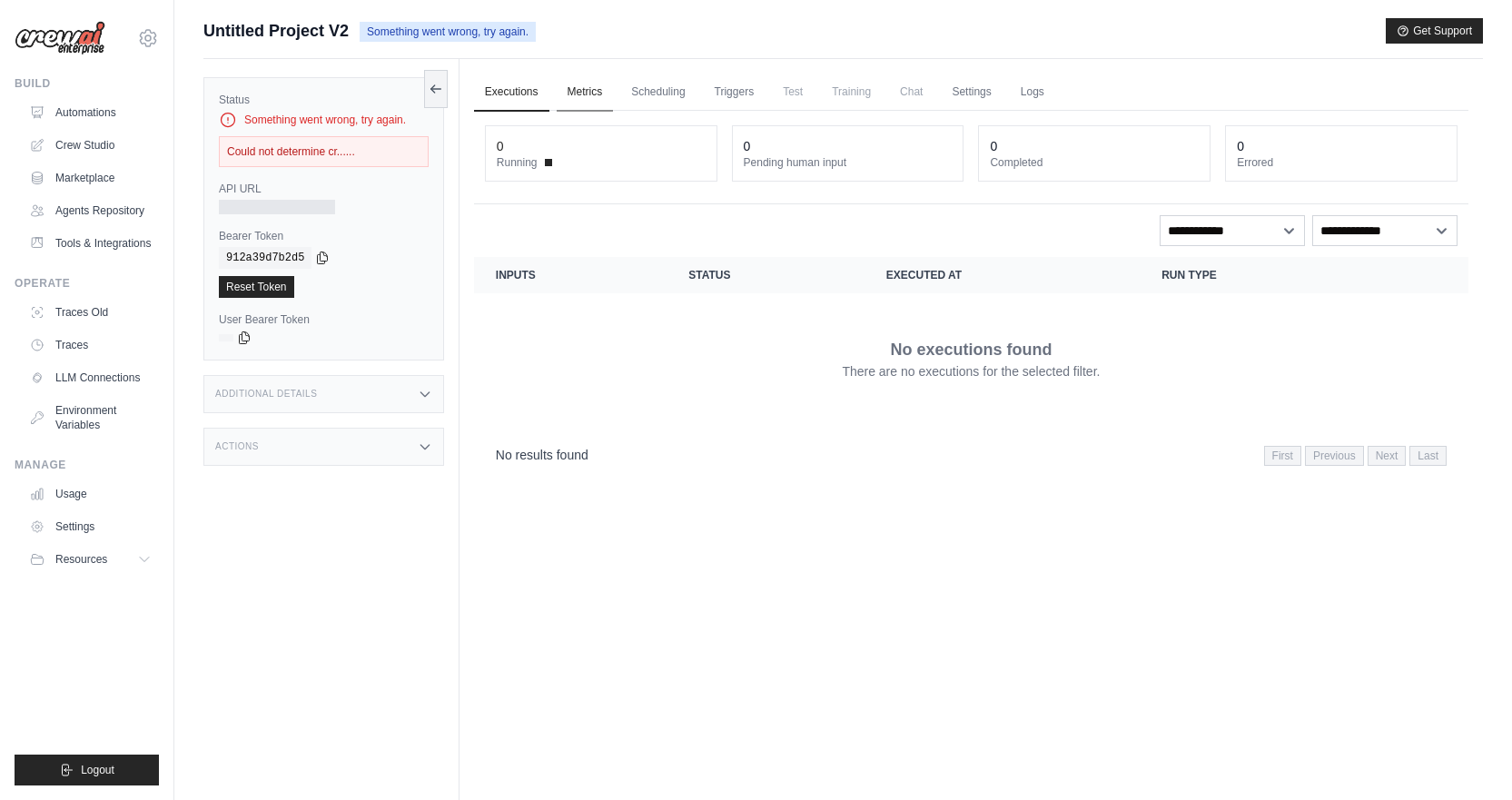
click at [592, 89] on link "Metrics" at bounding box center [584, 92] width 57 height 38
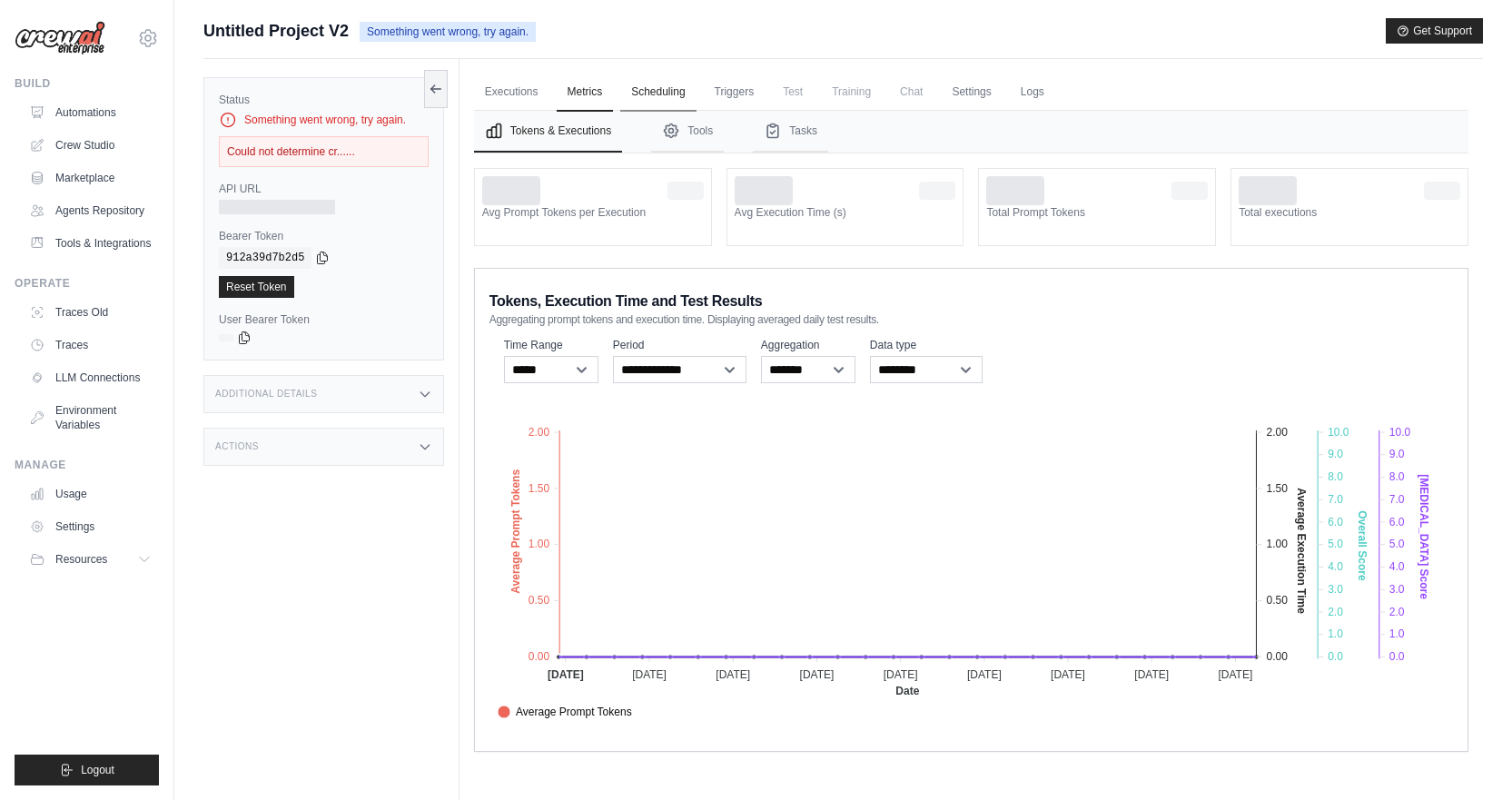
click at [669, 89] on link "Scheduling" at bounding box center [658, 92] width 75 height 38
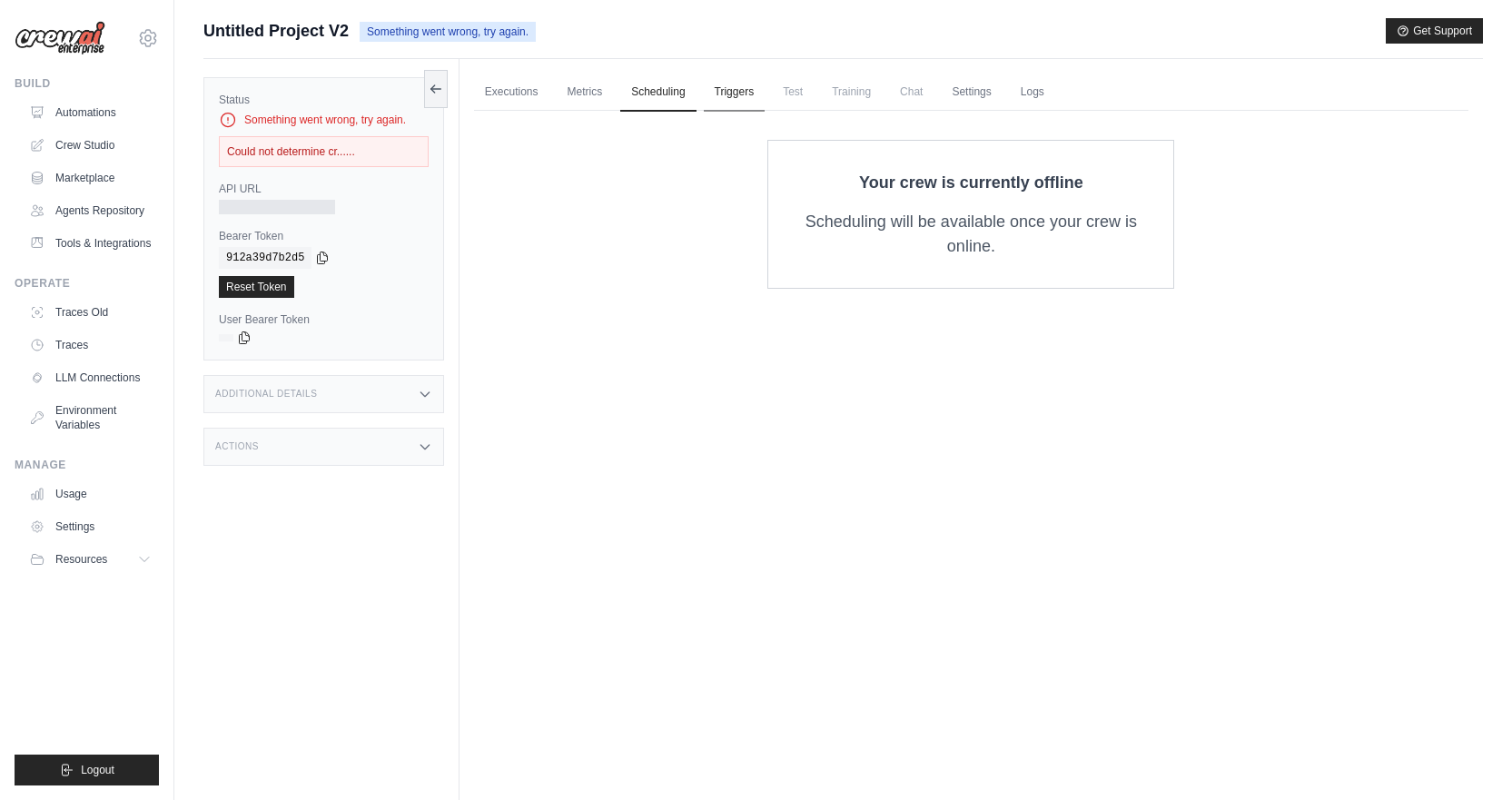
click at [735, 98] on link "Triggers" at bounding box center [734, 92] width 61 height 38
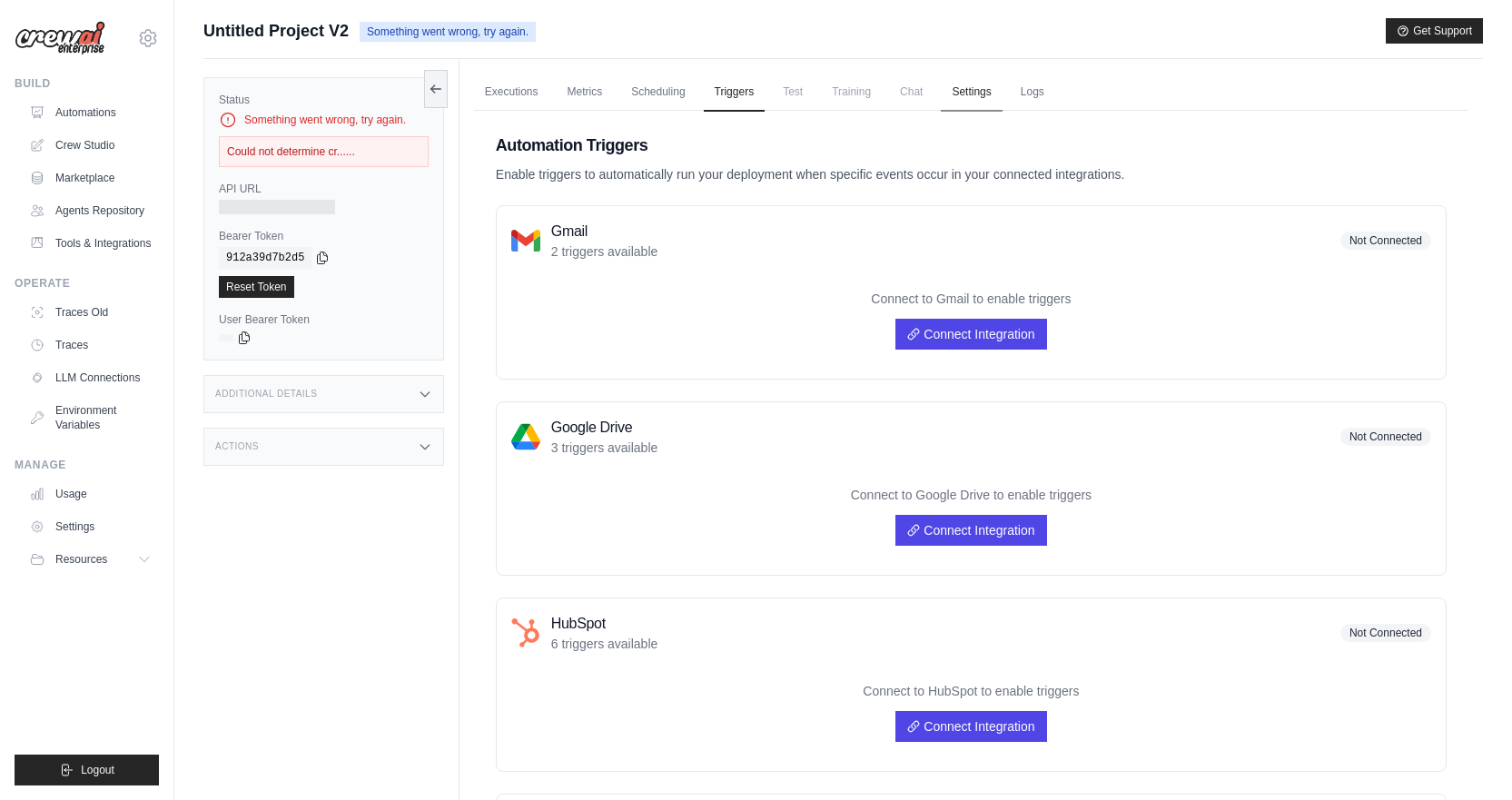
click at [1001, 95] on link "Settings" at bounding box center [971, 92] width 61 height 38
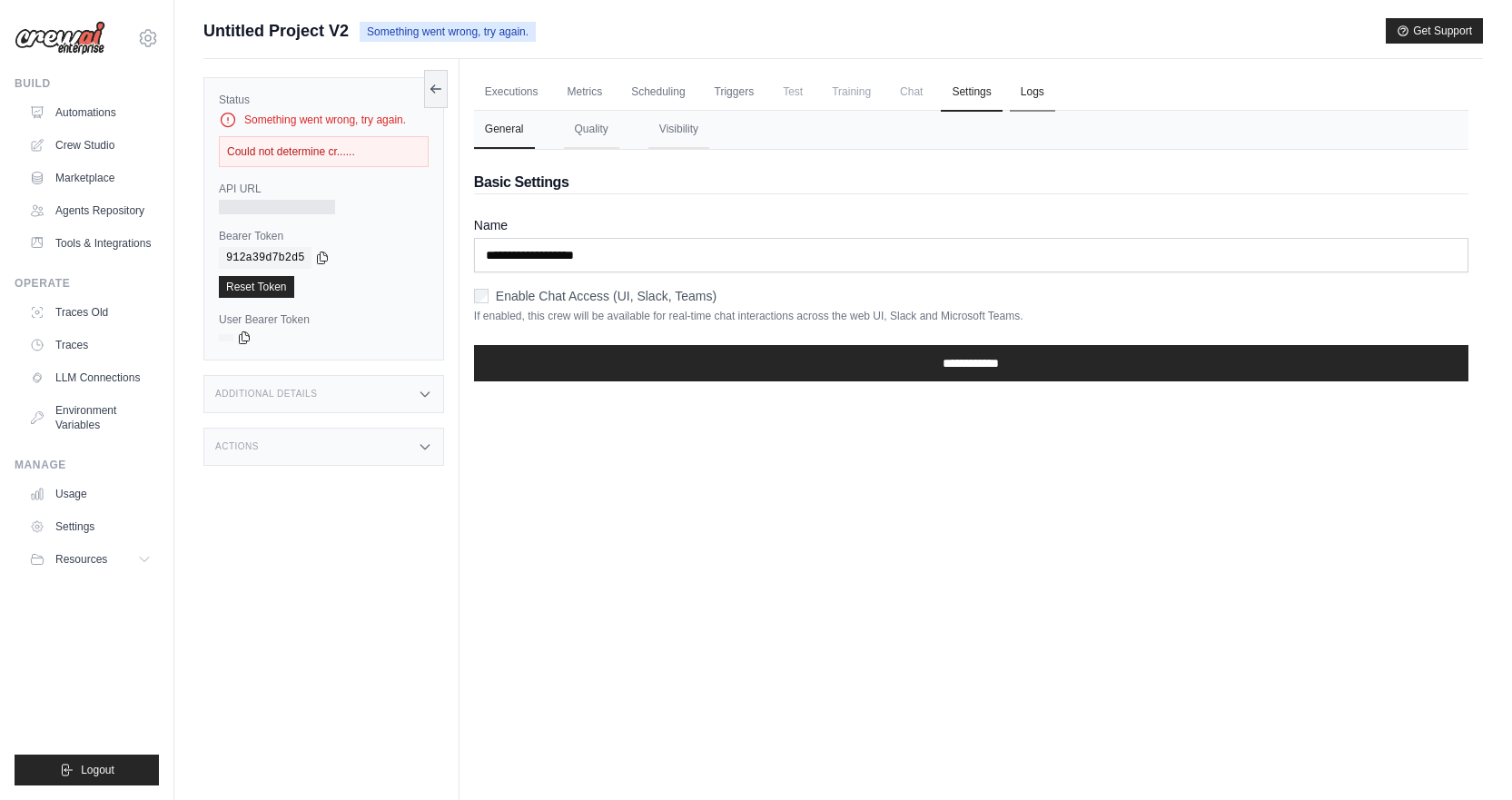
click at [1056, 95] on link "Logs" at bounding box center [1032, 92] width 46 height 38
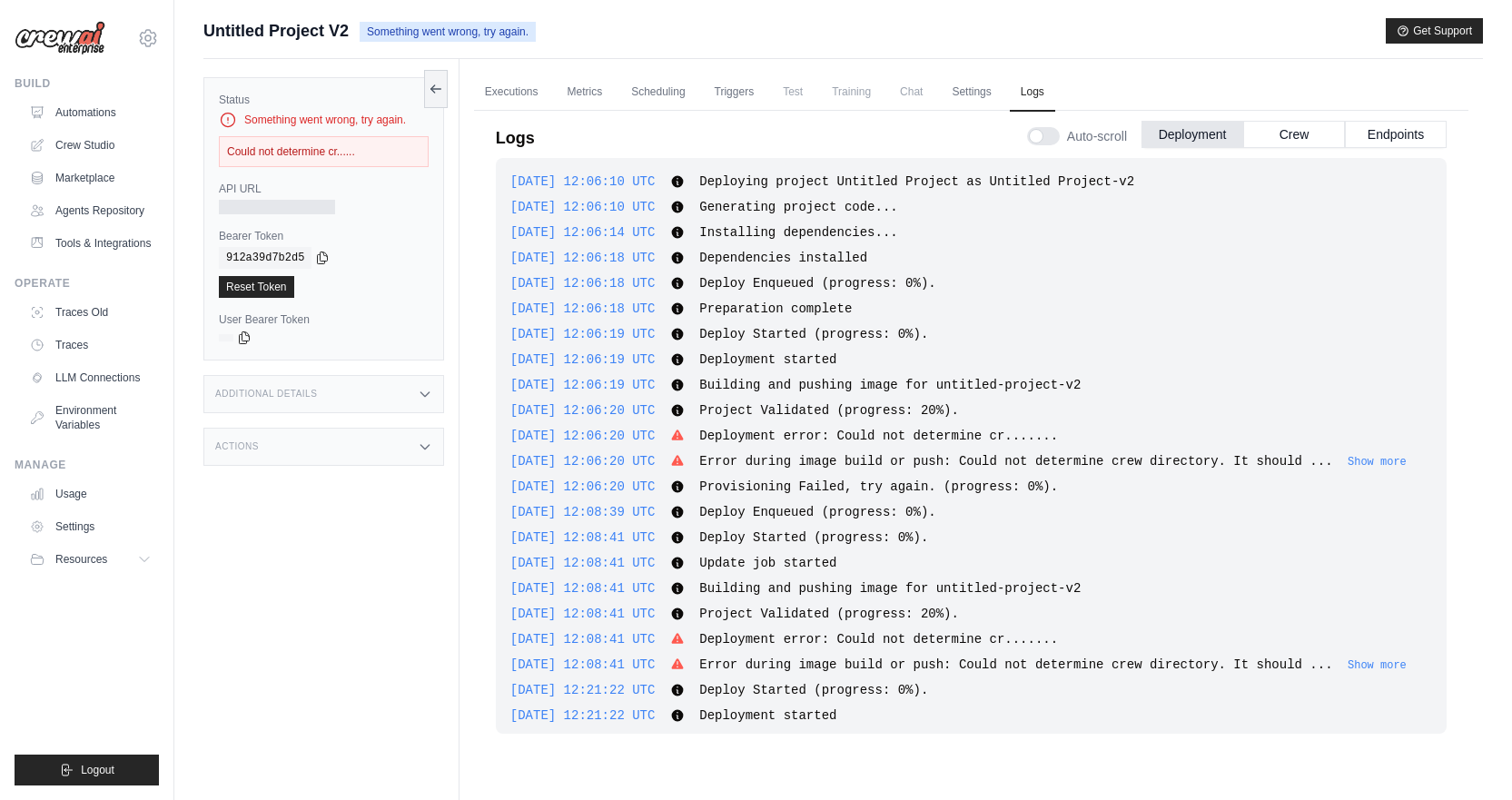
scroll to position [140, 0]
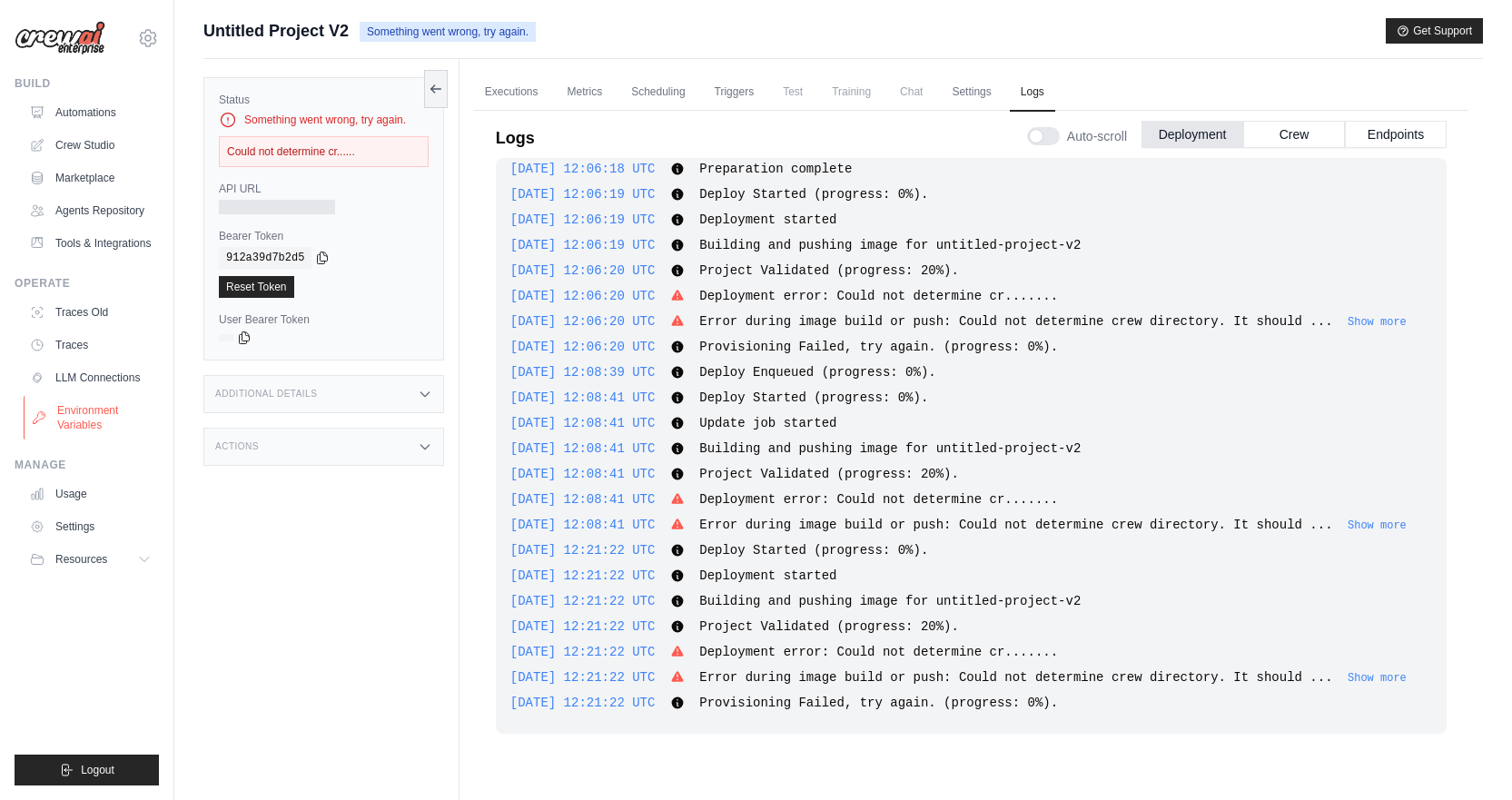
click at [78, 427] on link "Environment Variables" at bounding box center [91, 417] width 137 height 44
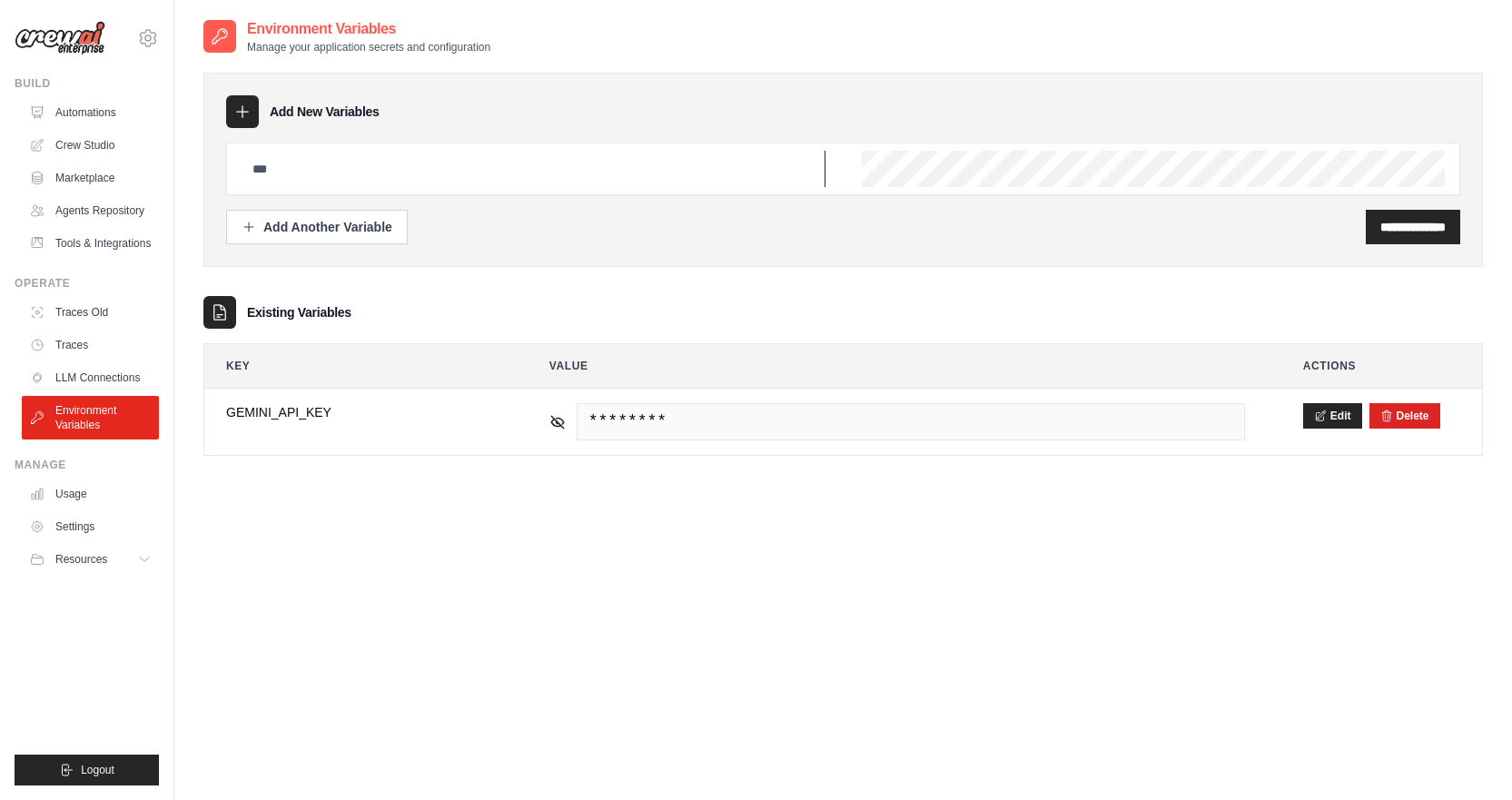
type input "**********"
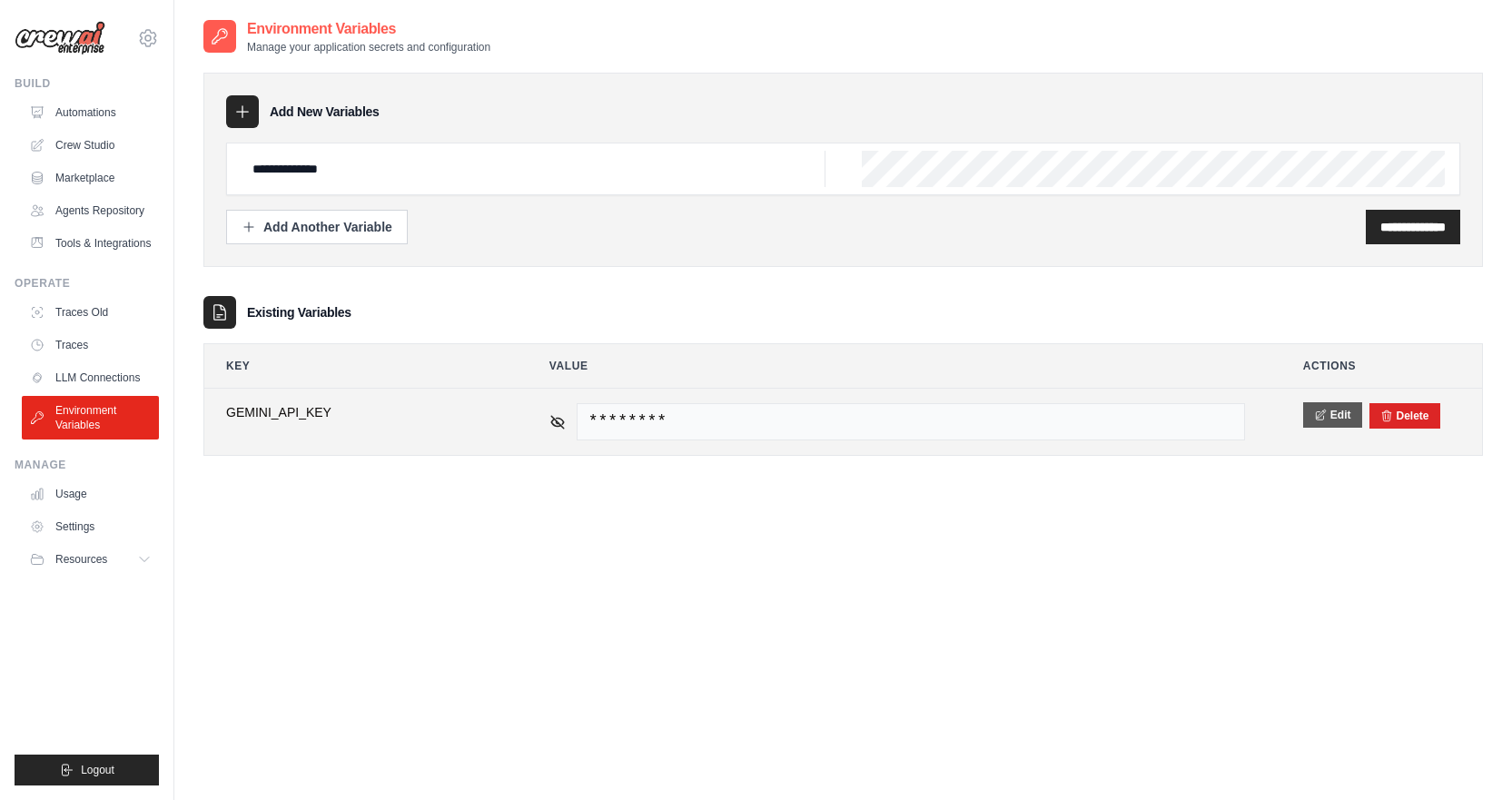
click at [1333, 416] on button "Edit" at bounding box center [1332, 414] width 59 height 25
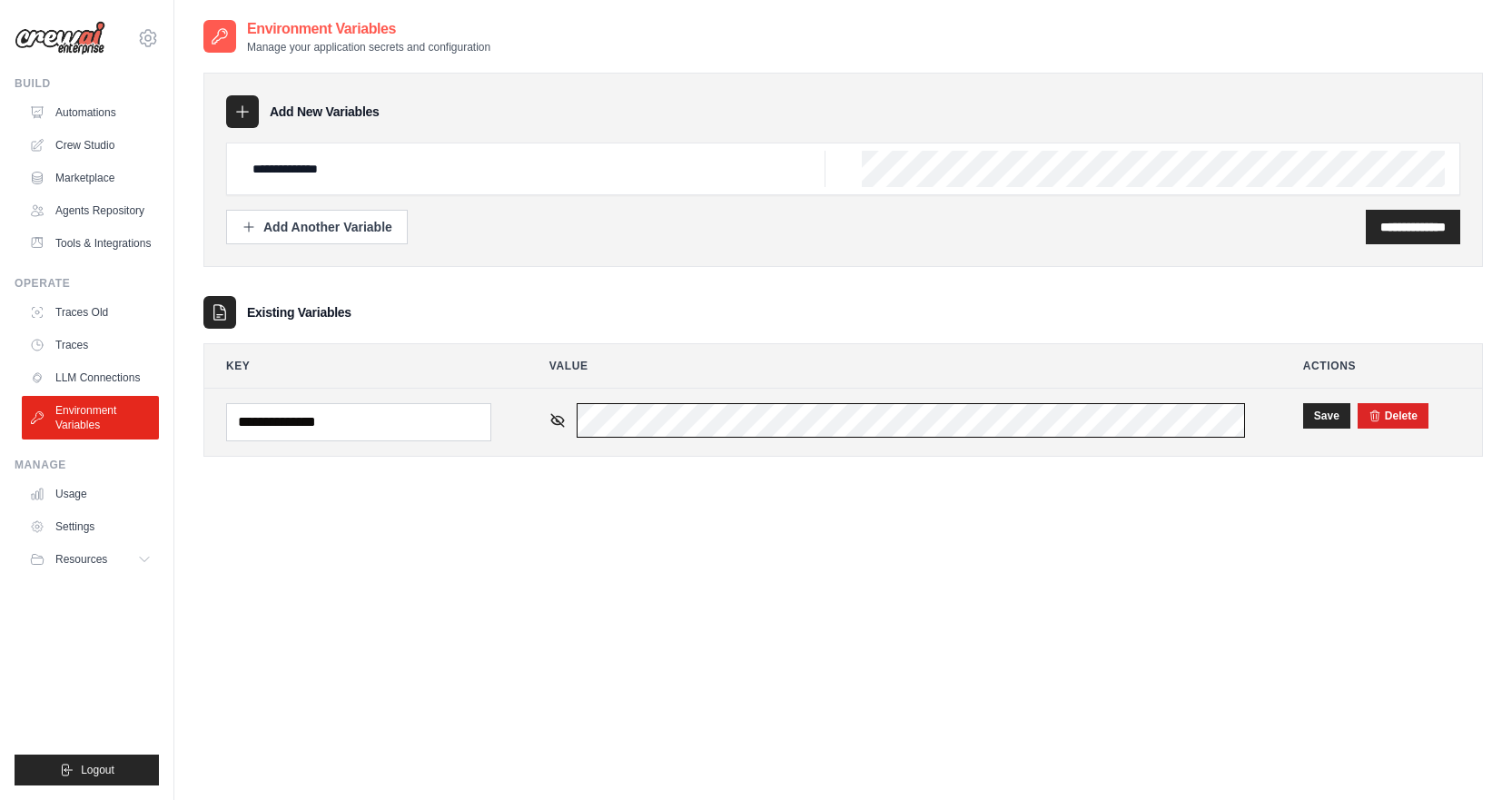
click at [524, 434] on tr "**********" at bounding box center [842, 422] width 1277 height 67
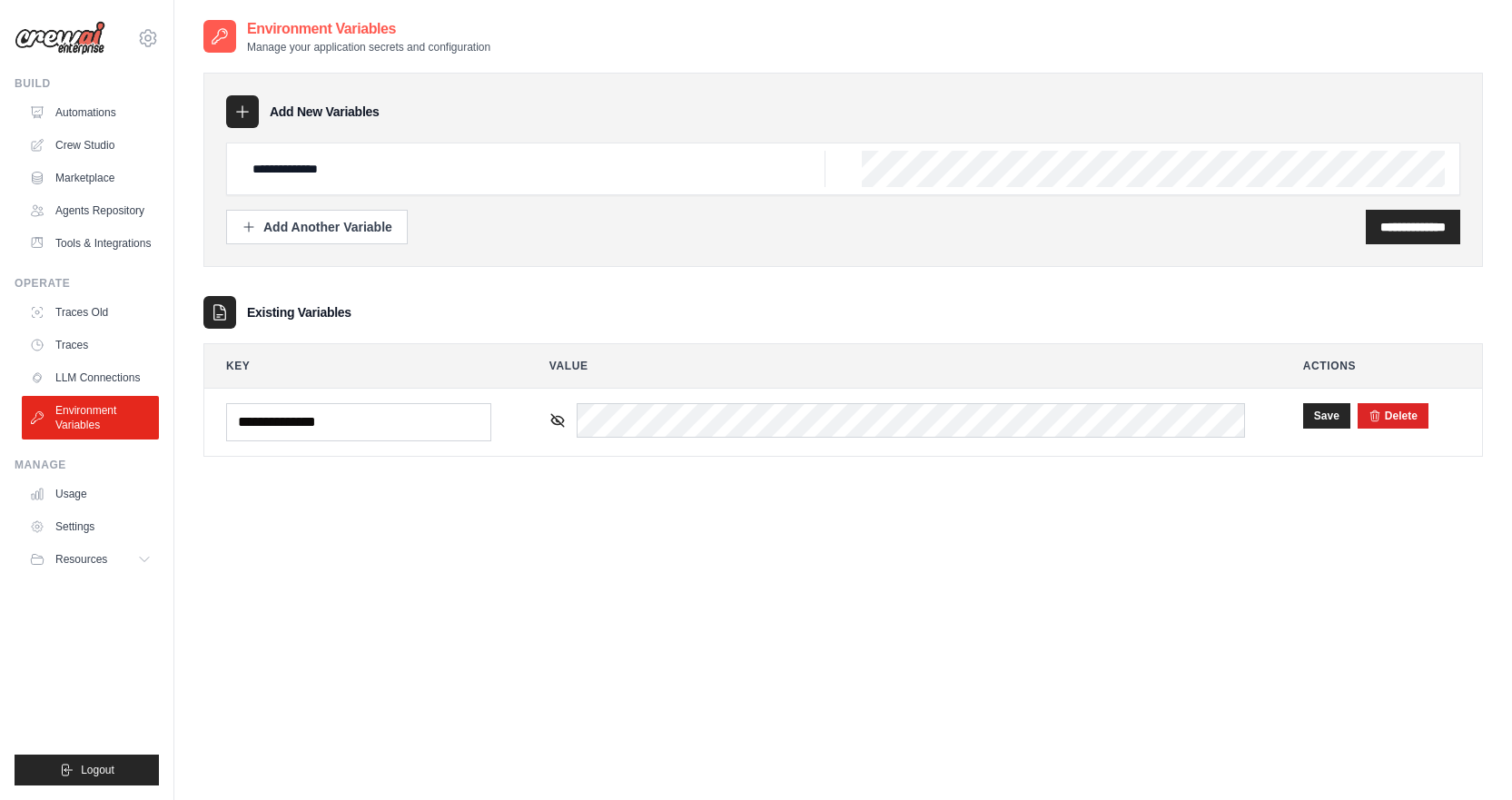
click at [572, 501] on div "**********" at bounding box center [842, 417] width 1279 height 800
drag, startPoint x: 376, startPoint y: 429, endPoint x: 210, endPoint y: 456, distance: 168.2
click at [210, 456] on div "**********" at bounding box center [842, 251] width 1279 height 468
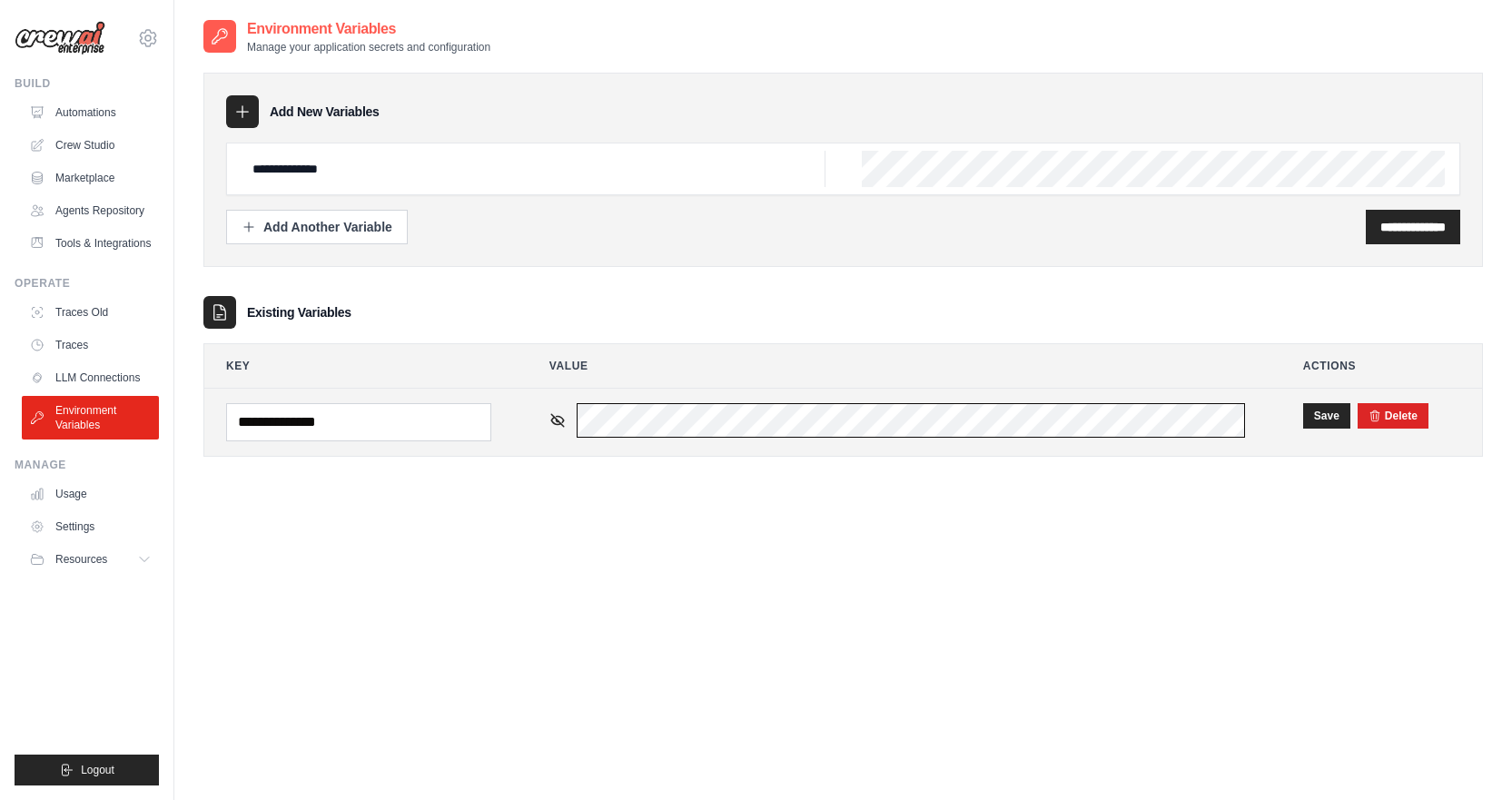
click at [510, 454] on tr "**********" at bounding box center [842, 422] width 1277 height 67
click at [556, 425] on icon at bounding box center [558, 420] width 17 height 17
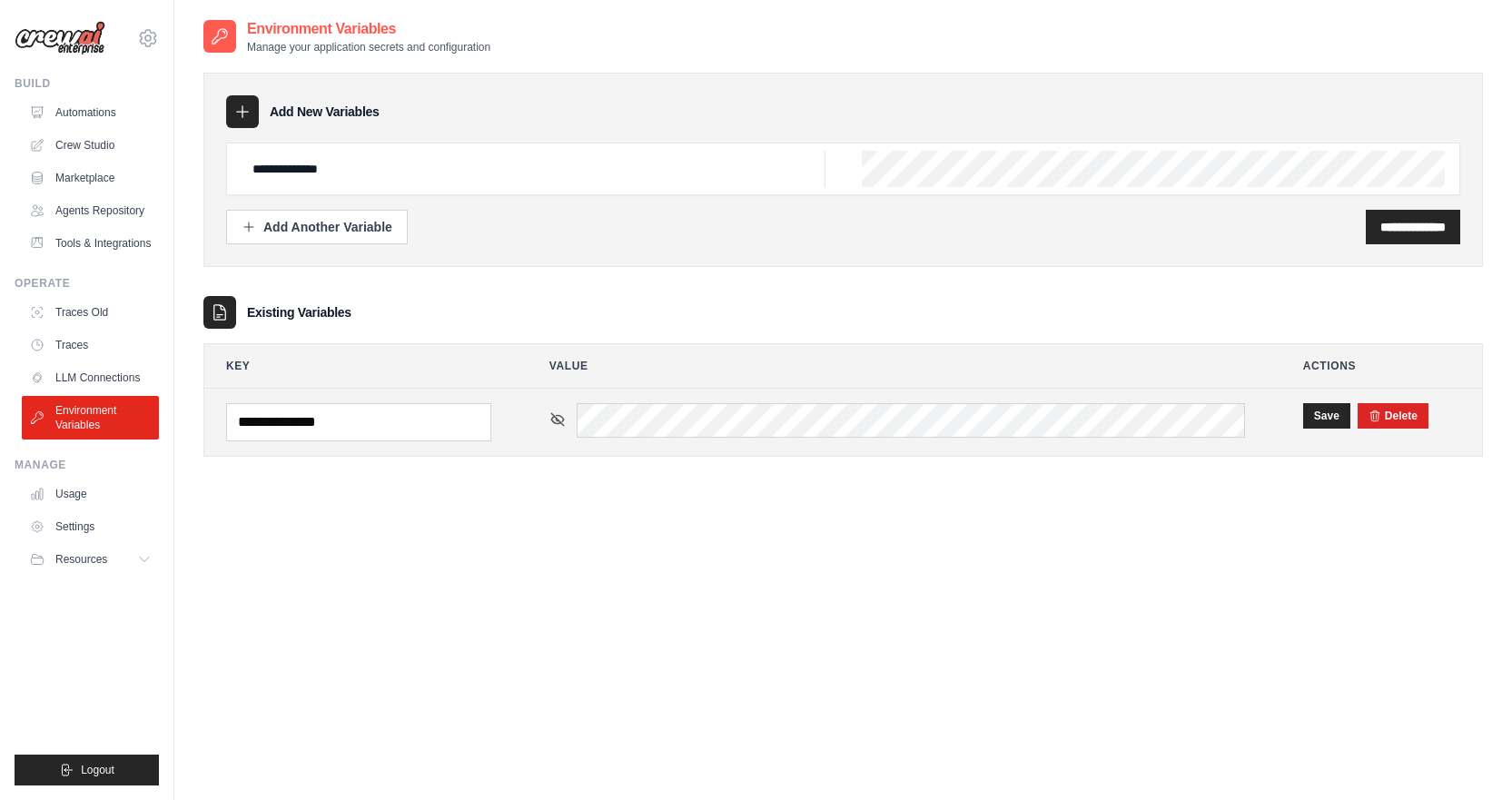
click at [556, 425] on icon at bounding box center [558, 420] width 17 height 17
click at [1346, 413] on button "Save" at bounding box center [1327, 414] width 48 height 25
